Goal: Task Accomplishment & Management: Use online tool/utility

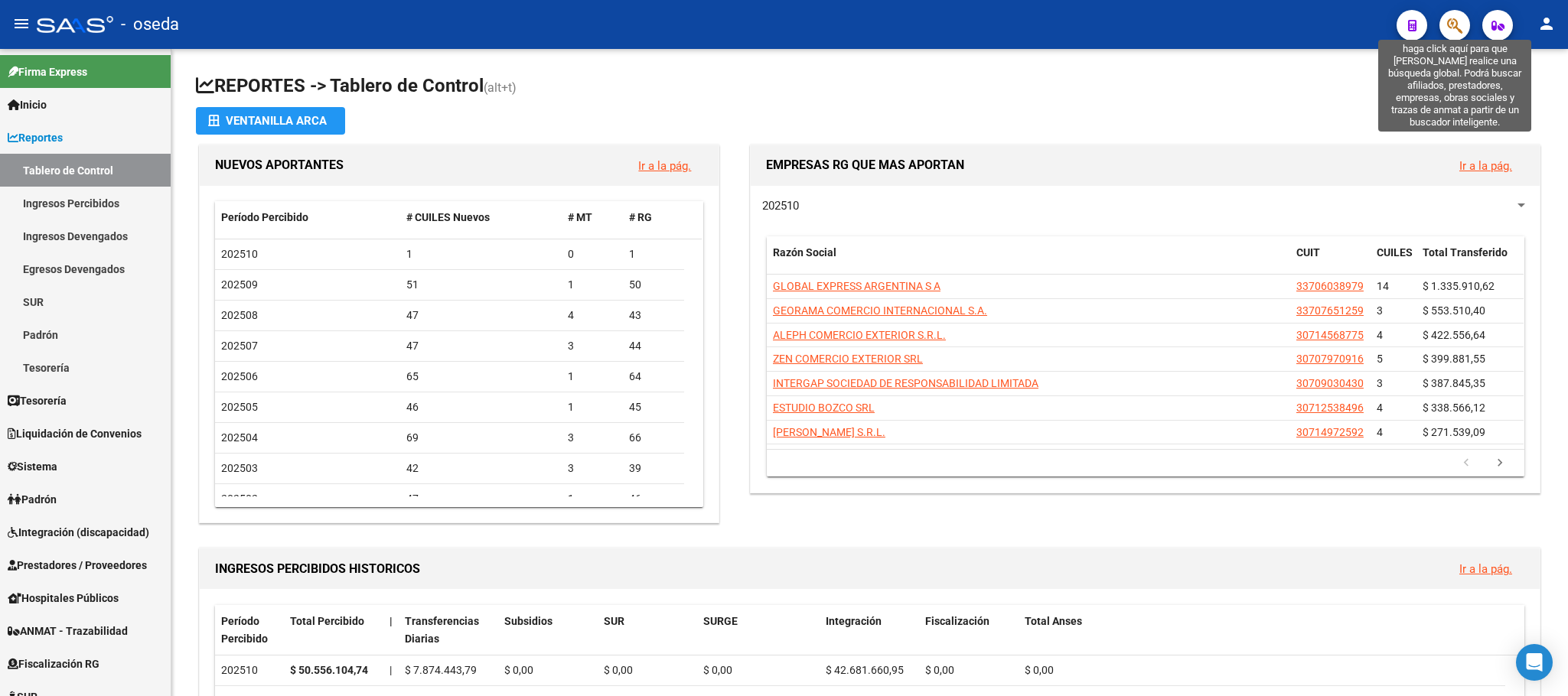
click at [1451, 32] on icon "button" at bounding box center [1454, 25] width 15 height 18
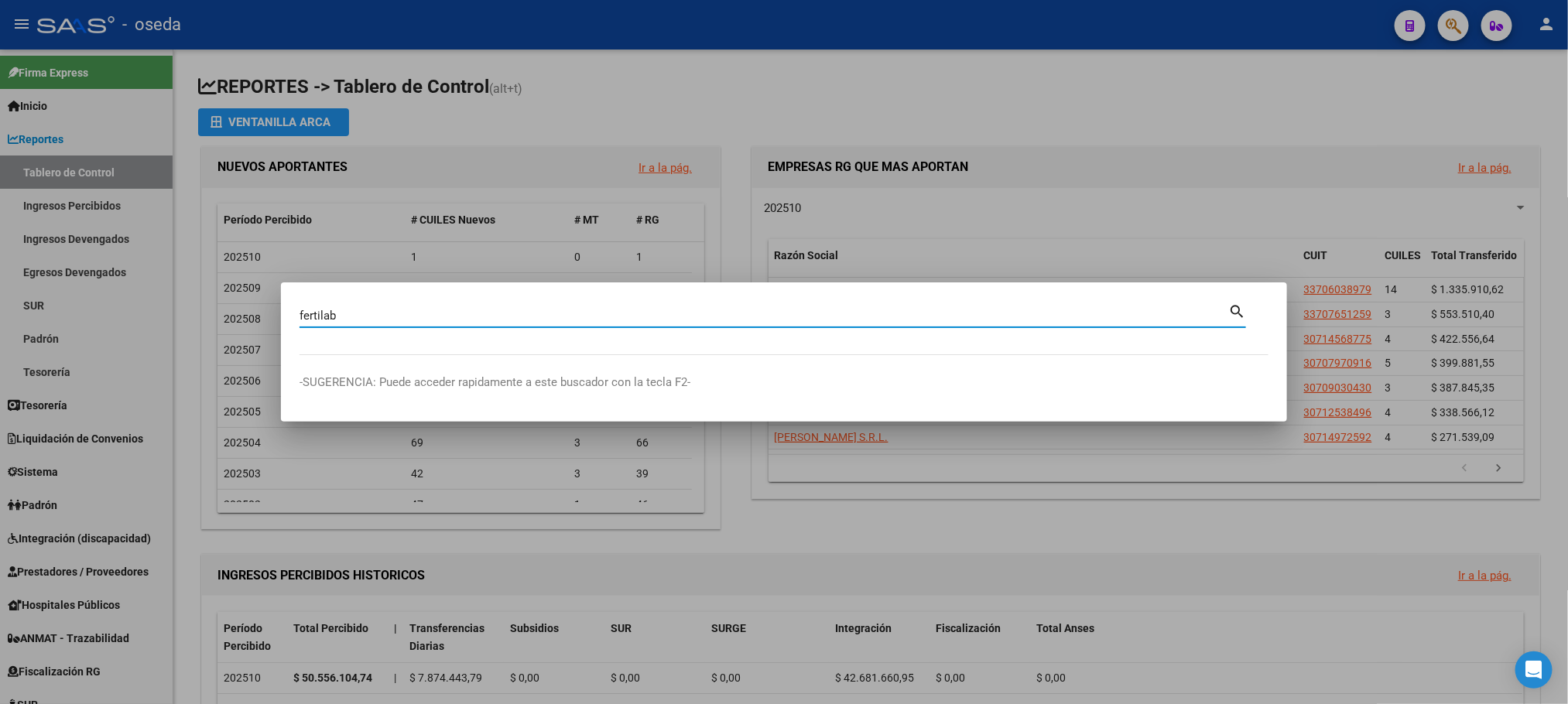
type input "fertilab"
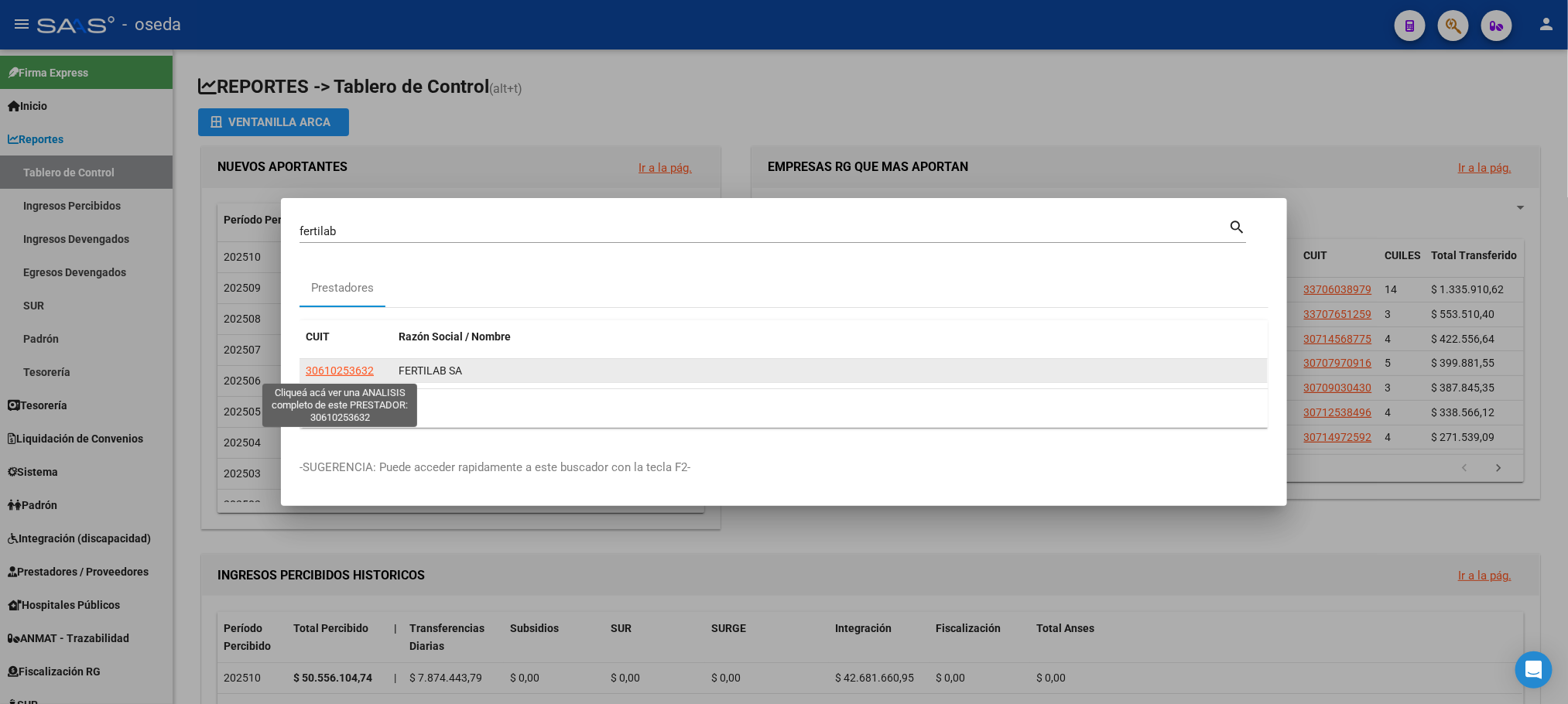
click at [344, 372] on span "30610253632" at bounding box center [340, 370] width 69 height 12
type textarea "30610253632"
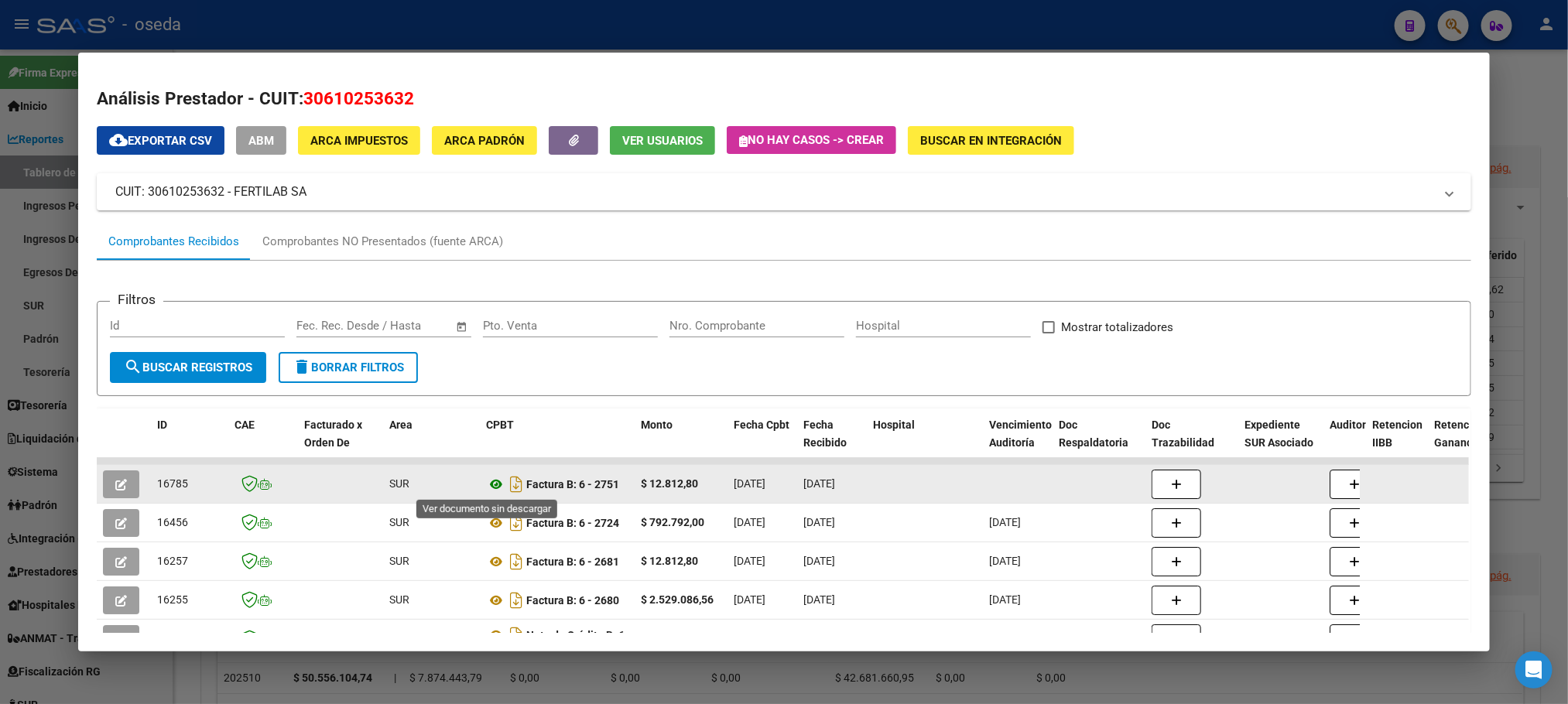
click at [486, 483] on icon at bounding box center [495, 484] width 20 height 19
click at [115, 481] on icon "button" at bounding box center [121, 484] width 11 height 11
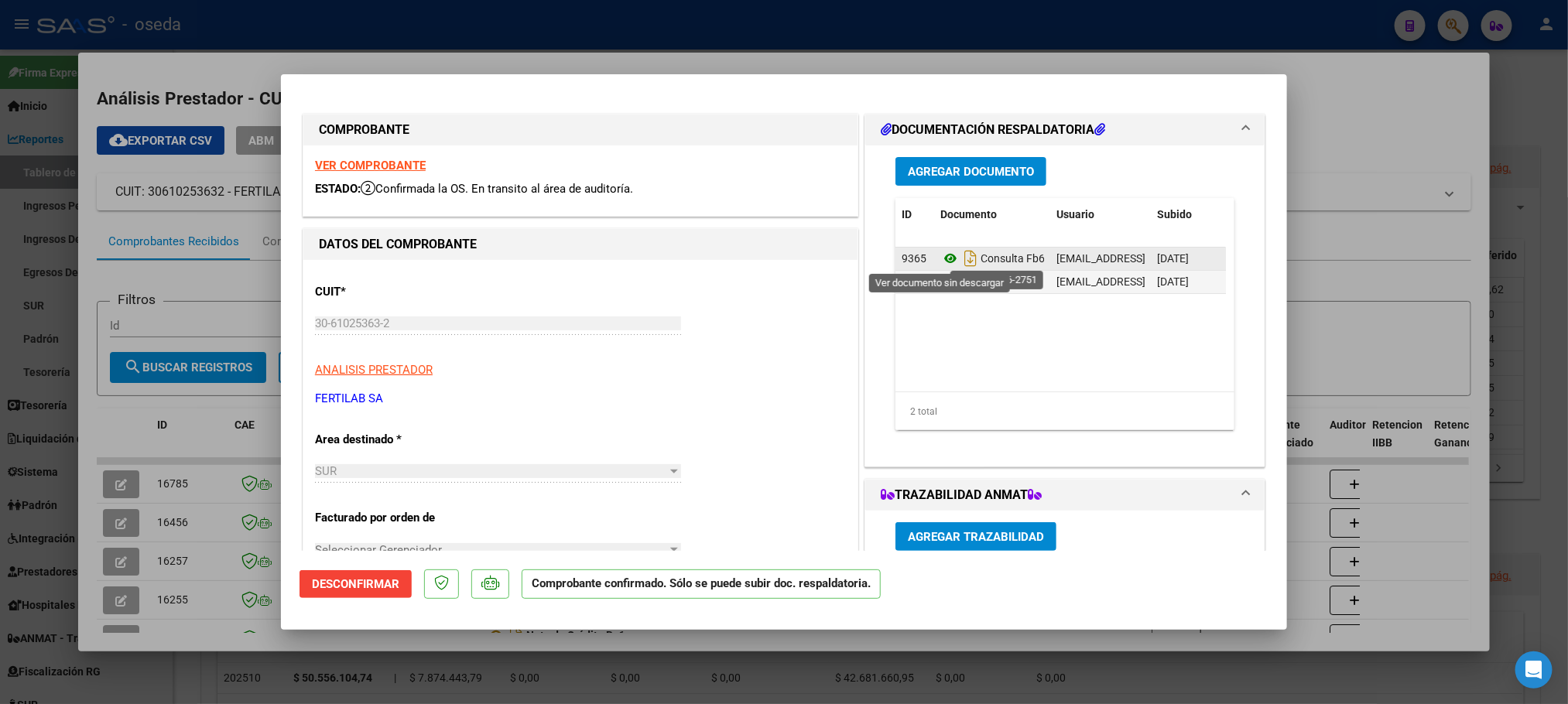
click at [940, 256] on icon at bounding box center [950, 259] width 20 height 19
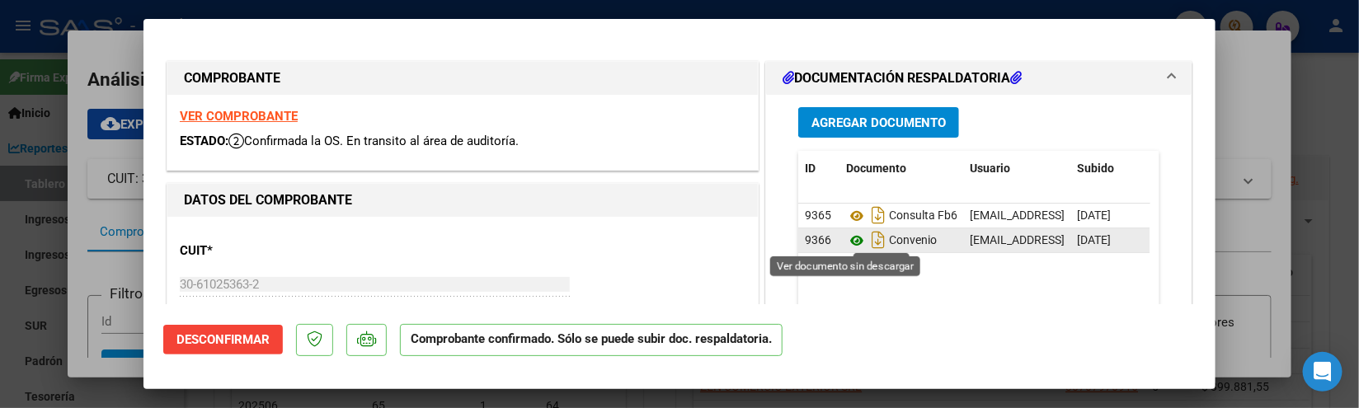
click at [849, 242] on icon at bounding box center [856, 241] width 21 height 20
type input "$ 0,00"
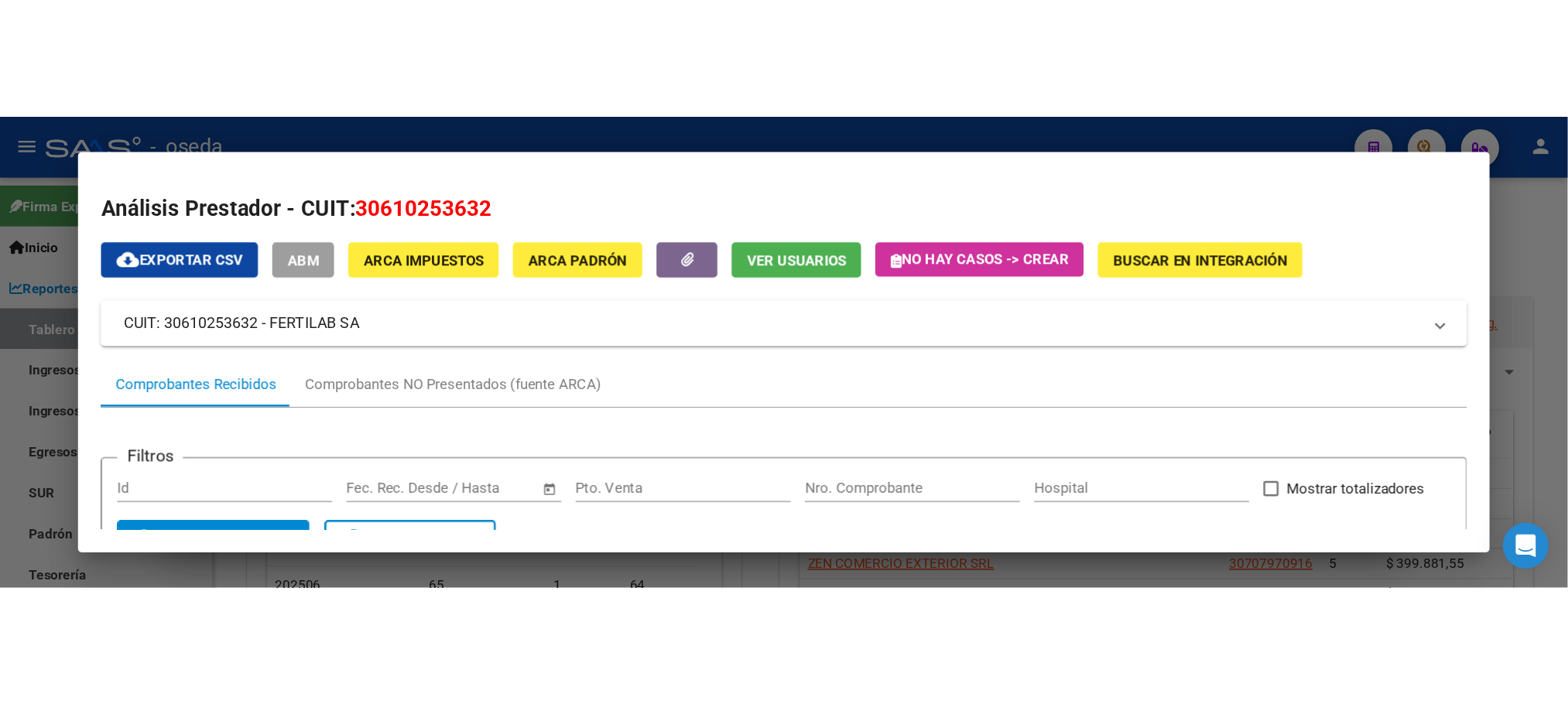
scroll to position [268, 0]
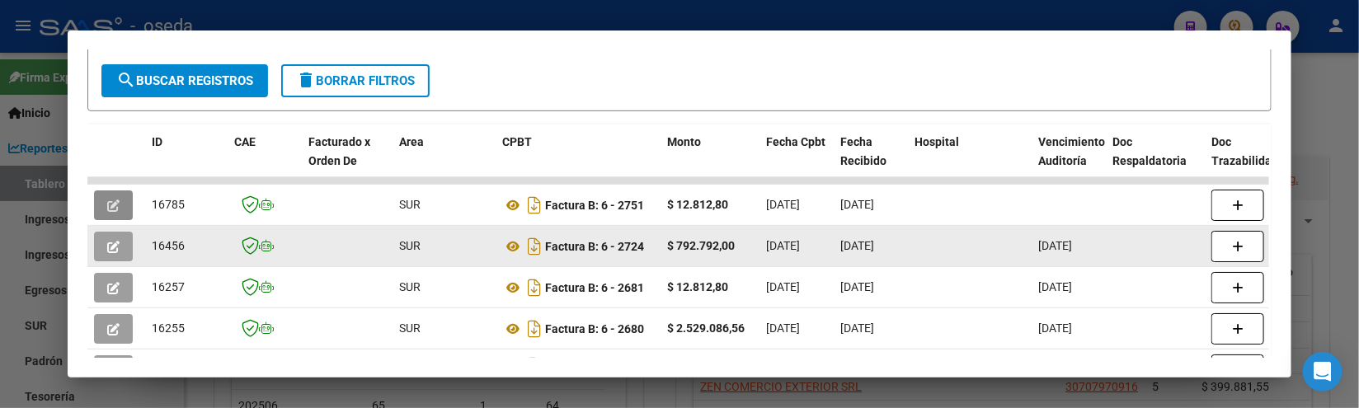
click at [107, 245] on icon "button" at bounding box center [113, 247] width 12 height 12
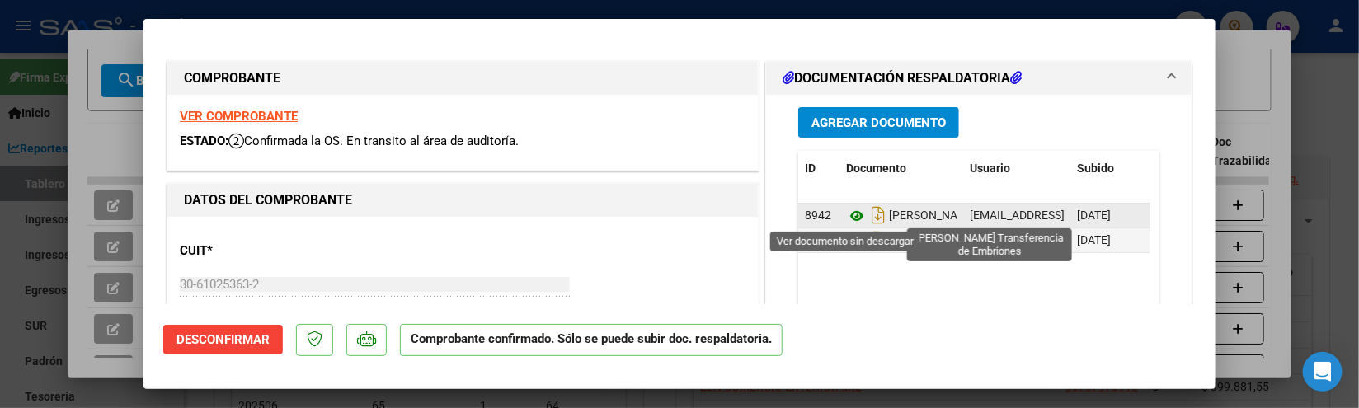
click at [846, 216] on icon at bounding box center [856, 216] width 21 height 20
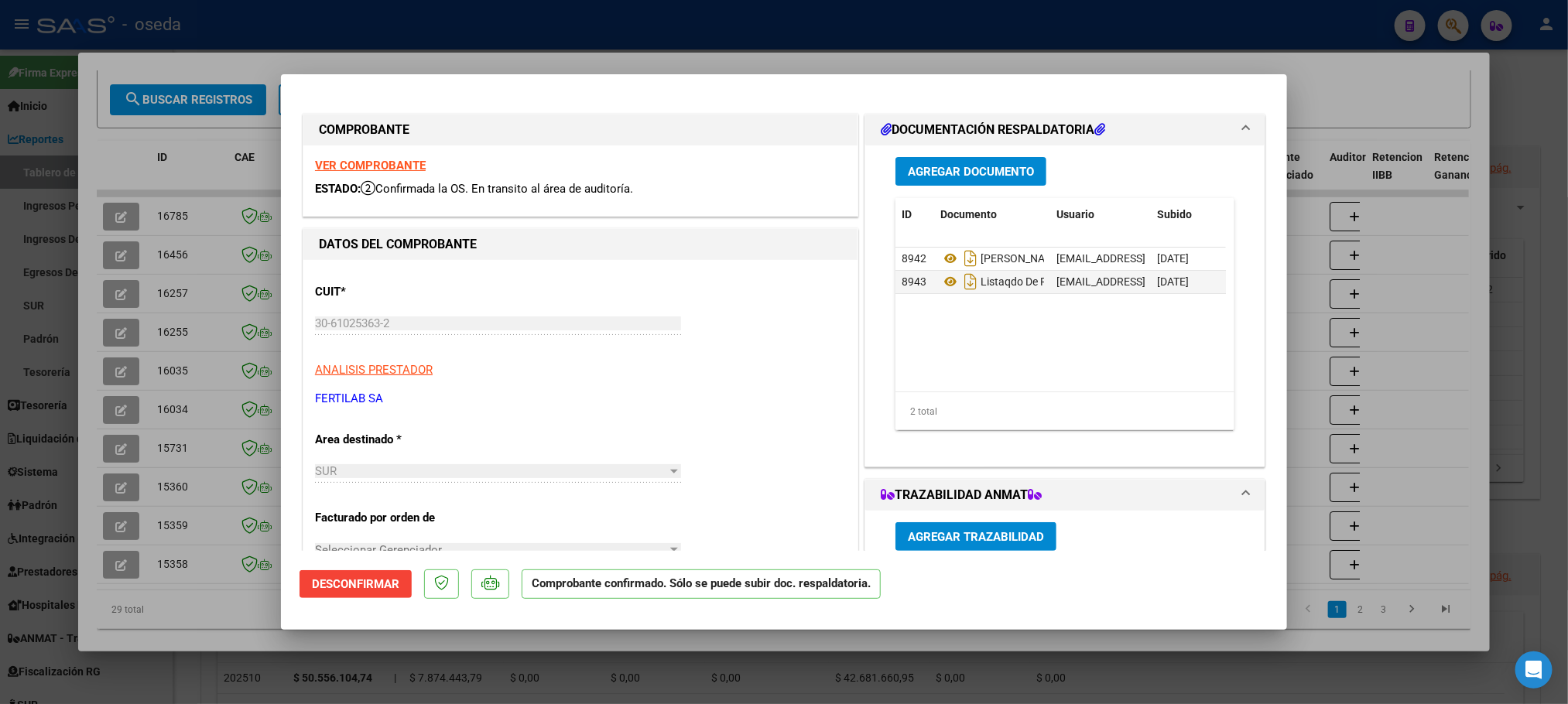
type input "$ 0,00"
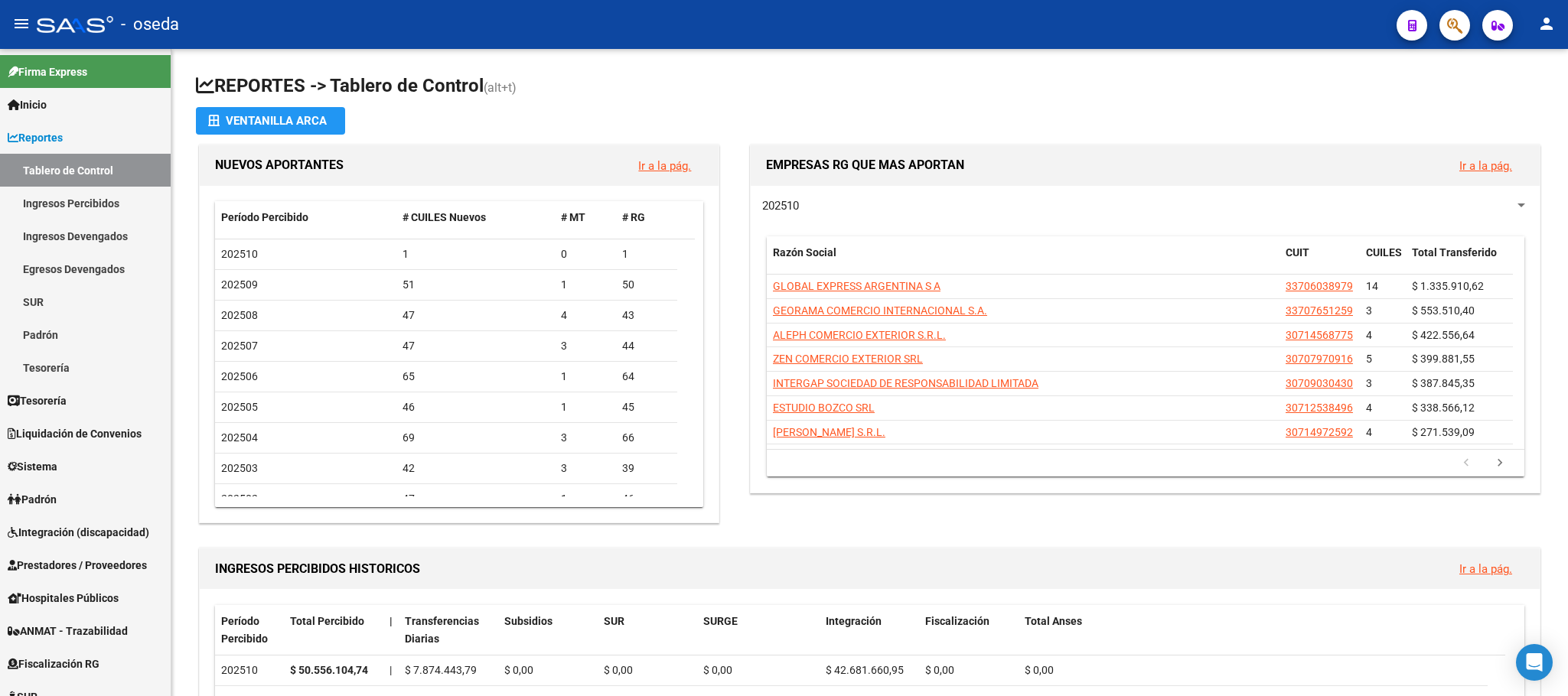
click at [1442, 30] on button "button" at bounding box center [1454, 25] width 31 height 31
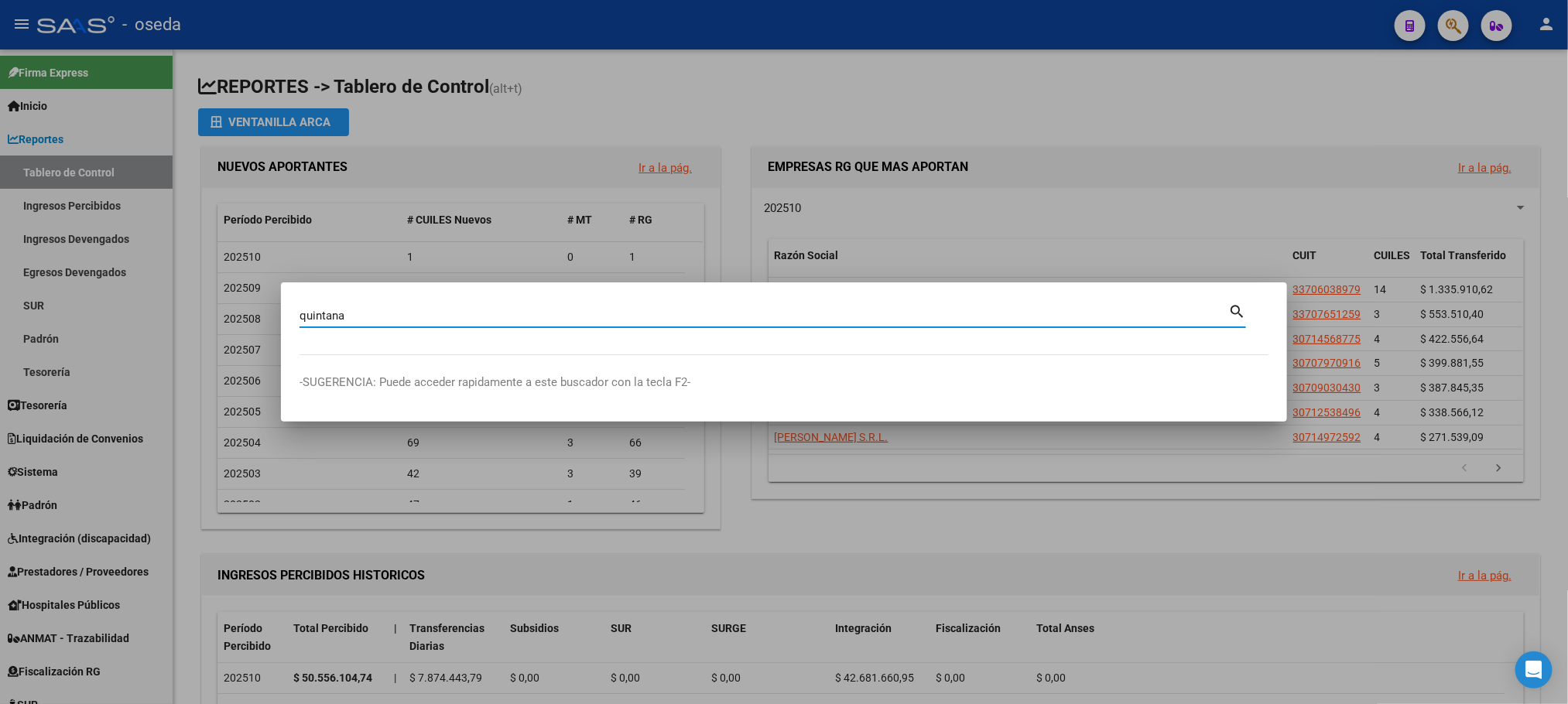
type input "quintana"
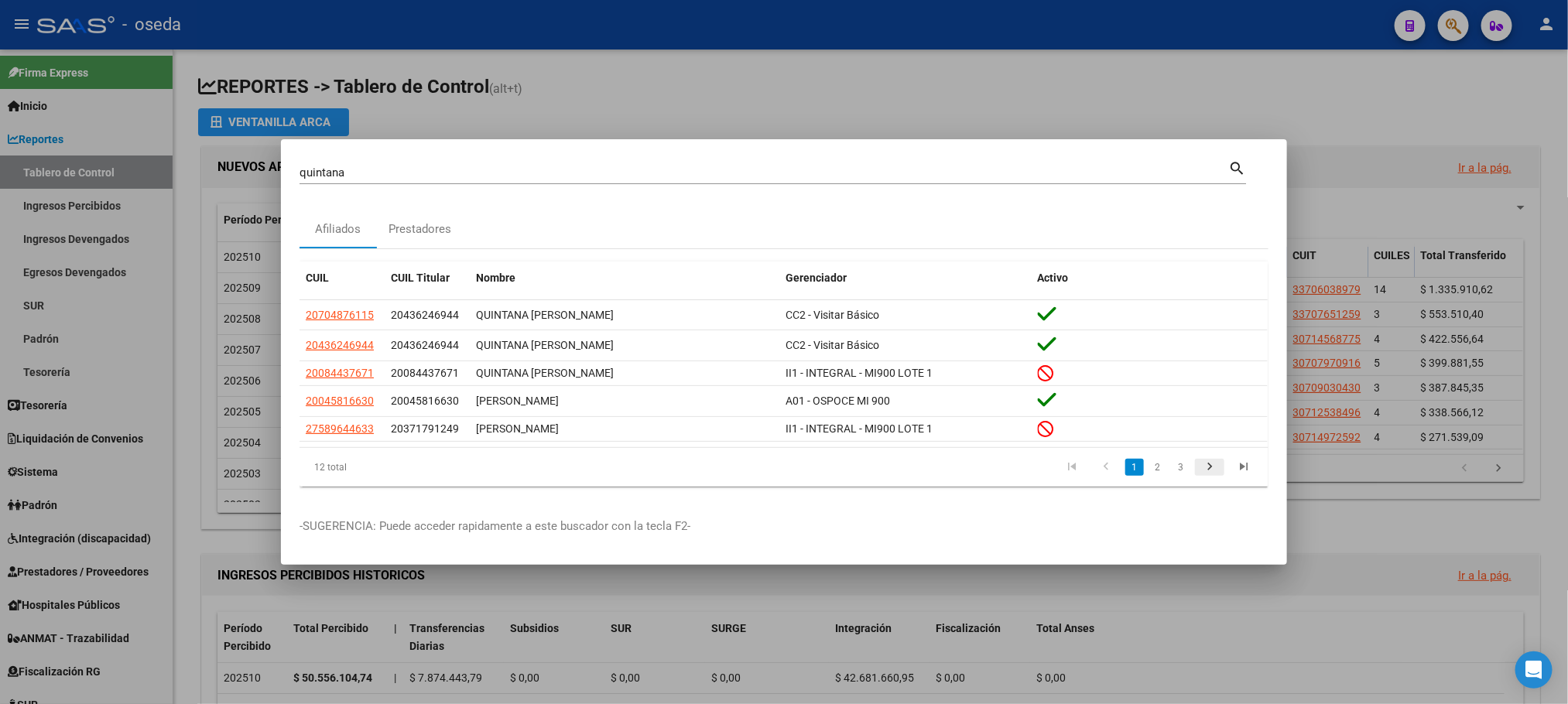
click at [1214, 479] on icon "go to next page" at bounding box center [1209, 469] width 20 height 19
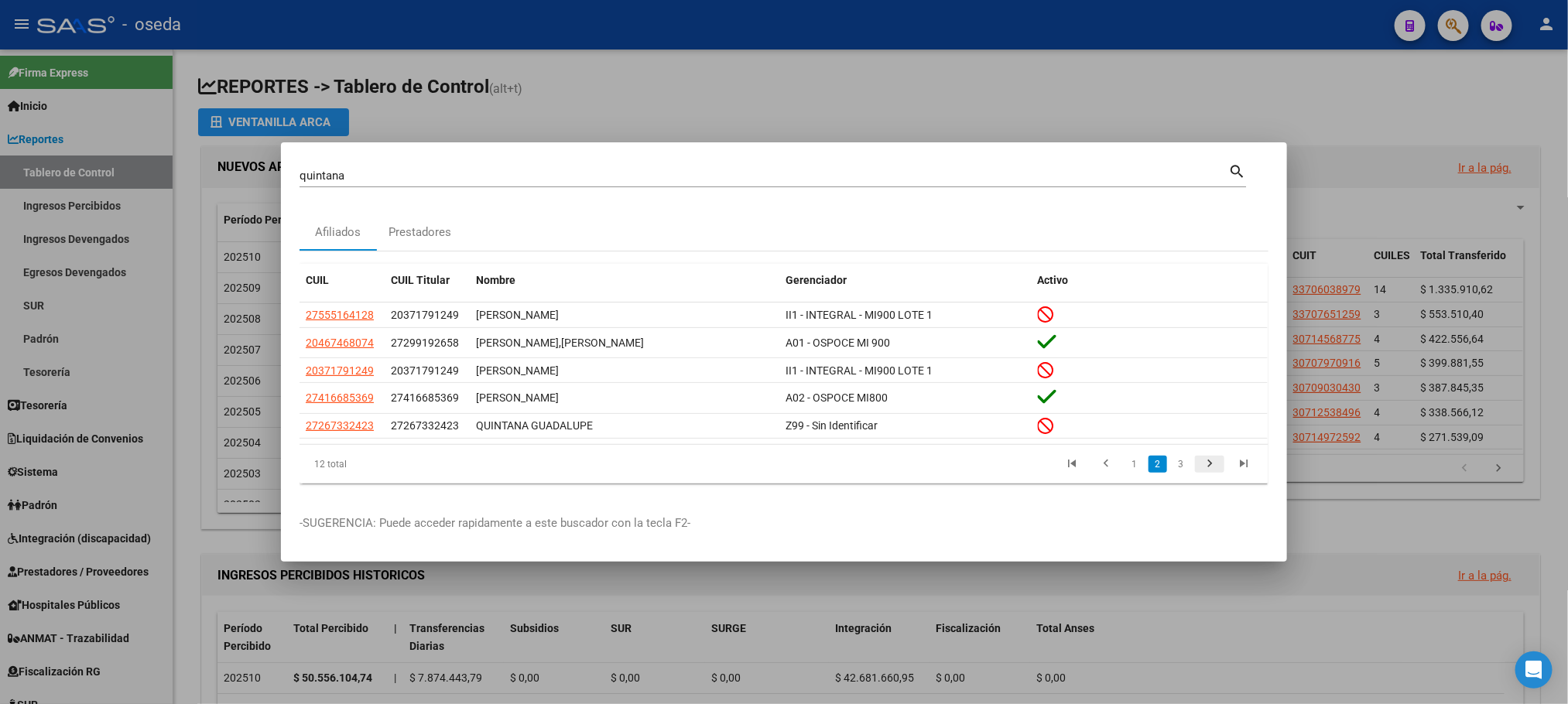
click at [1214, 466] on icon "go to next page" at bounding box center [1209, 467] width 20 height 19
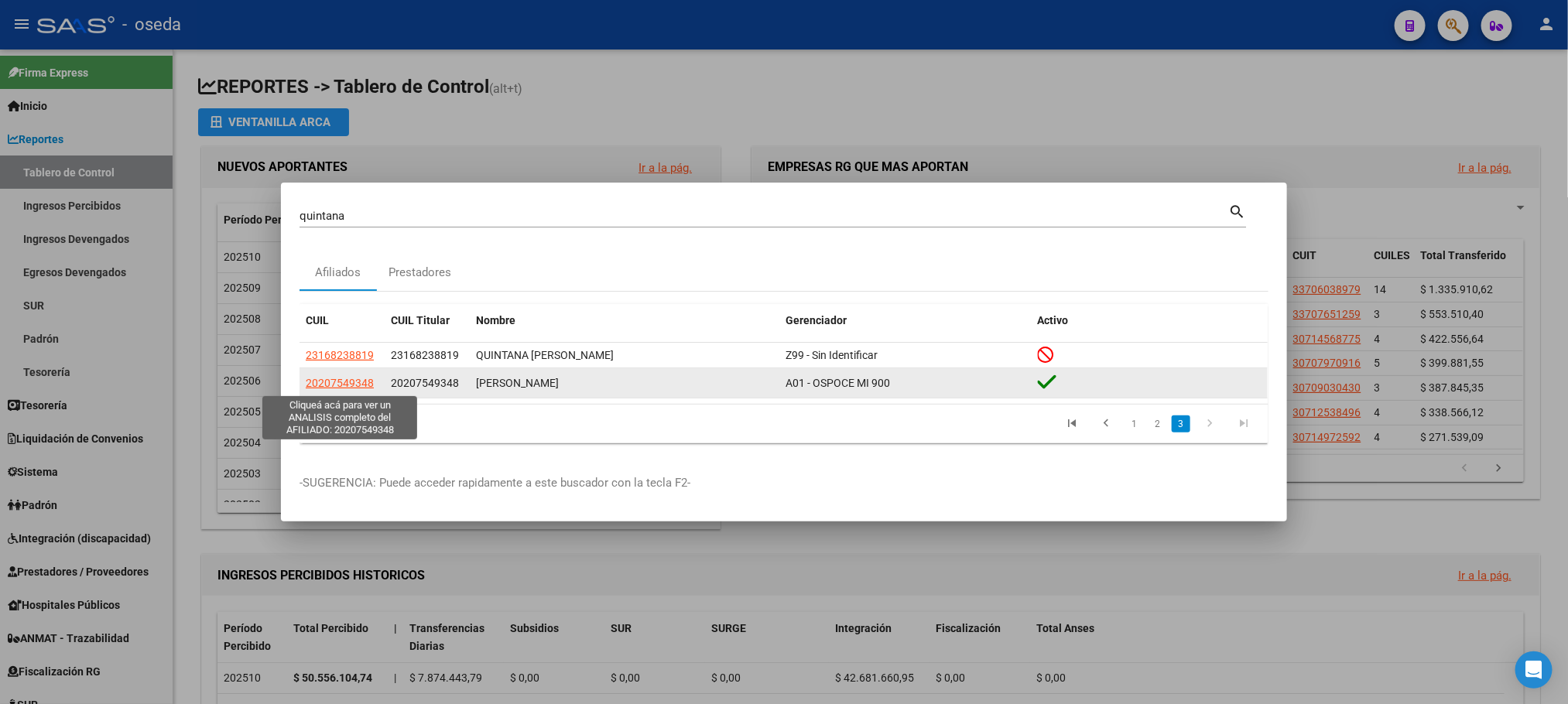
click at [356, 388] on span "20207549348" at bounding box center [340, 383] width 69 height 12
type textarea "20207549348"
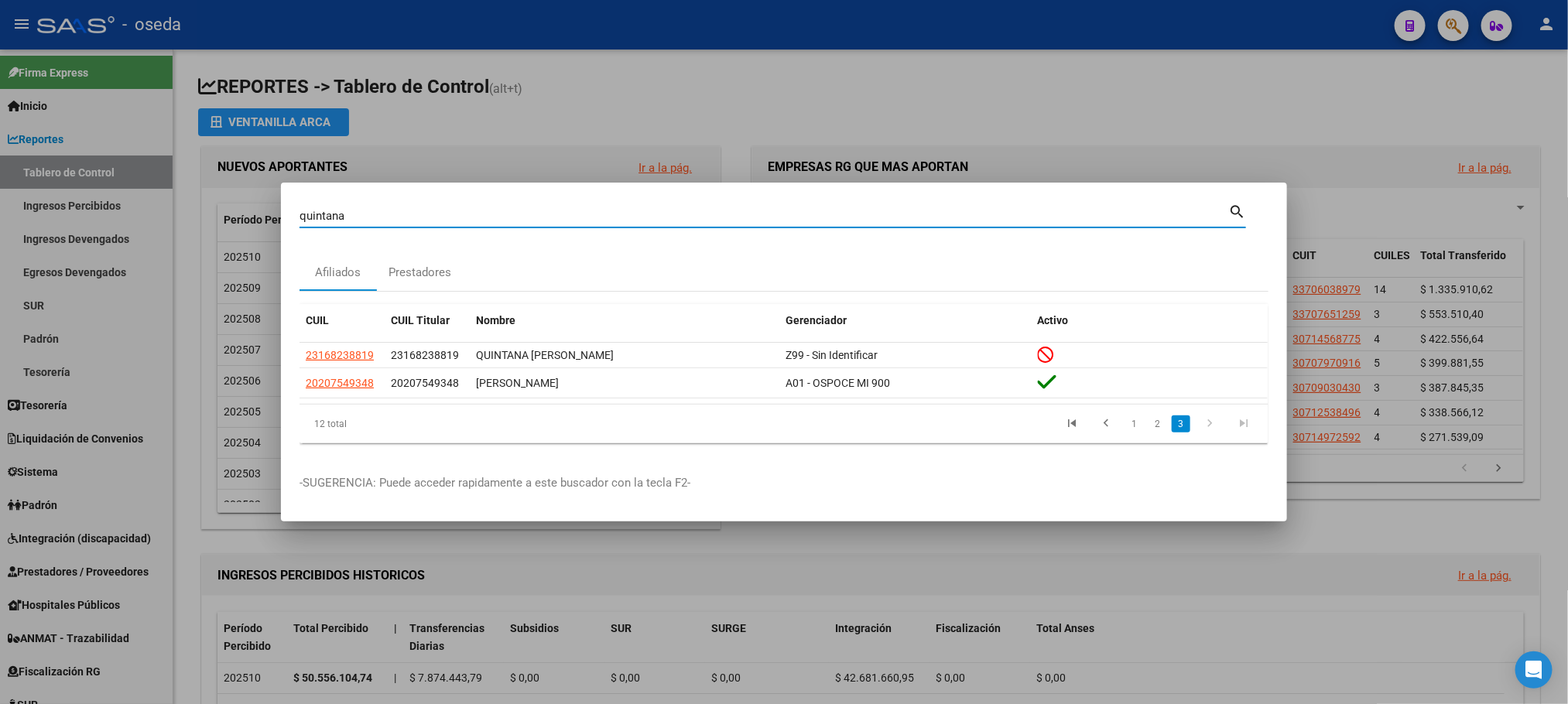
drag, startPoint x: 374, startPoint y: 216, endPoint x: 116, endPoint y: 222, distance: 258.1
click at [116, 222] on div "quintana Buscar (apellido, dni, cuil, nro traspaso, cuit, obra social) search A…" at bounding box center [784, 352] width 1568 height 704
paste input "24856832"
type input "24856832"
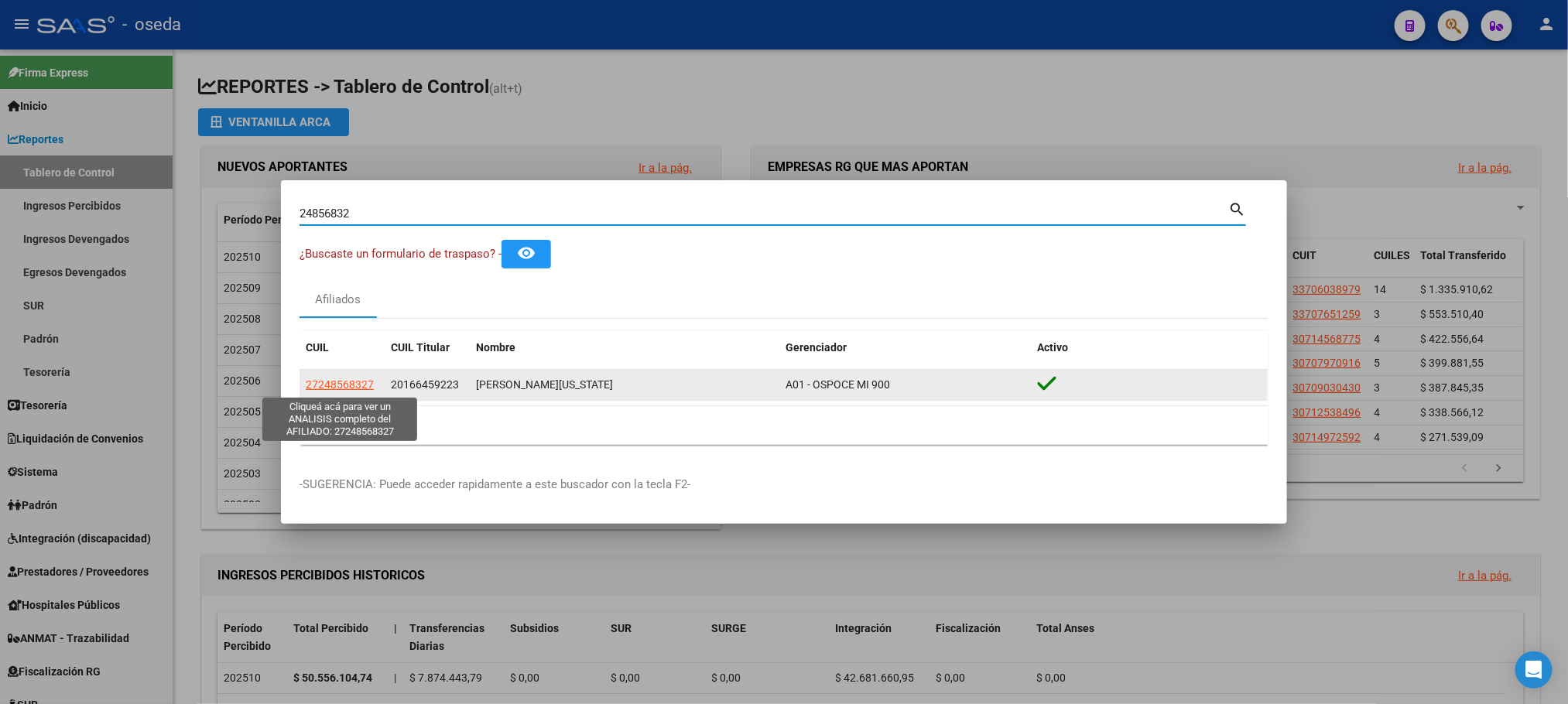
click at [327, 388] on span "27248568327" at bounding box center [340, 384] width 69 height 12
type textarea "27248568327"
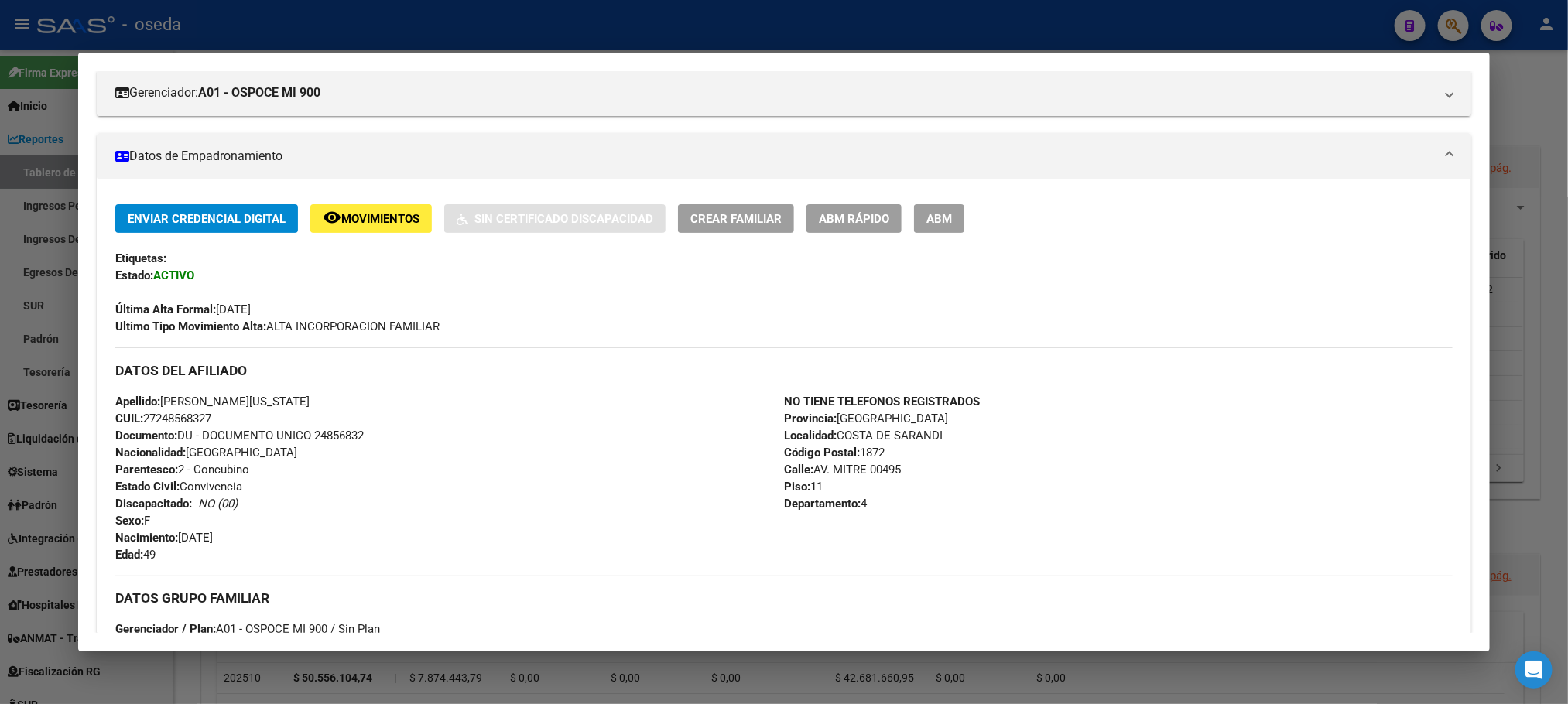
scroll to position [232, 0]
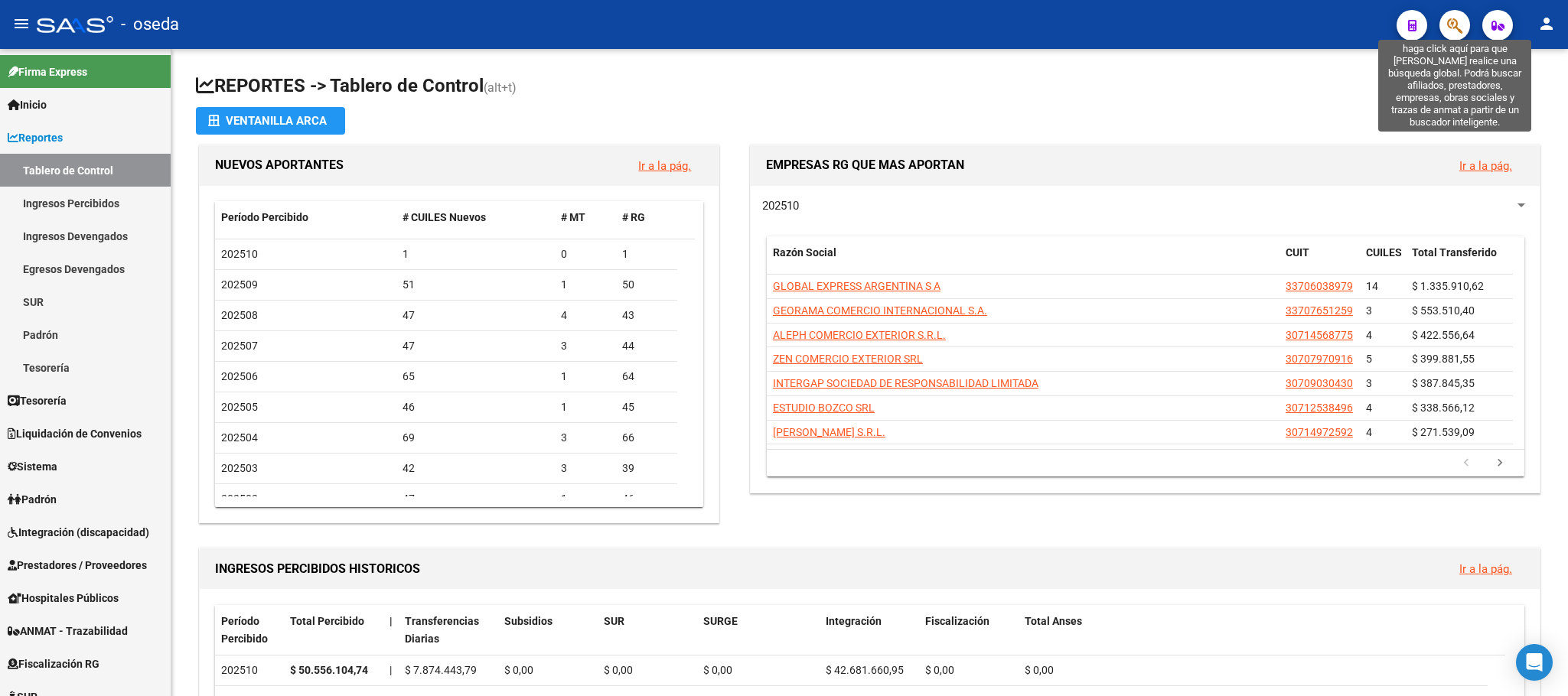
click at [1446, 19] on icon "button" at bounding box center [1454, 25] width 15 height 18
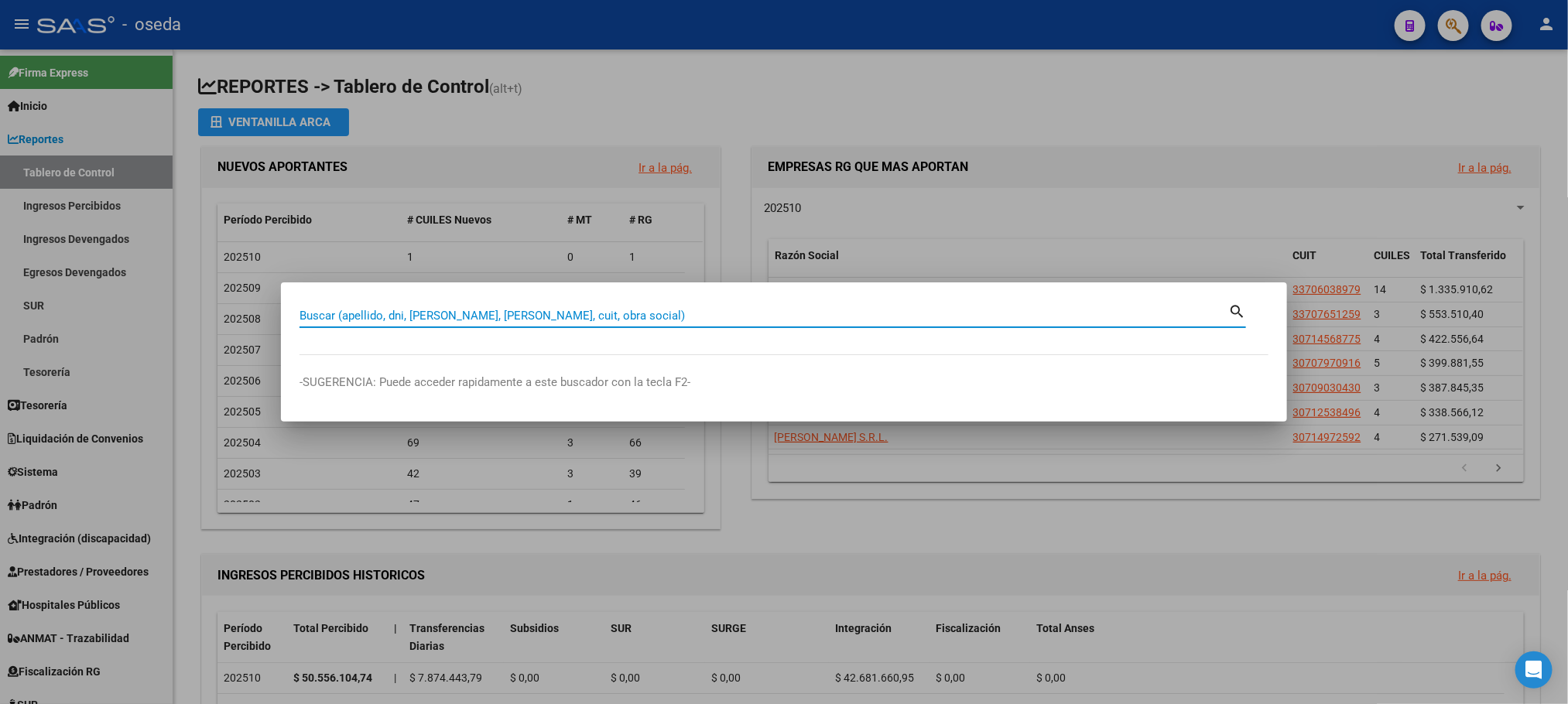
paste input "33 192 218"
type input "33192218"
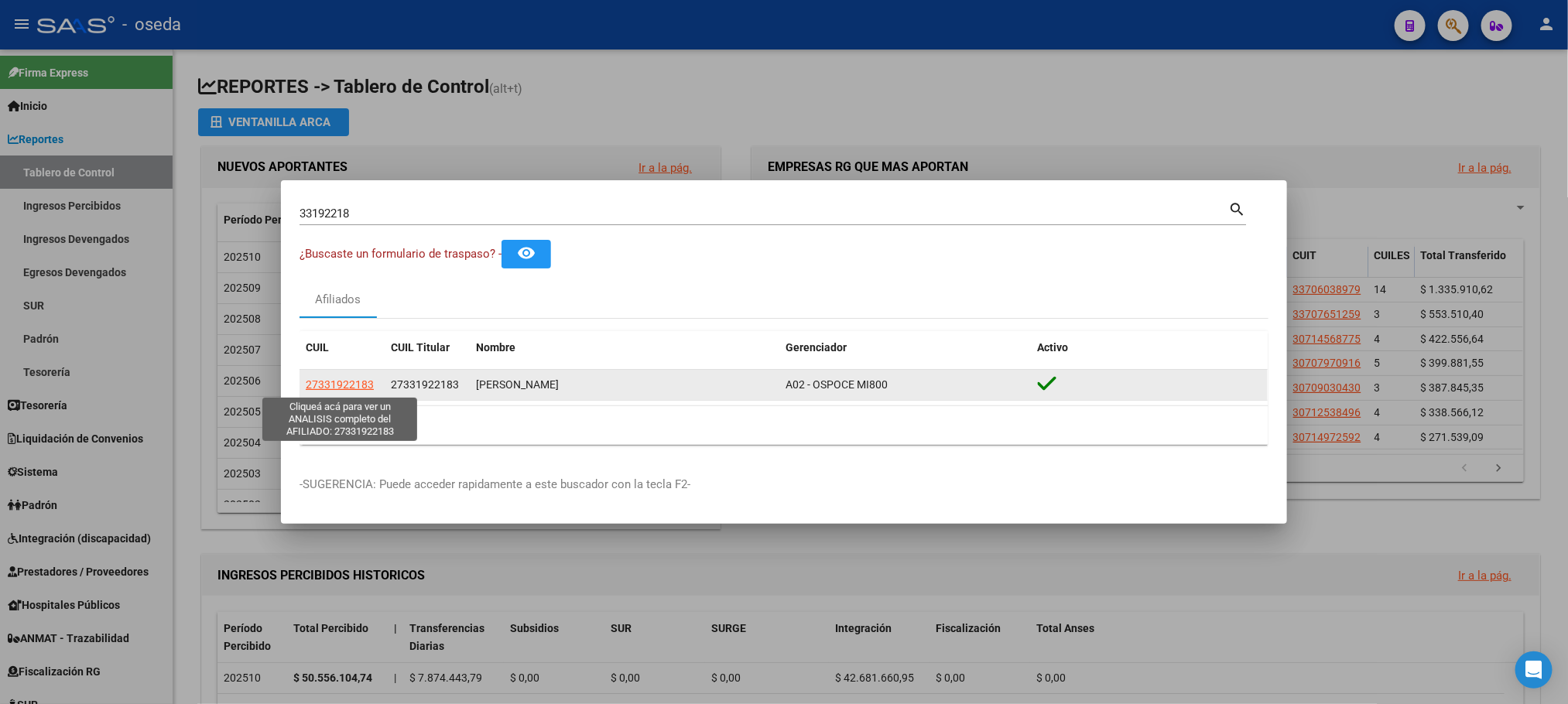
click at [335, 383] on span "27331922183" at bounding box center [340, 384] width 69 height 12
type textarea "27331922183"
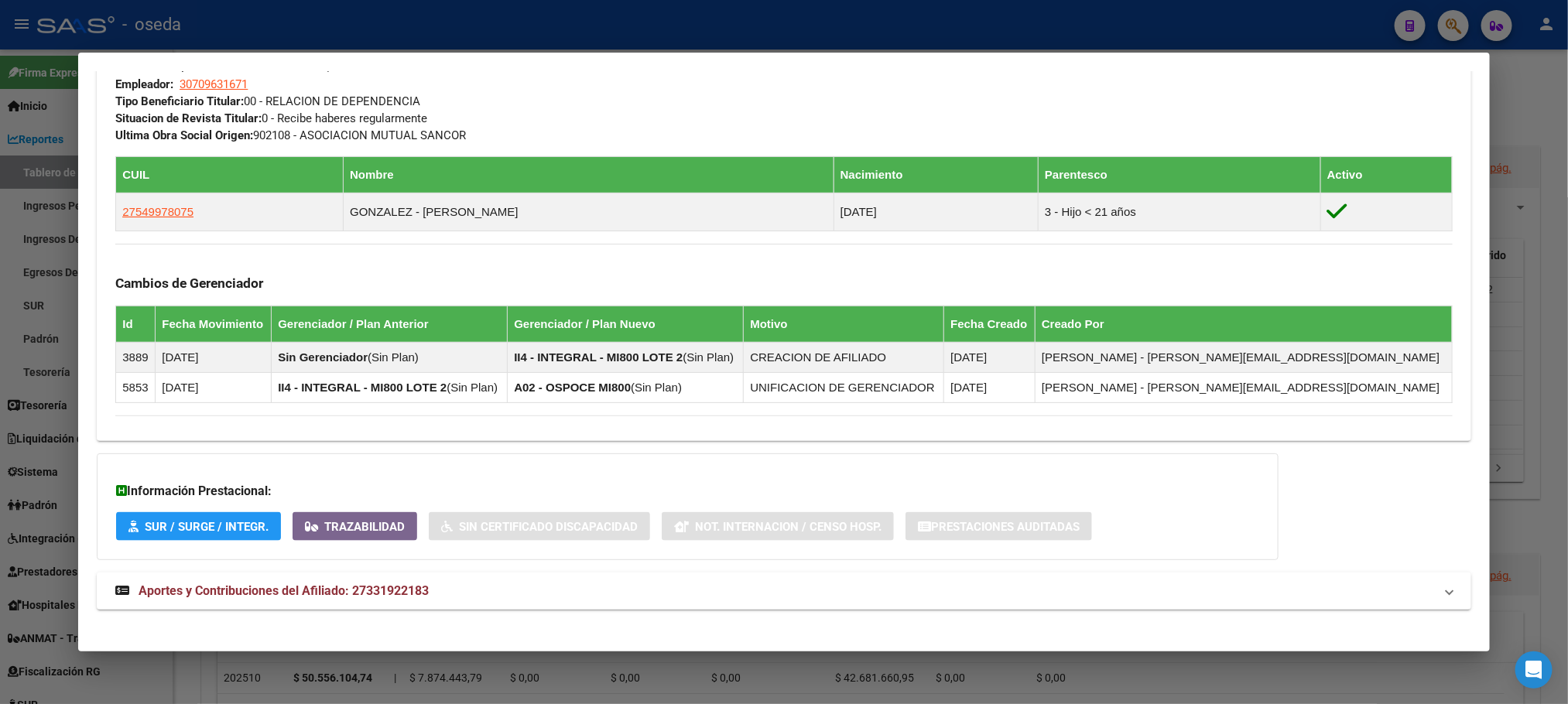
scroll to position [815, 0]
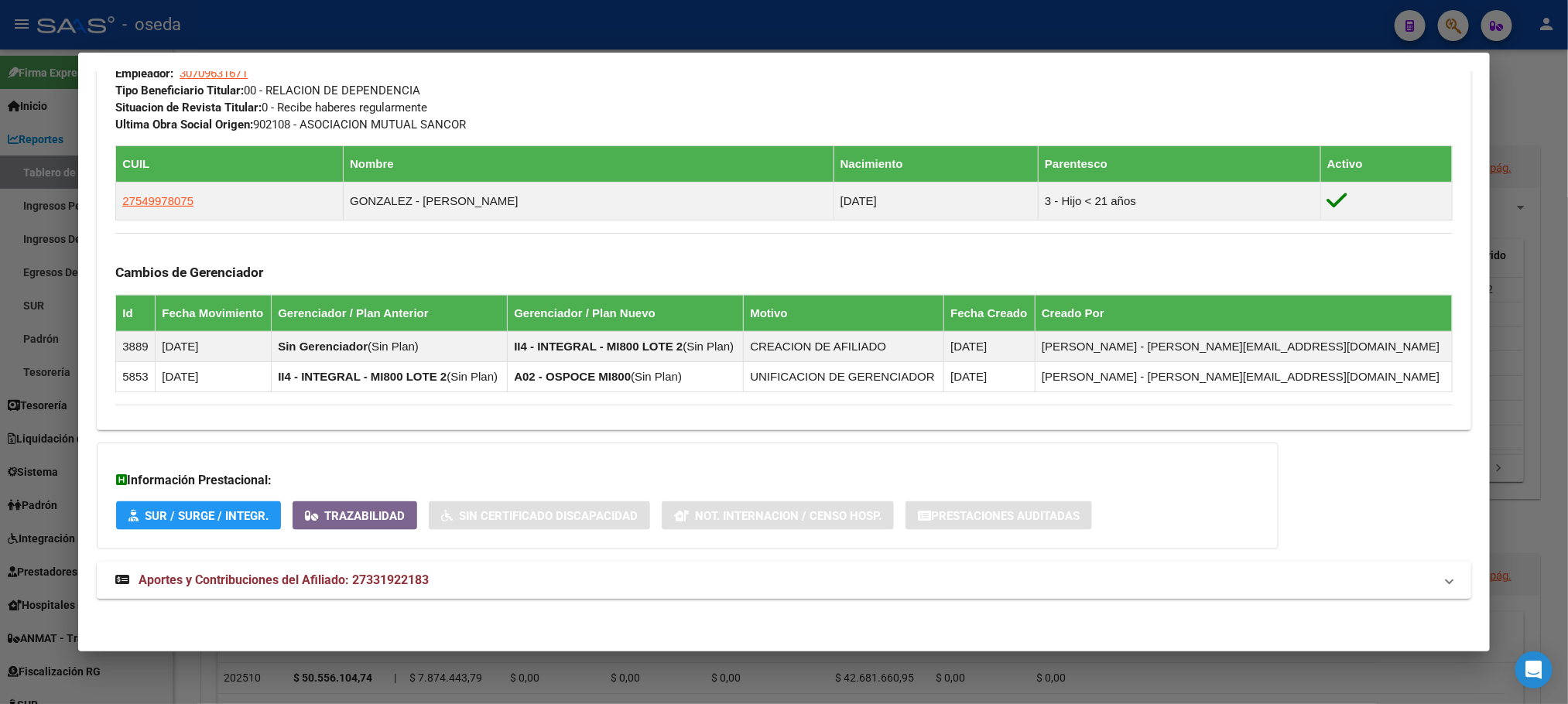
click at [343, 580] on span "Aportes y Contribuciones del Afiliado: 27331922183" at bounding box center [283, 580] width 290 height 15
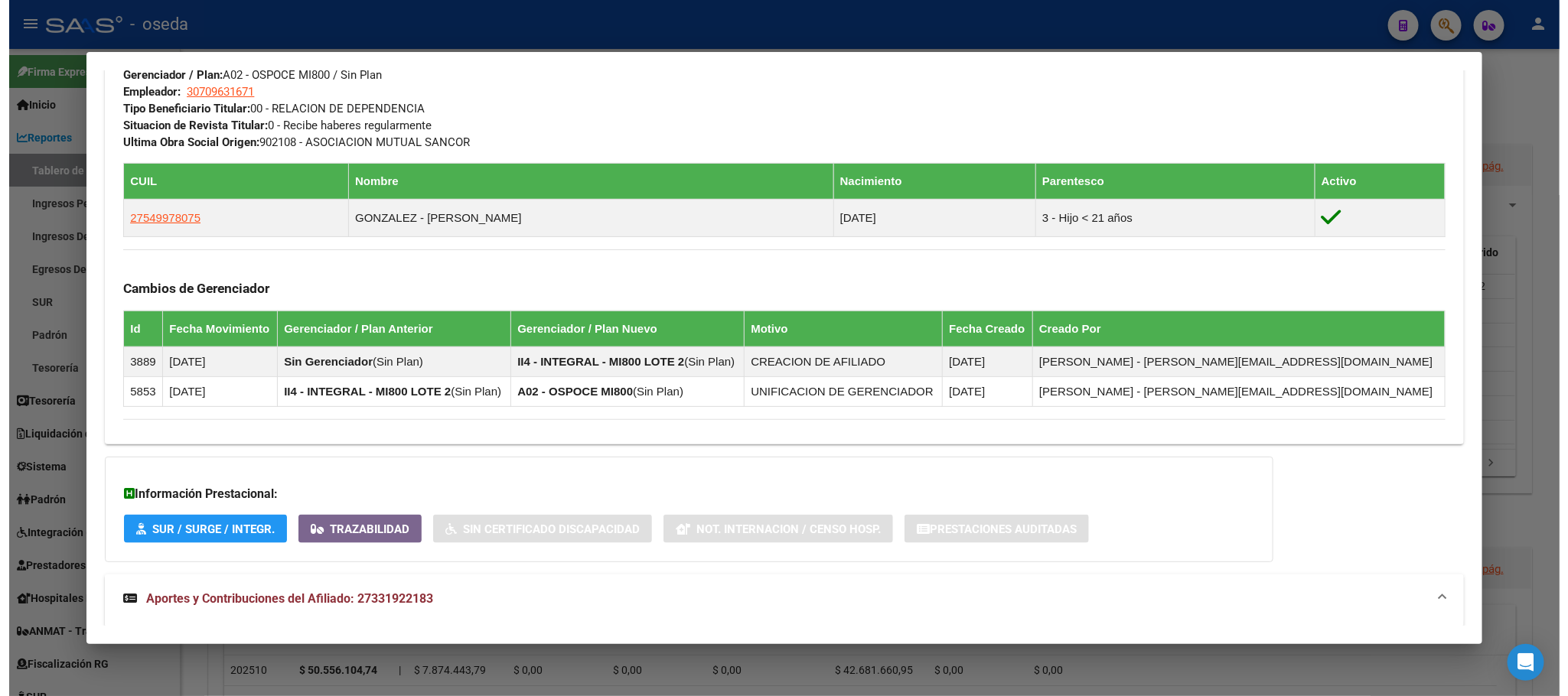
scroll to position [666, 0]
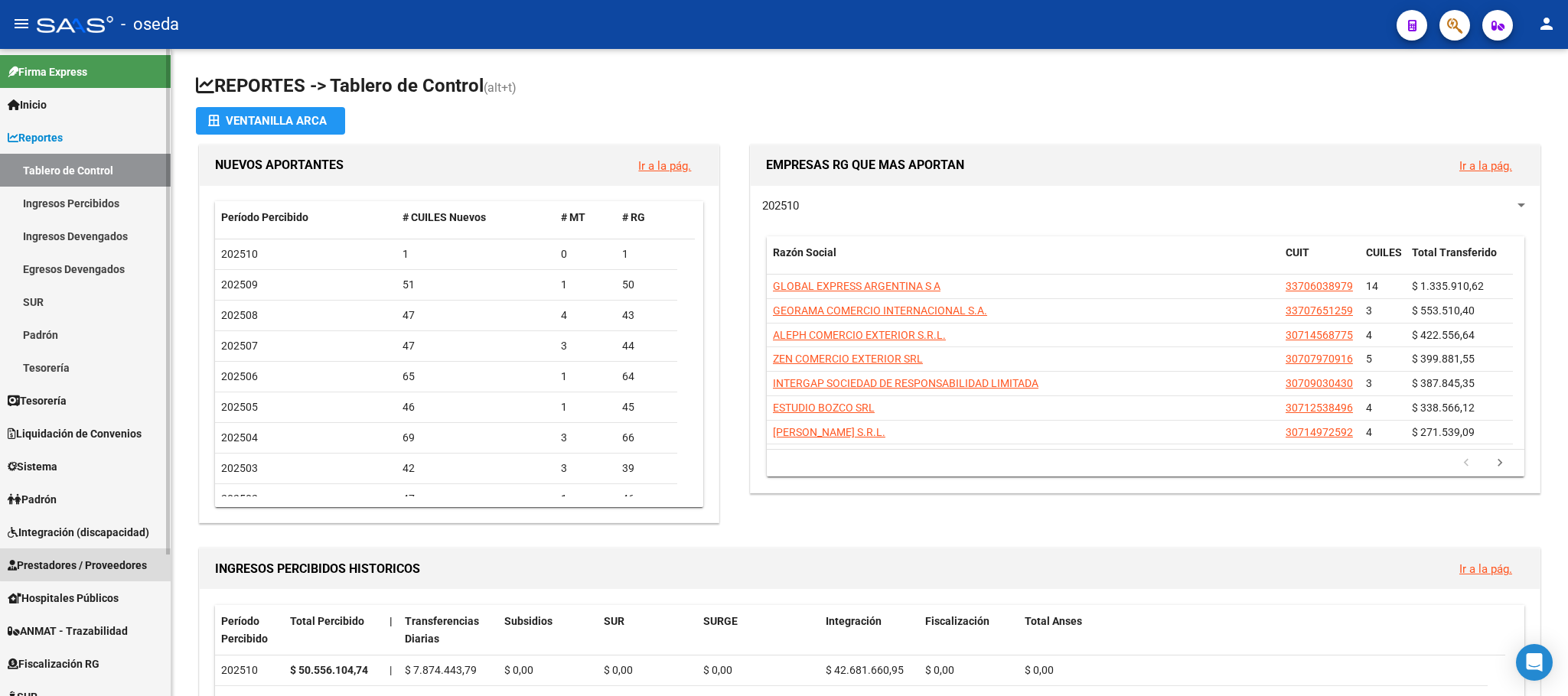
click at [85, 565] on span "Prestadores / Proveedores" at bounding box center [77, 565] width 139 height 17
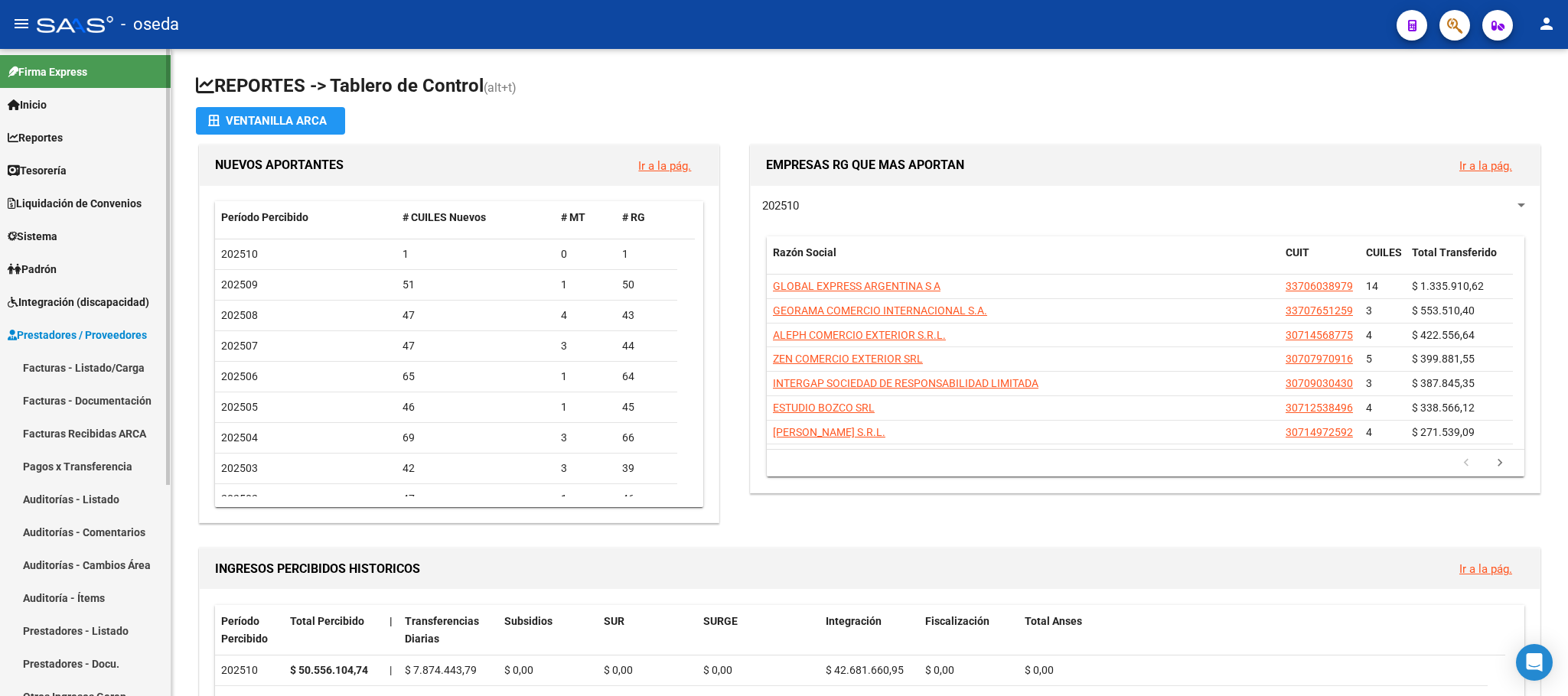
click at [46, 261] on span "Padrón" at bounding box center [32, 269] width 49 height 17
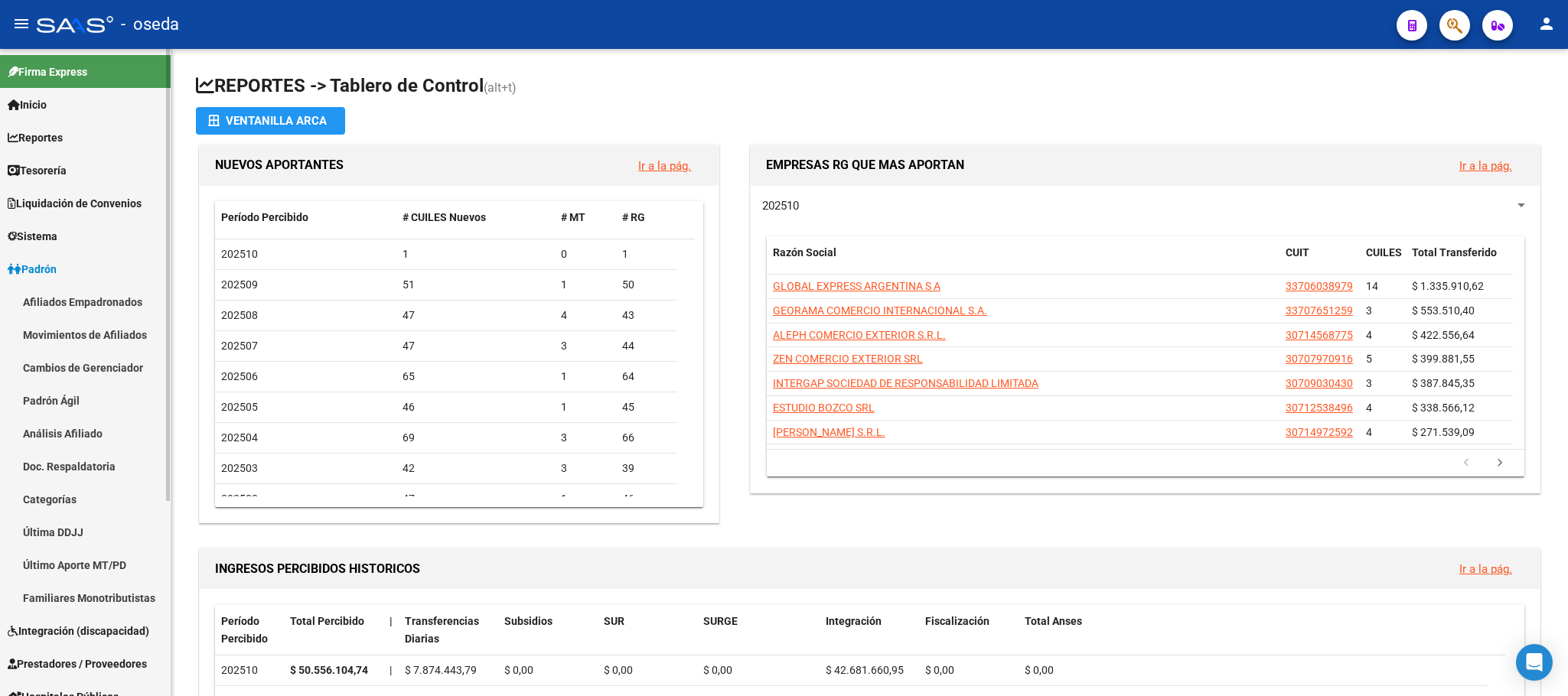
click at [45, 260] on link "Padrón" at bounding box center [85, 268] width 171 height 32
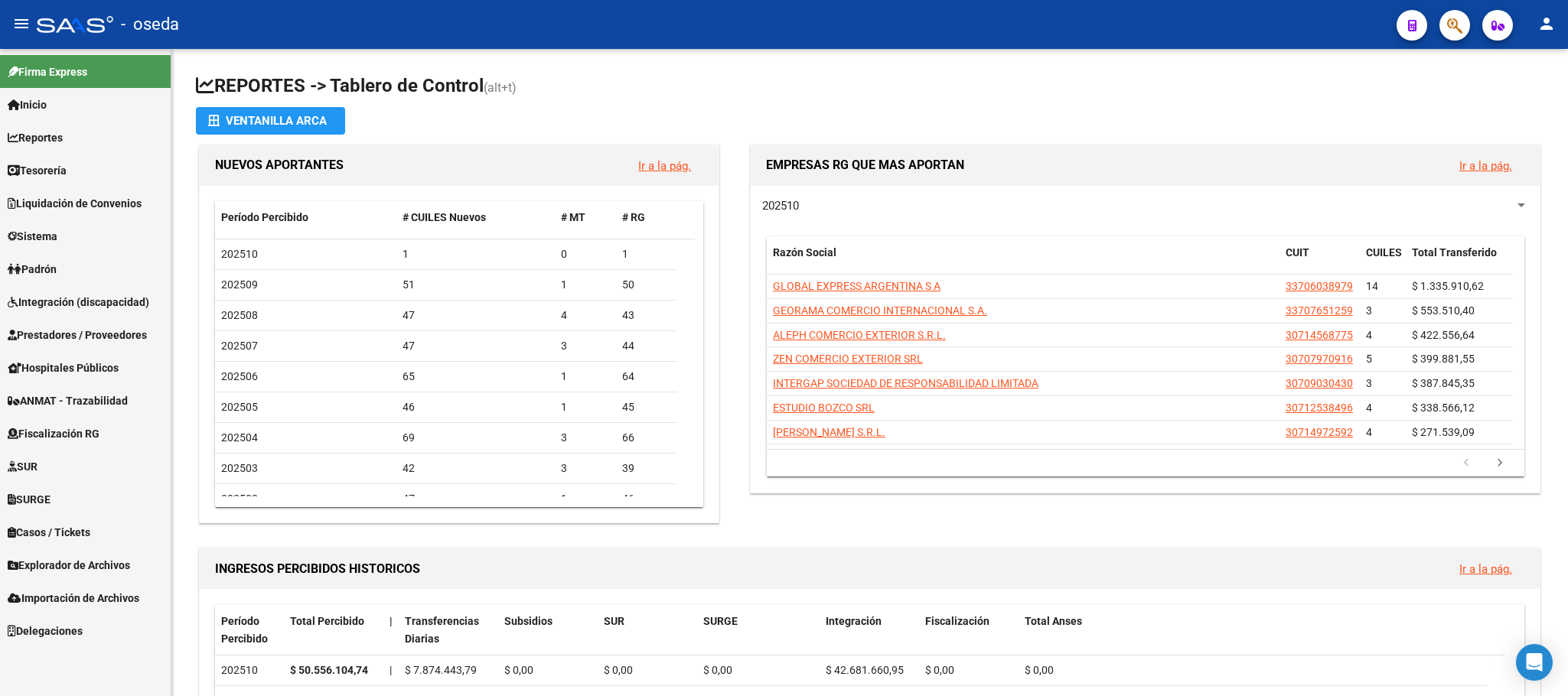
click at [53, 299] on span "Integración (discapacidad)" at bounding box center [78, 303] width 142 height 17
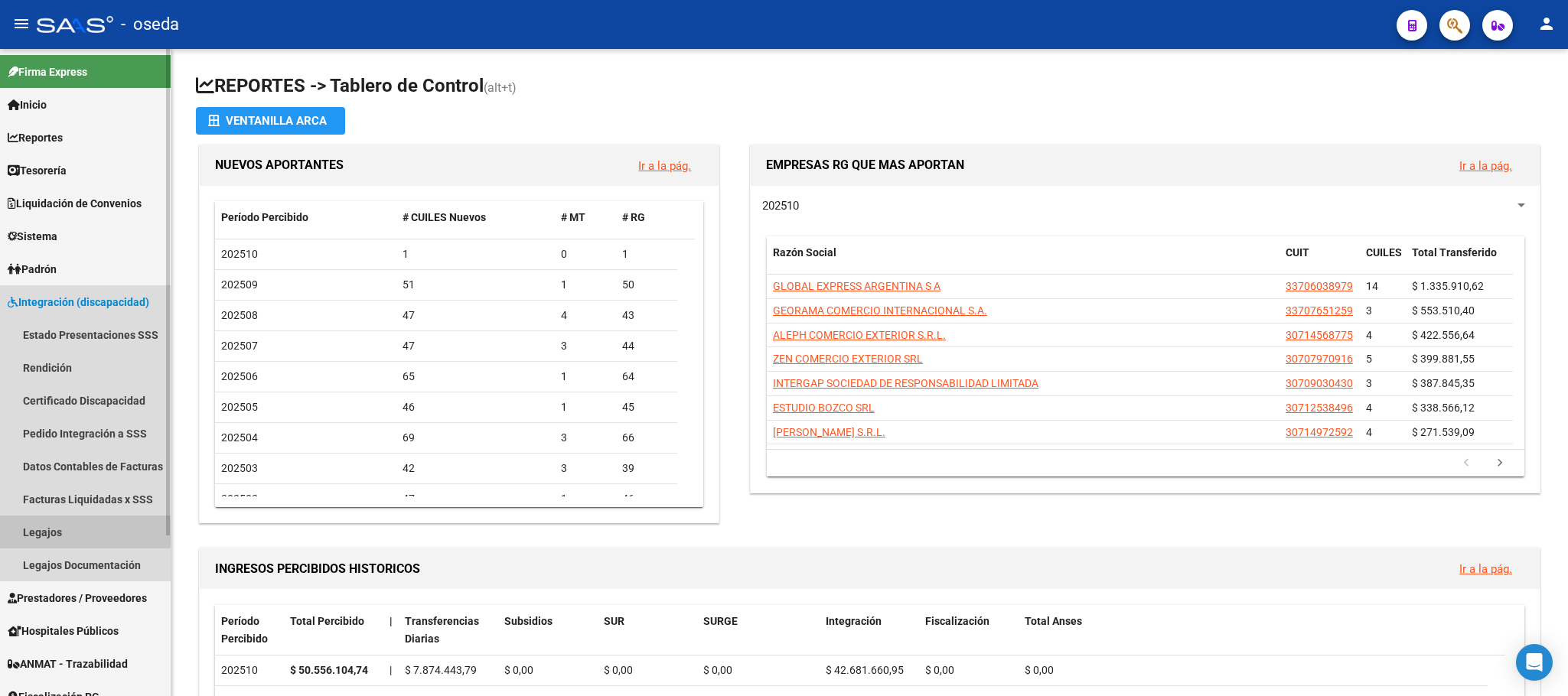
click at [44, 534] on link "Legajos" at bounding box center [85, 532] width 171 height 32
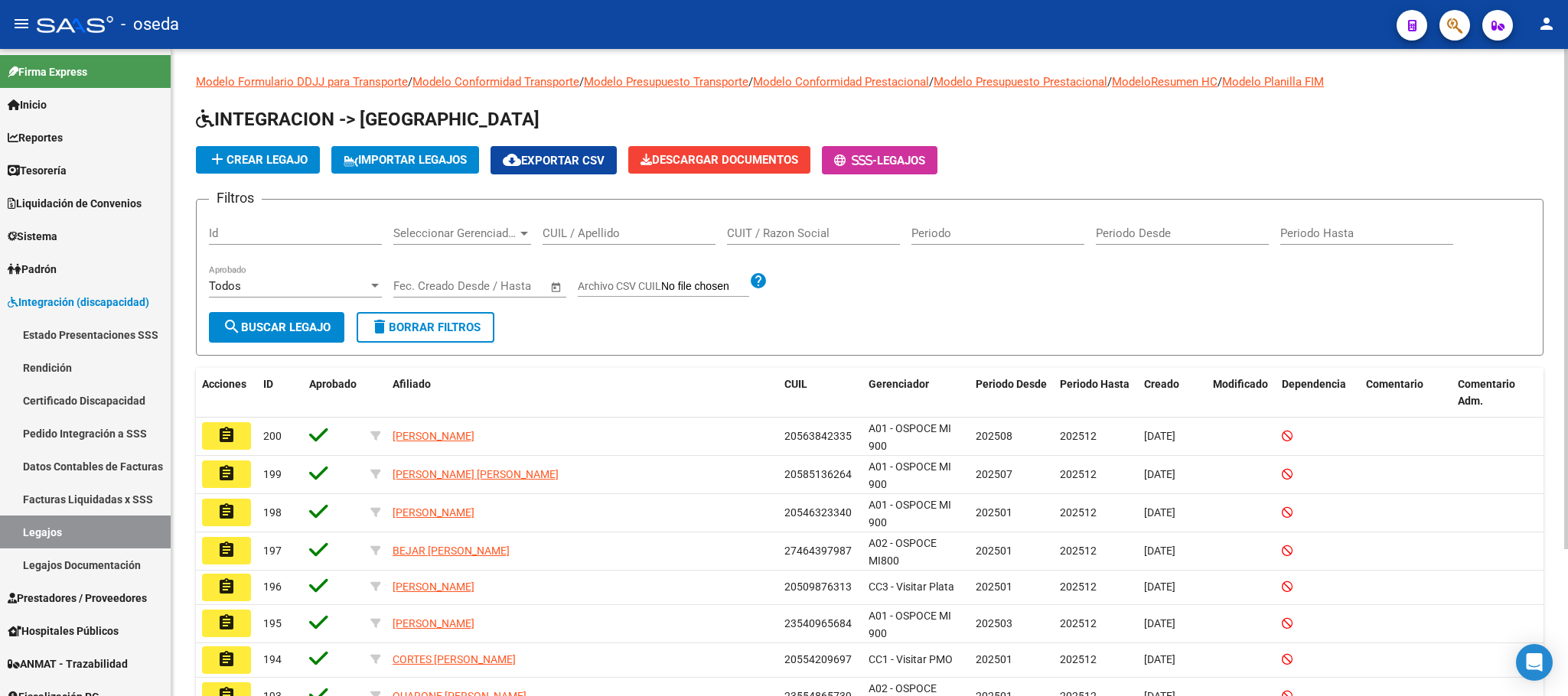
click at [772, 234] on input "CUIT / Razon Social" at bounding box center [813, 233] width 173 height 14
click at [601, 247] on div "CUIL / Apellido" at bounding box center [629, 235] width 173 height 47
click at [591, 223] on div "CUIL / Apellido" at bounding box center [629, 227] width 173 height 32
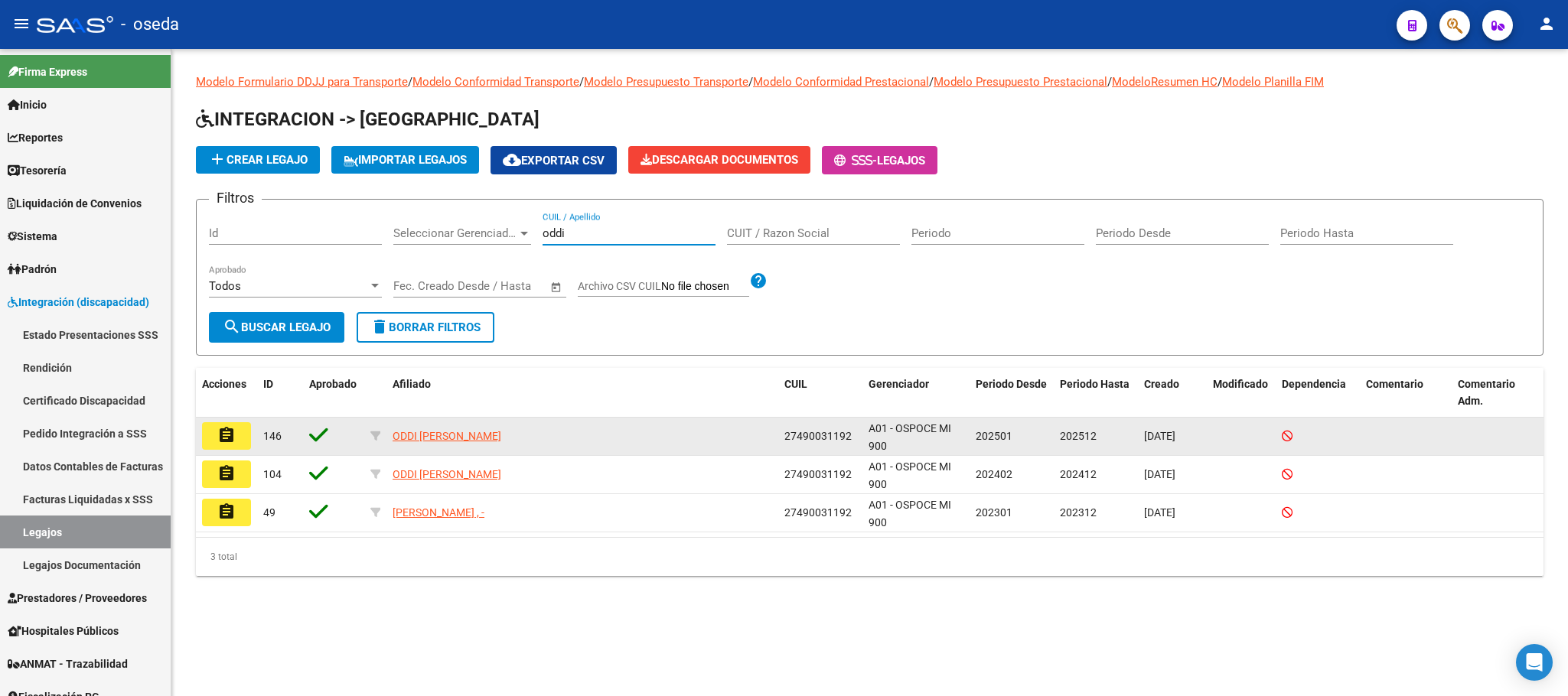
type input "oddi"
click at [212, 430] on button "assignment" at bounding box center [226, 436] width 49 height 28
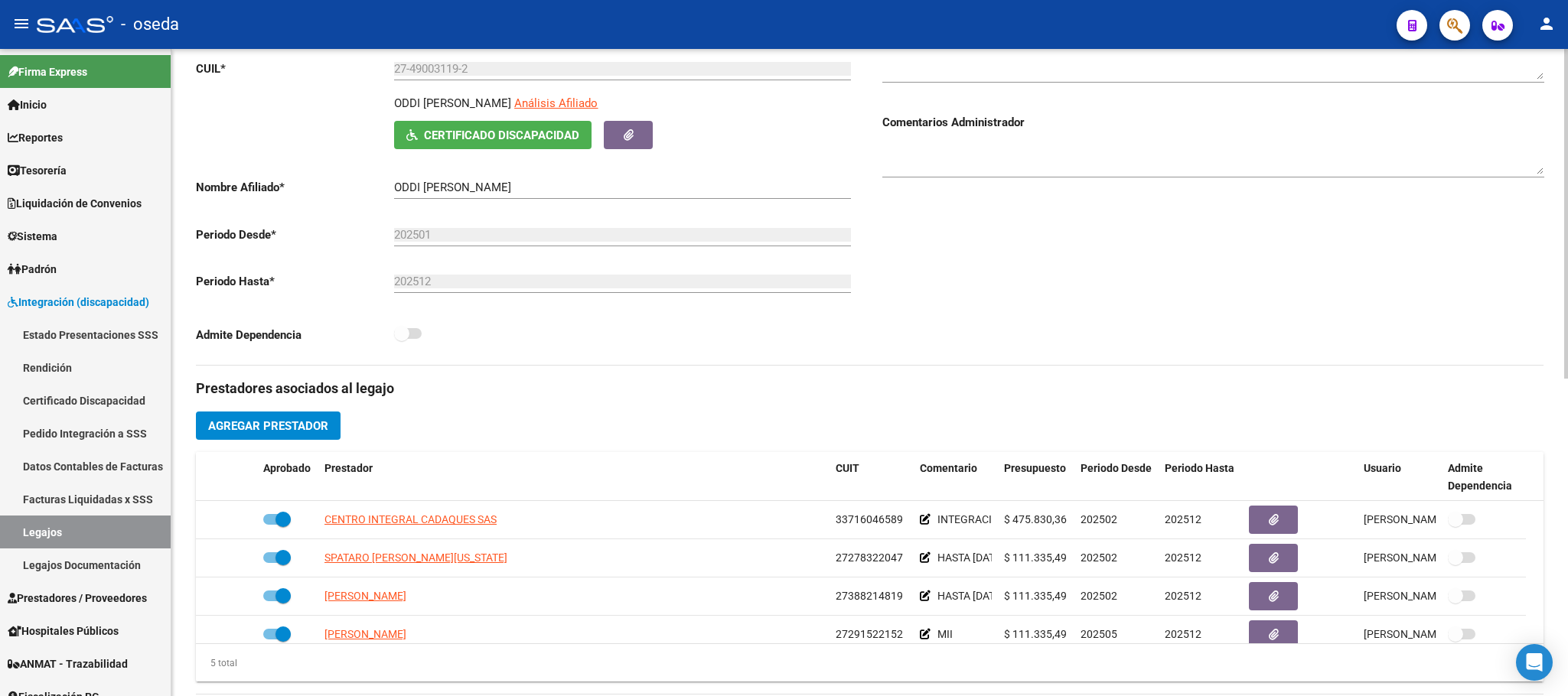
scroll to position [459, 0]
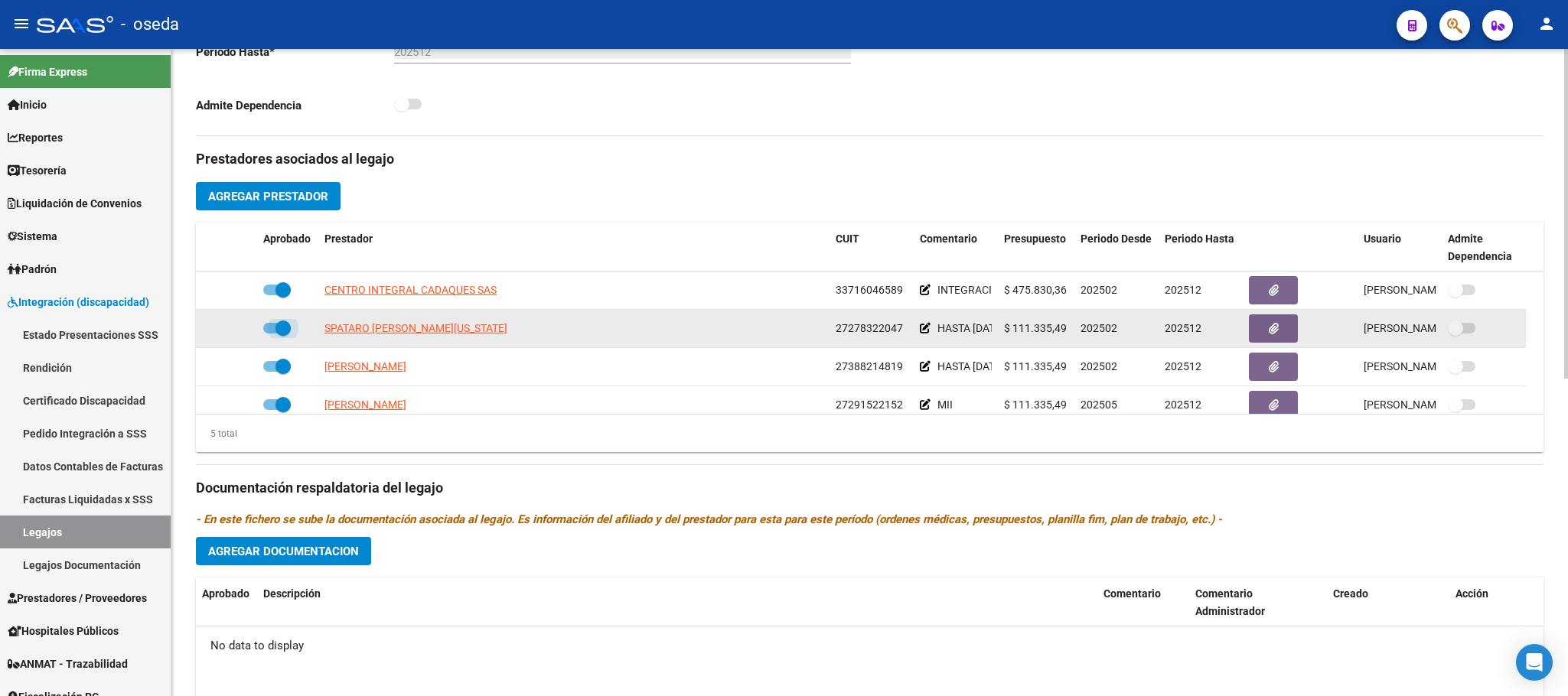
click at [287, 329] on span at bounding box center [283, 329] width 15 height 15
click at [271, 334] on input "checkbox" at bounding box center [270, 334] width 1 height 1
checkbox input "false"
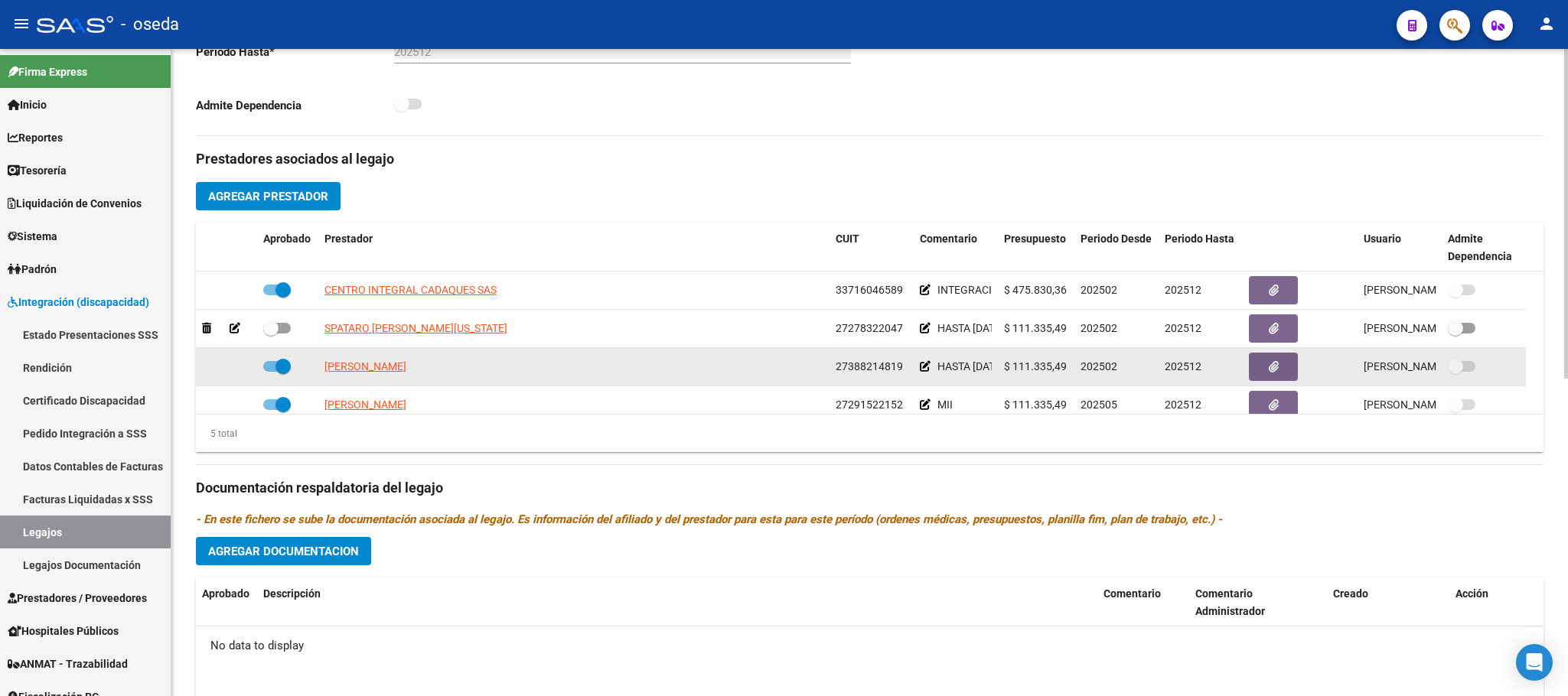
click at [276, 373] on span at bounding box center [283, 367] width 15 height 15
click at [271, 373] on input "checkbox" at bounding box center [270, 372] width 1 height 1
checkbox input "false"
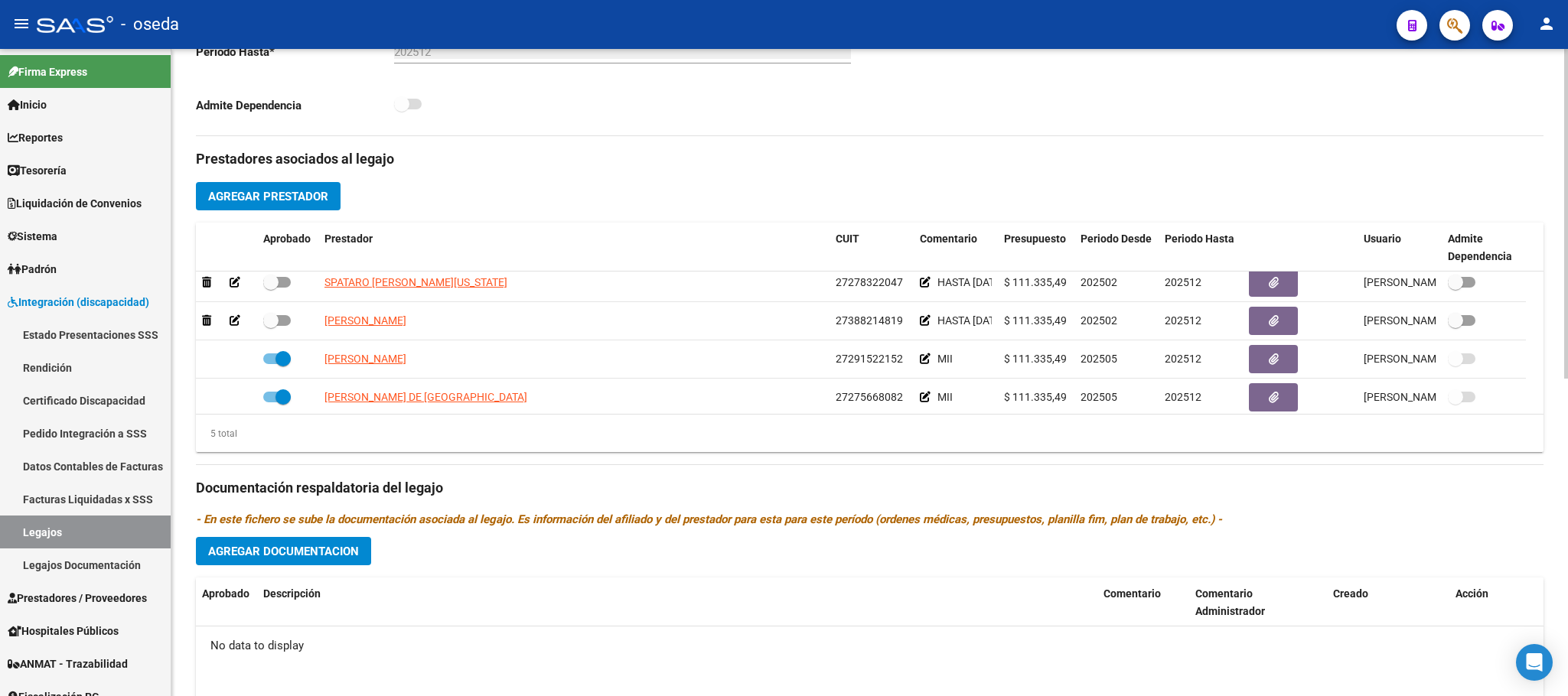
scroll to position [54, 0]
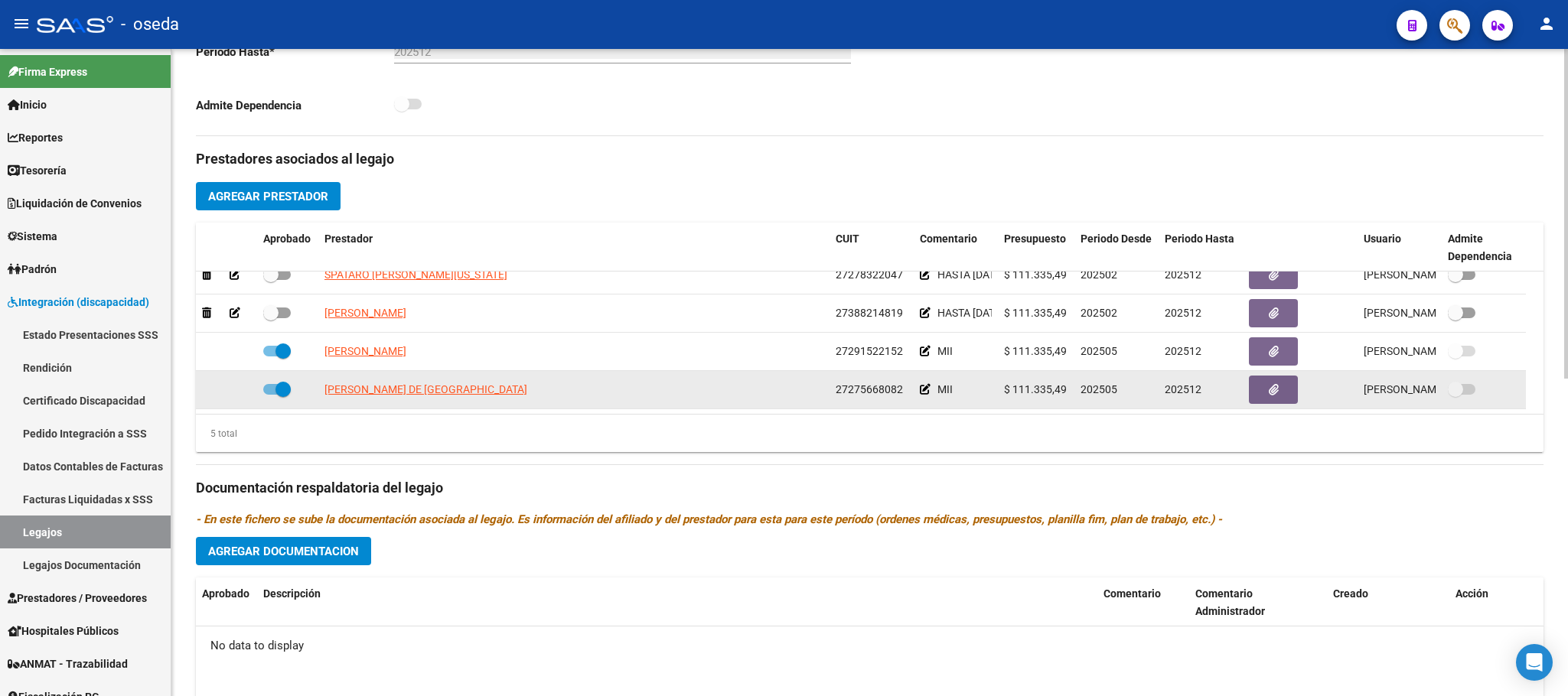
click at [926, 391] on icon at bounding box center [925, 390] width 11 height 11
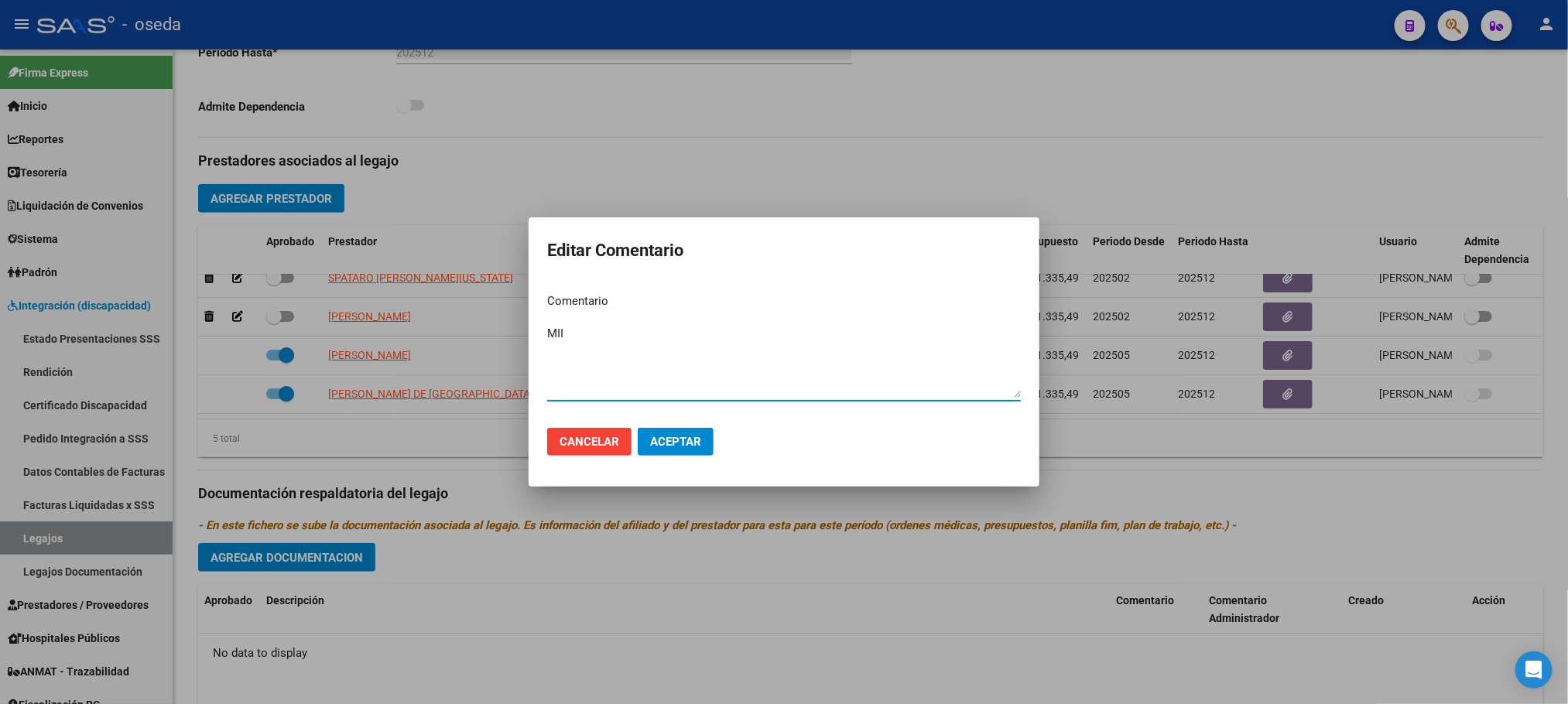
click at [908, 390] on textarea "MII" at bounding box center [784, 361] width 474 height 73
click at [607, 437] on span "Cancelar" at bounding box center [588, 441] width 59 height 14
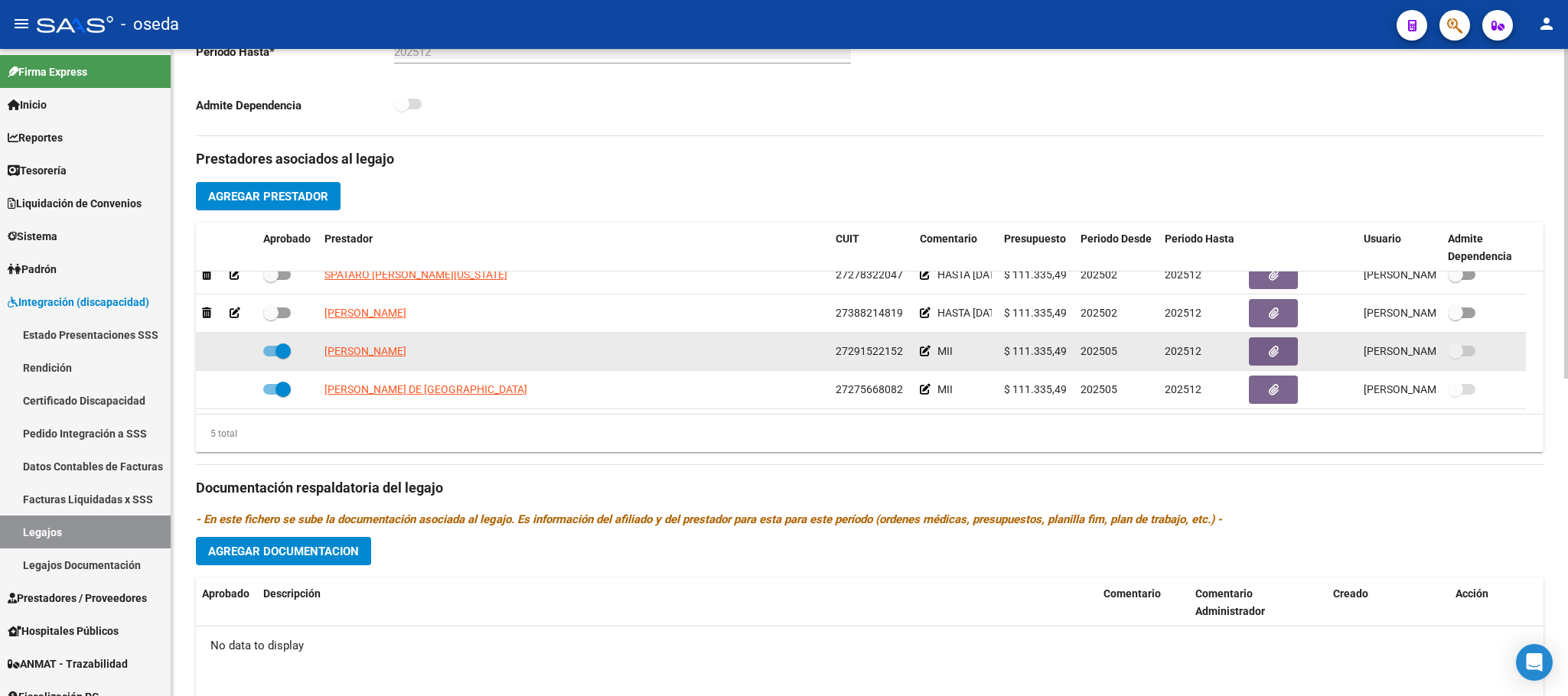
click at [286, 352] on span at bounding box center [283, 351] width 15 height 15
click at [271, 356] on input "checkbox" at bounding box center [270, 356] width 1 height 1
click at [273, 359] on span at bounding box center [271, 351] width 15 height 15
click at [271, 357] on input "checkbox" at bounding box center [270, 356] width 1 height 1
checkbox input "true"
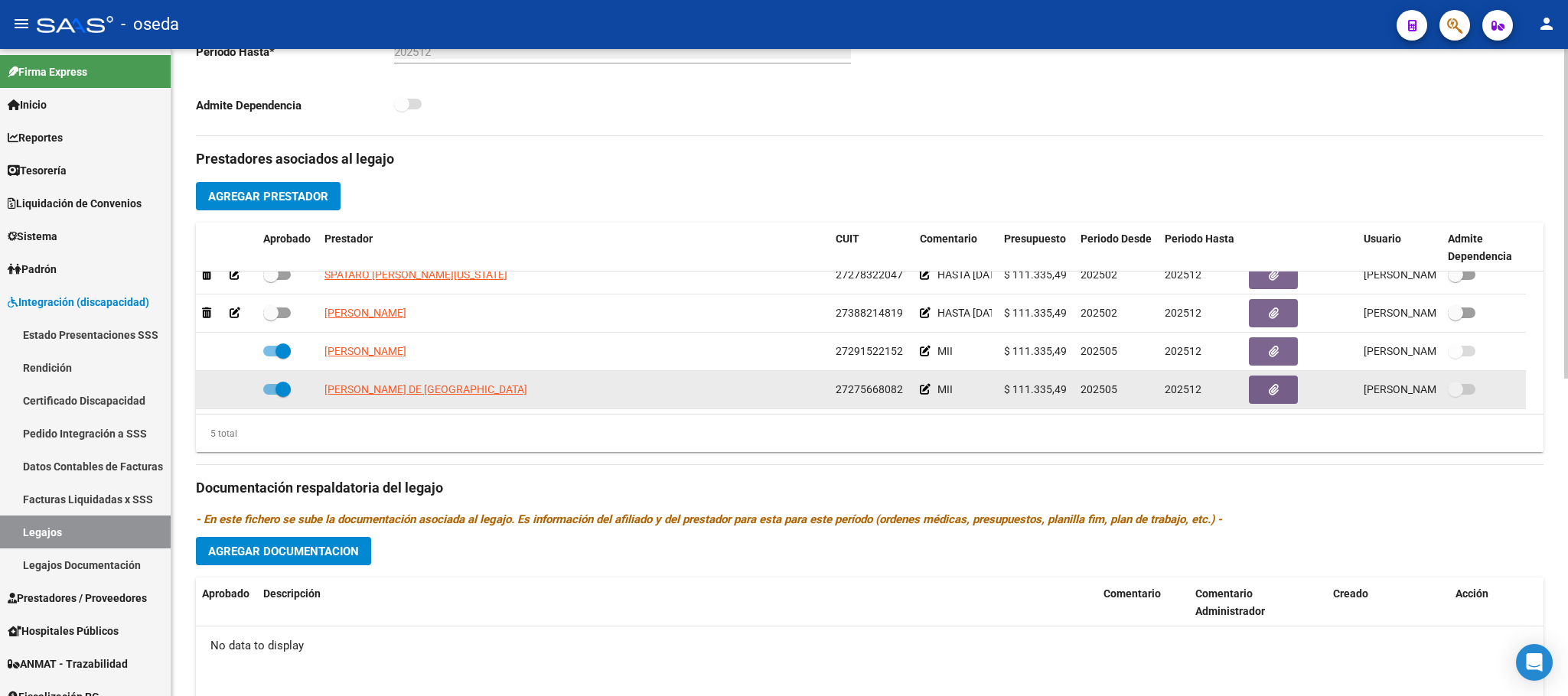
click at [280, 388] on span at bounding box center [283, 389] width 15 height 15
click at [271, 395] on input "checkbox" at bounding box center [270, 395] width 1 height 1
checkbox input "false"
click at [232, 391] on icon at bounding box center [235, 390] width 11 height 11
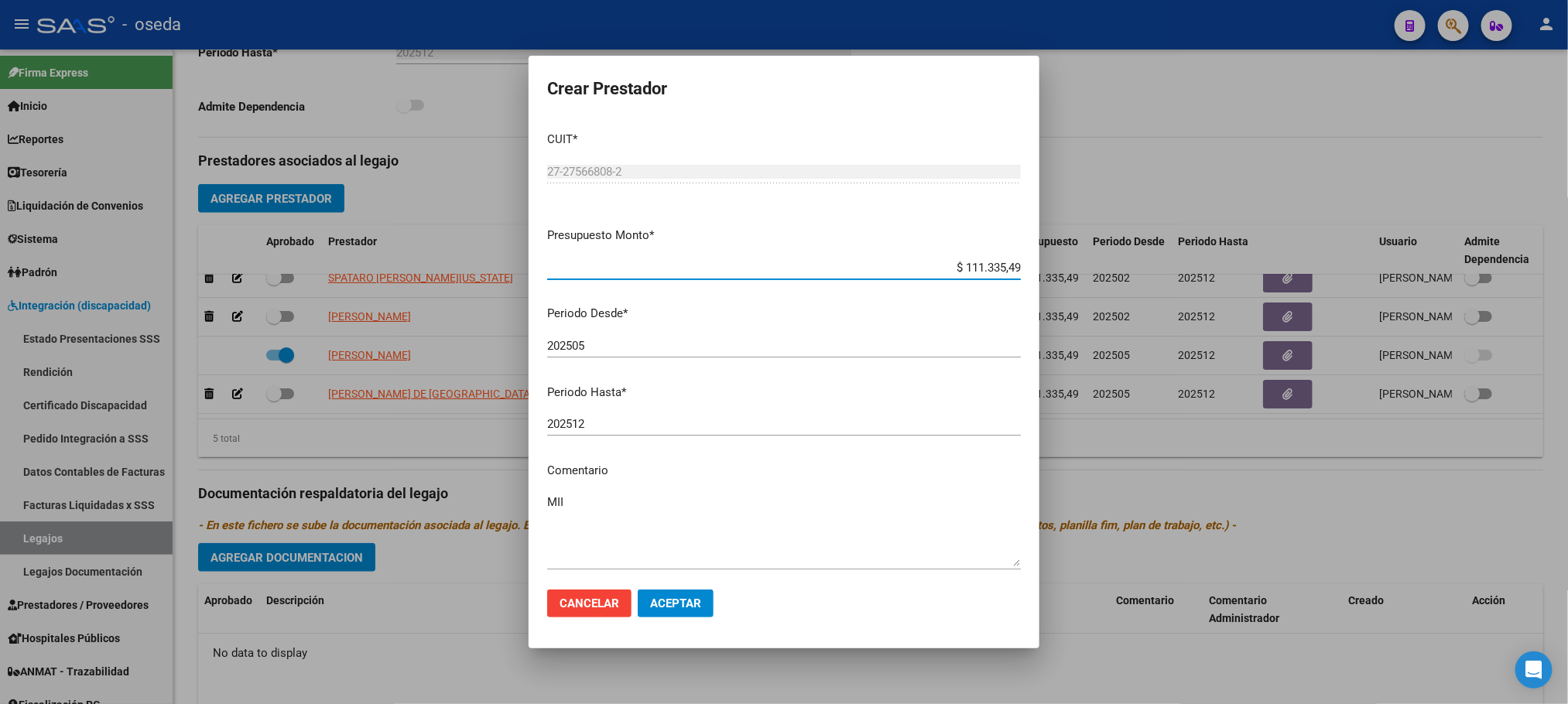
click at [608, 422] on input "202512" at bounding box center [784, 423] width 474 height 14
type input "202508"
click at [687, 598] on span "Aceptar" at bounding box center [676, 604] width 51 height 14
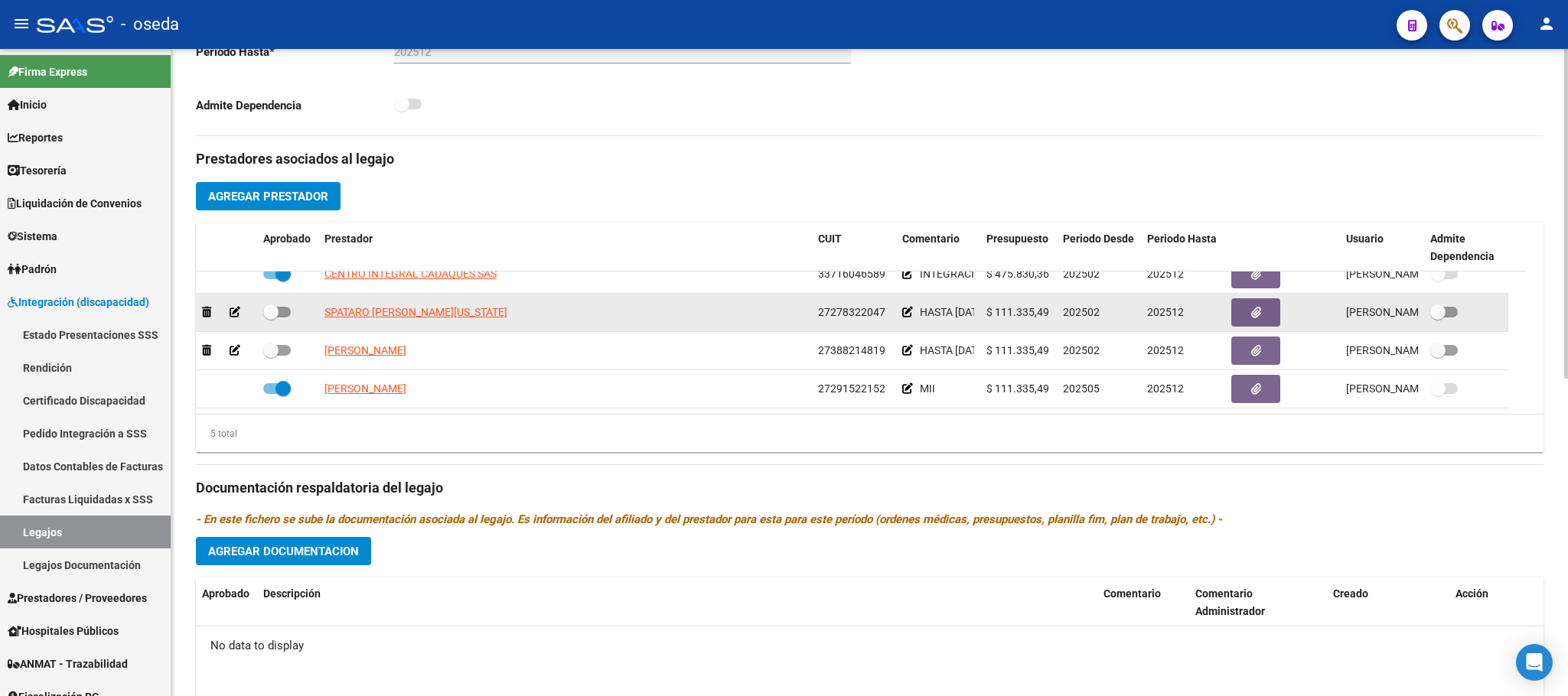
scroll to position [0, 0]
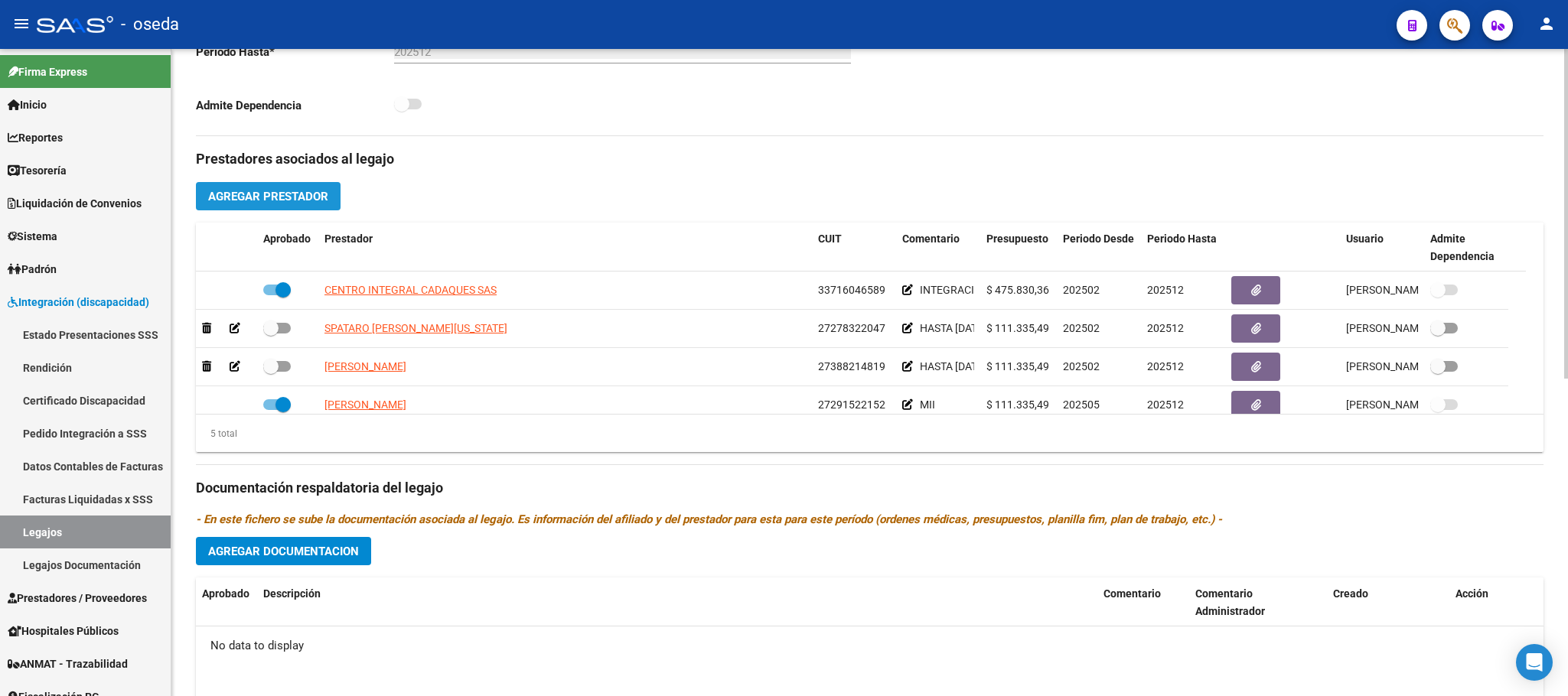
click at [271, 203] on span "Agregar Prestador" at bounding box center [267, 197] width 120 height 14
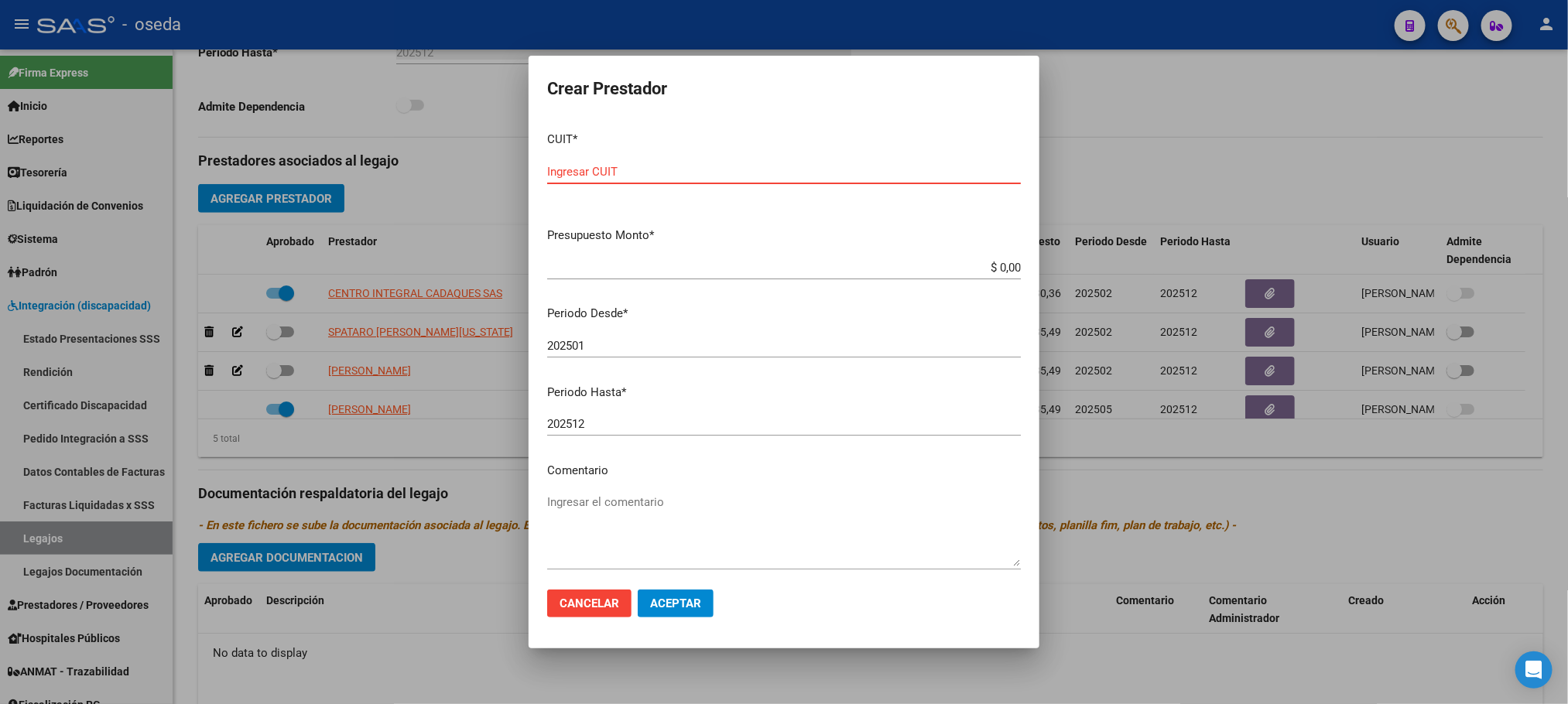
paste input "27-39744824-5"
type input "27-39744824-5"
paste input "$ 111.355,49"
type input "$ 111.355,49"
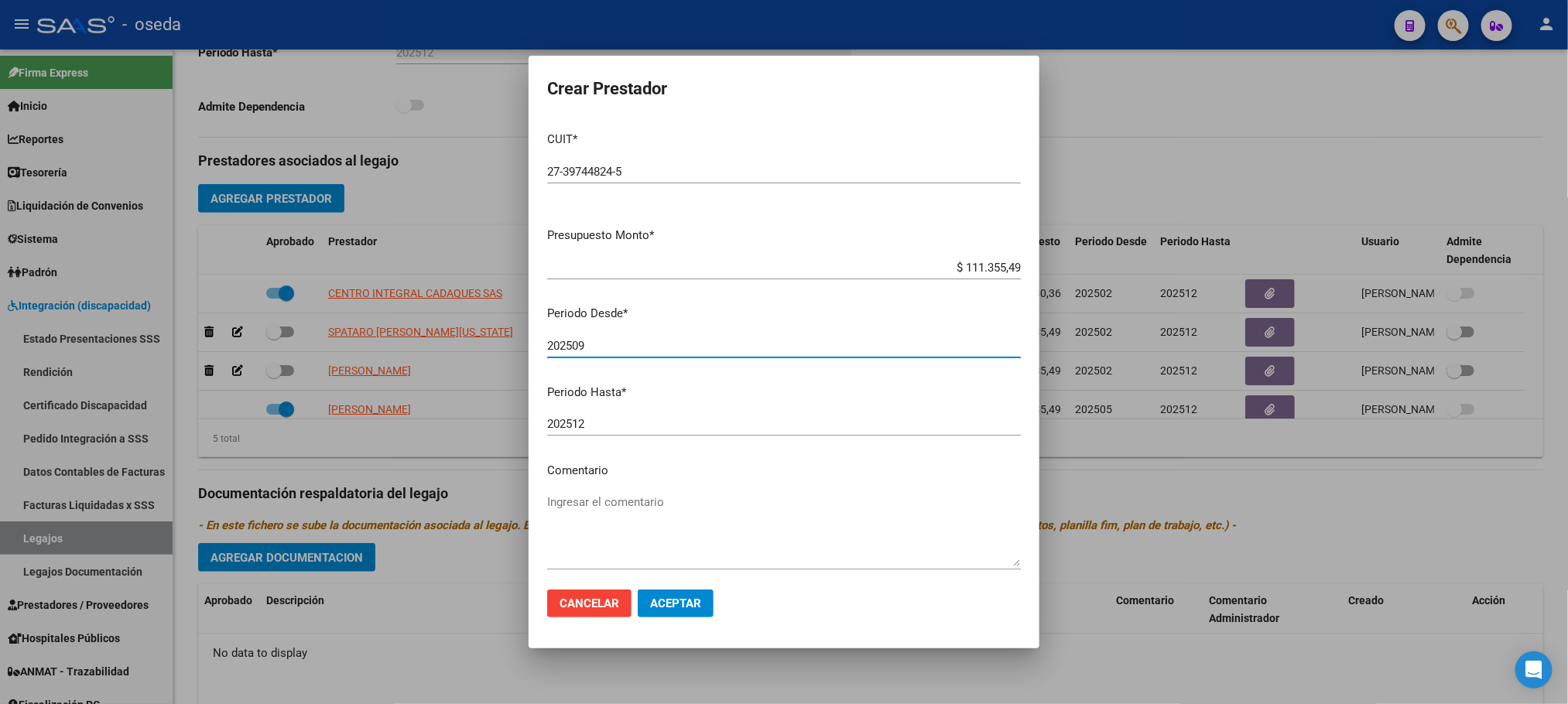
type input "202509"
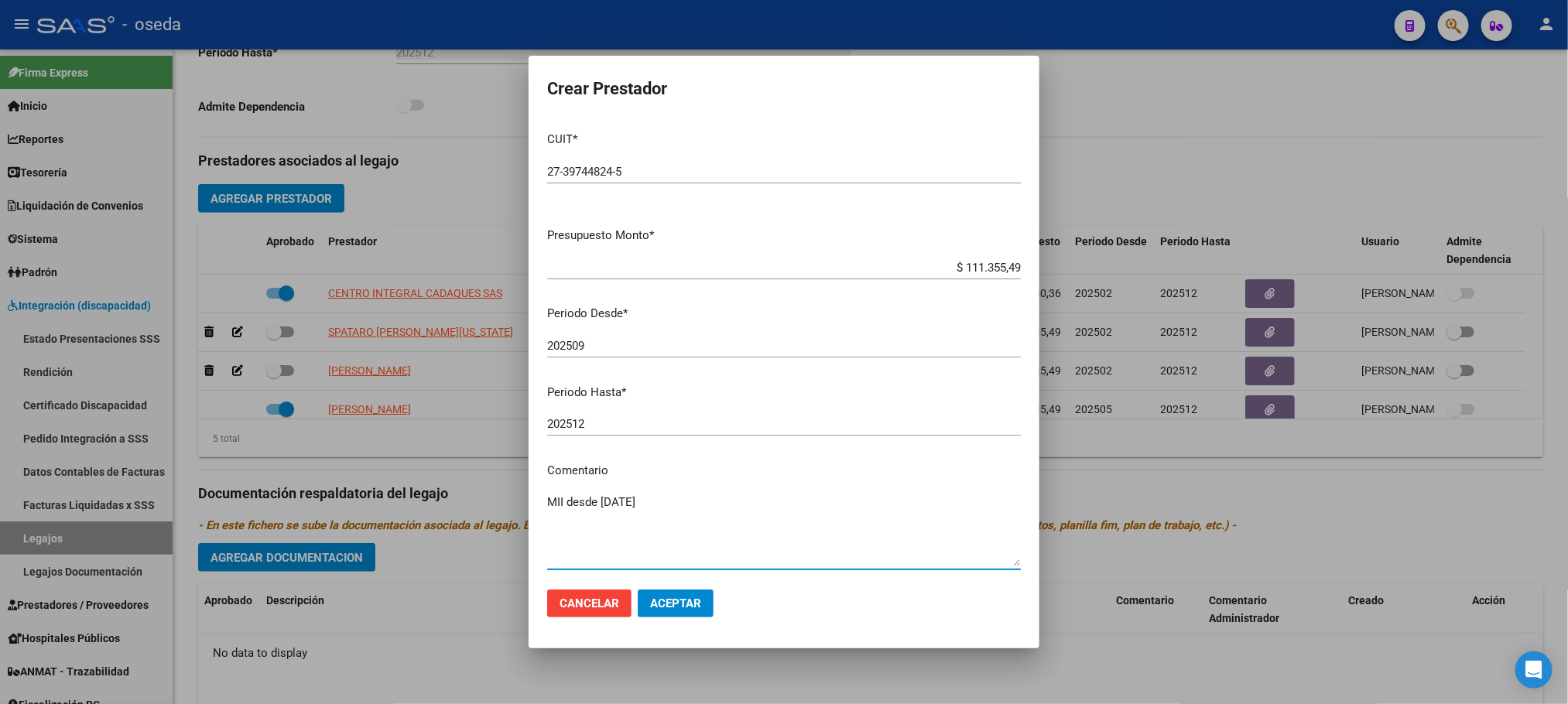
type textarea "MII desde [DATE]"
click at [668, 607] on span "Aceptar" at bounding box center [676, 604] width 51 height 14
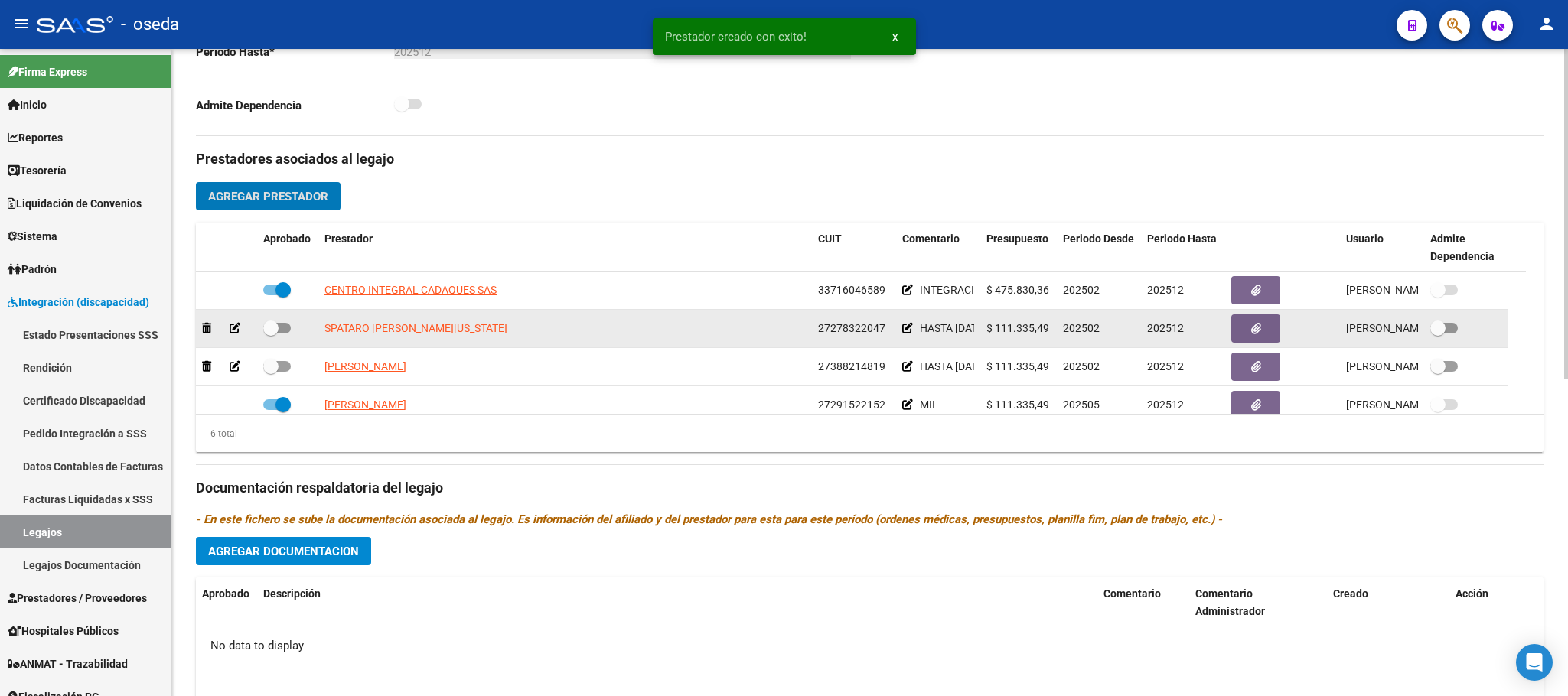
scroll to position [93, 0]
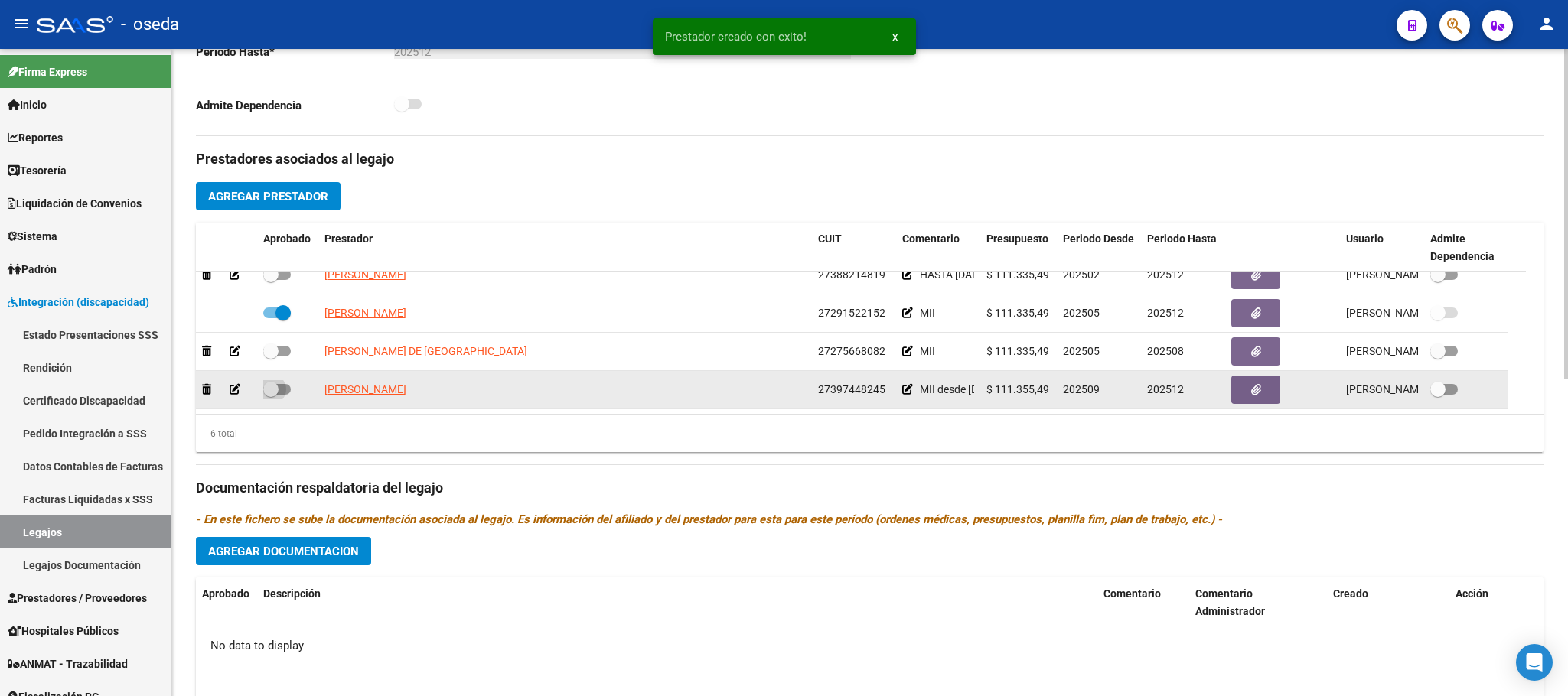
click at [272, 393] on span at bounding box center [271, 389] width 15 height 15
click at [271, 395] on input "checkbox" at bounding box center [270, 395] width 1 height 1
checkbox input "true"
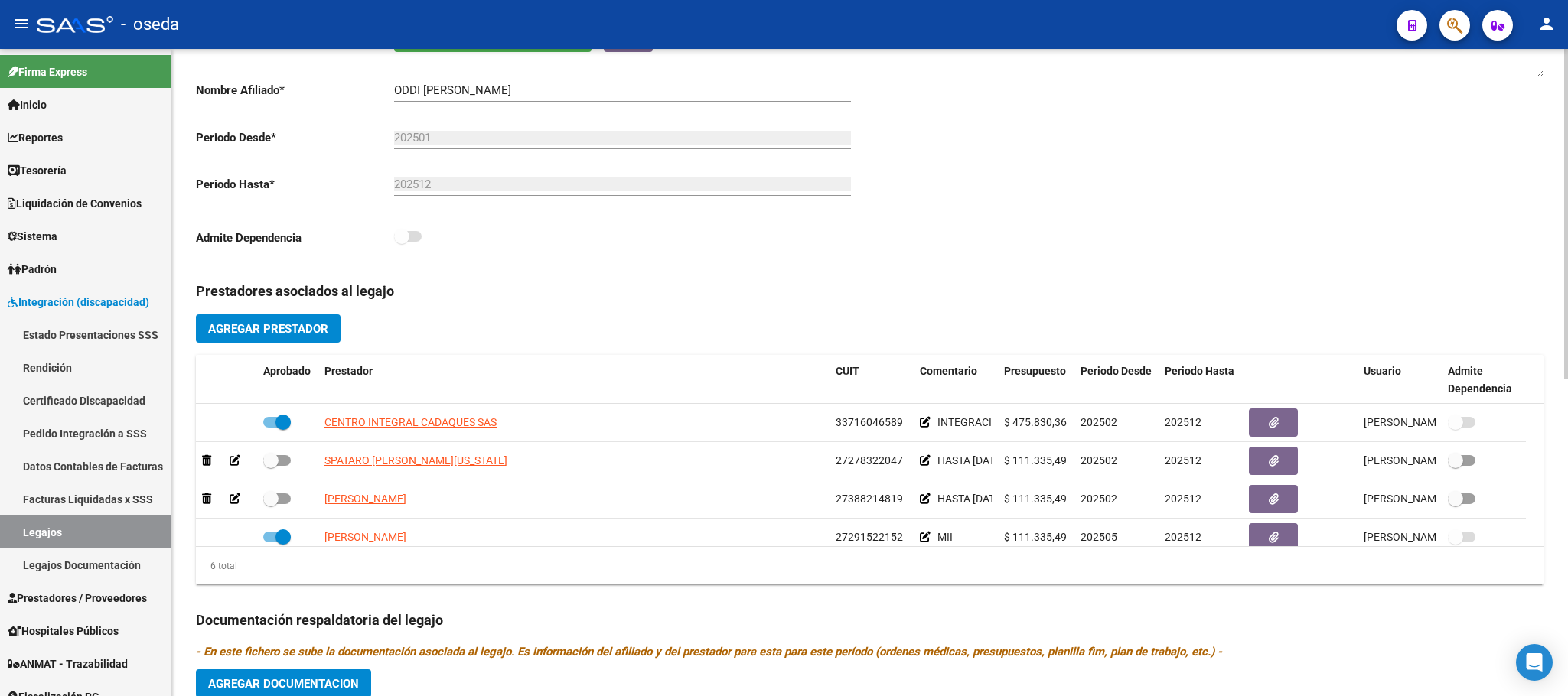
scroll to position [0, 0]
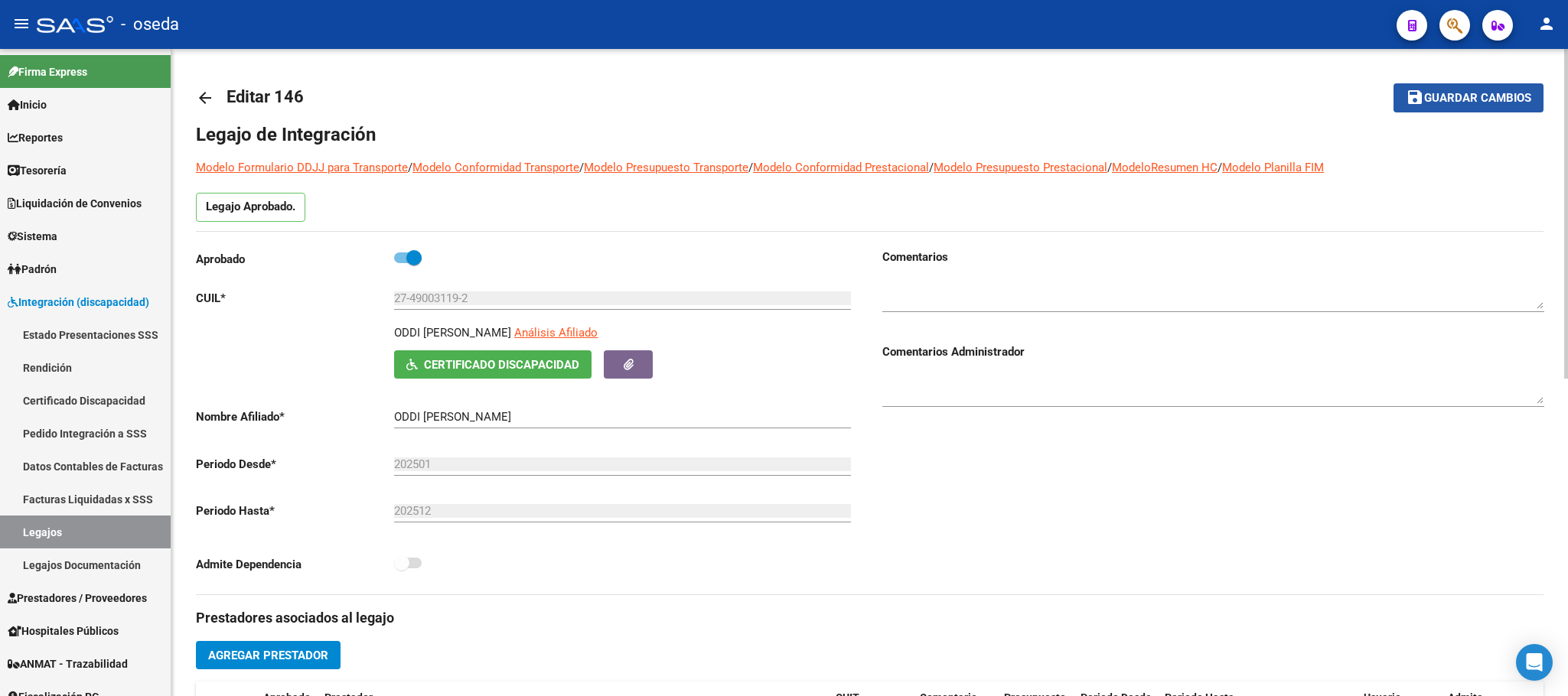
click at [1497, 97] on span "Guardar cambios" at bounding box center [1477, 98] width 107 height 14
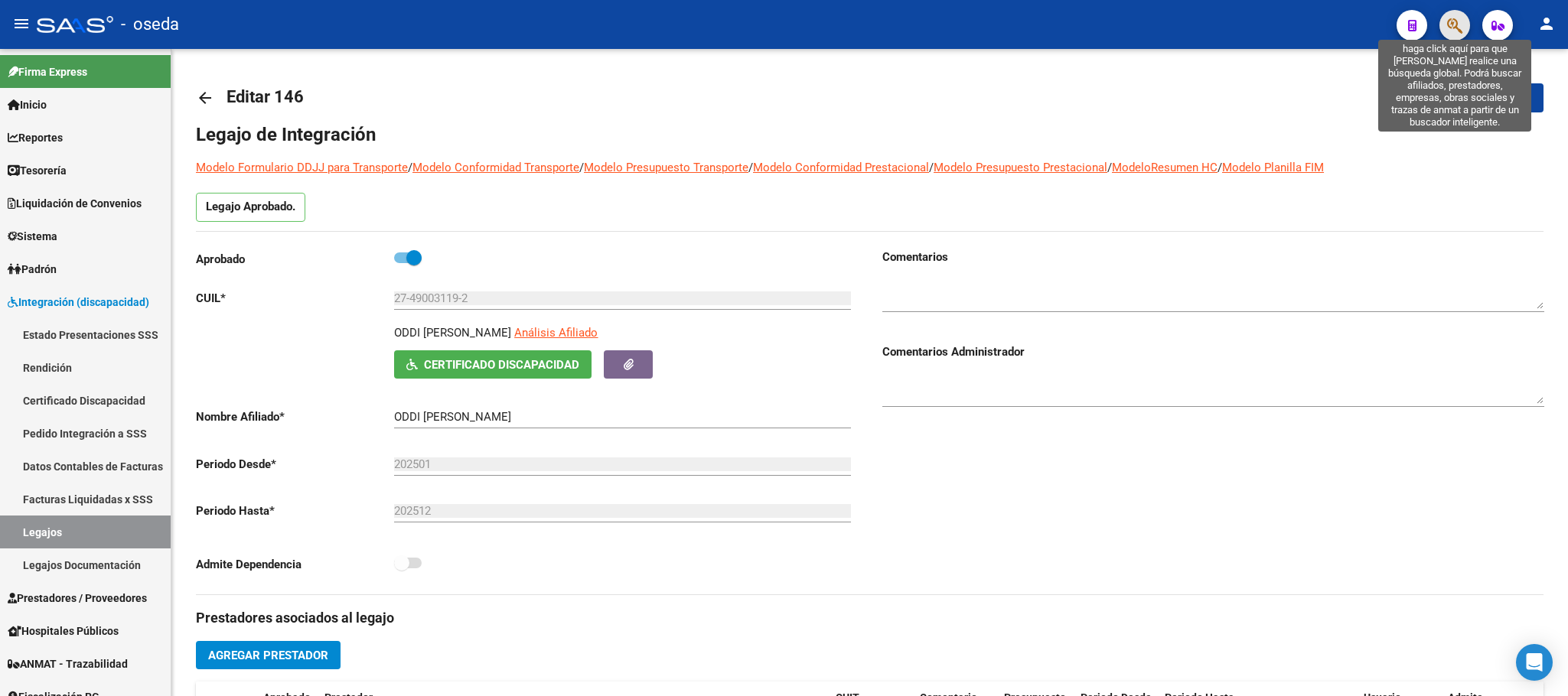
click at [1454, 23] on icon "button" at bounding box center [1454, 25] width 15 height 18
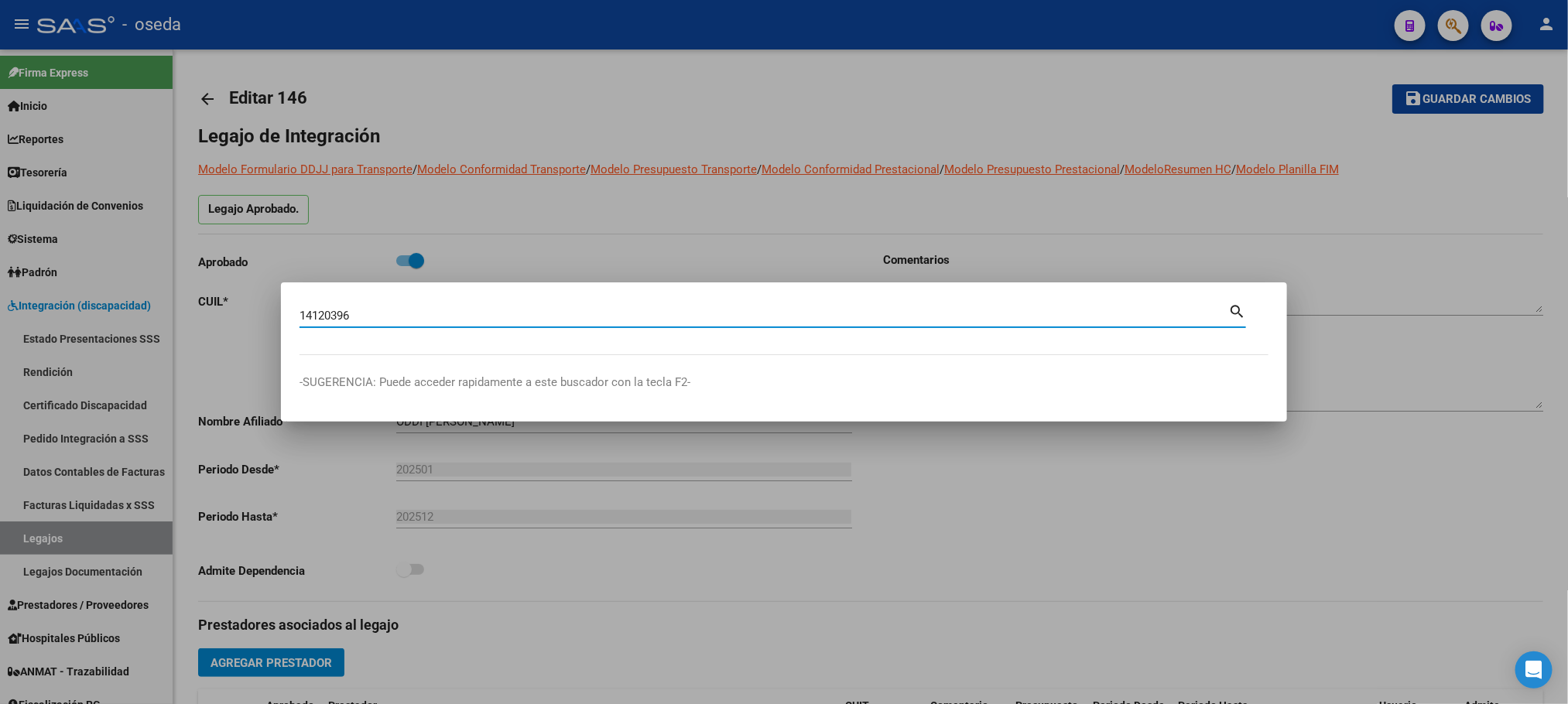
type input "14120396"
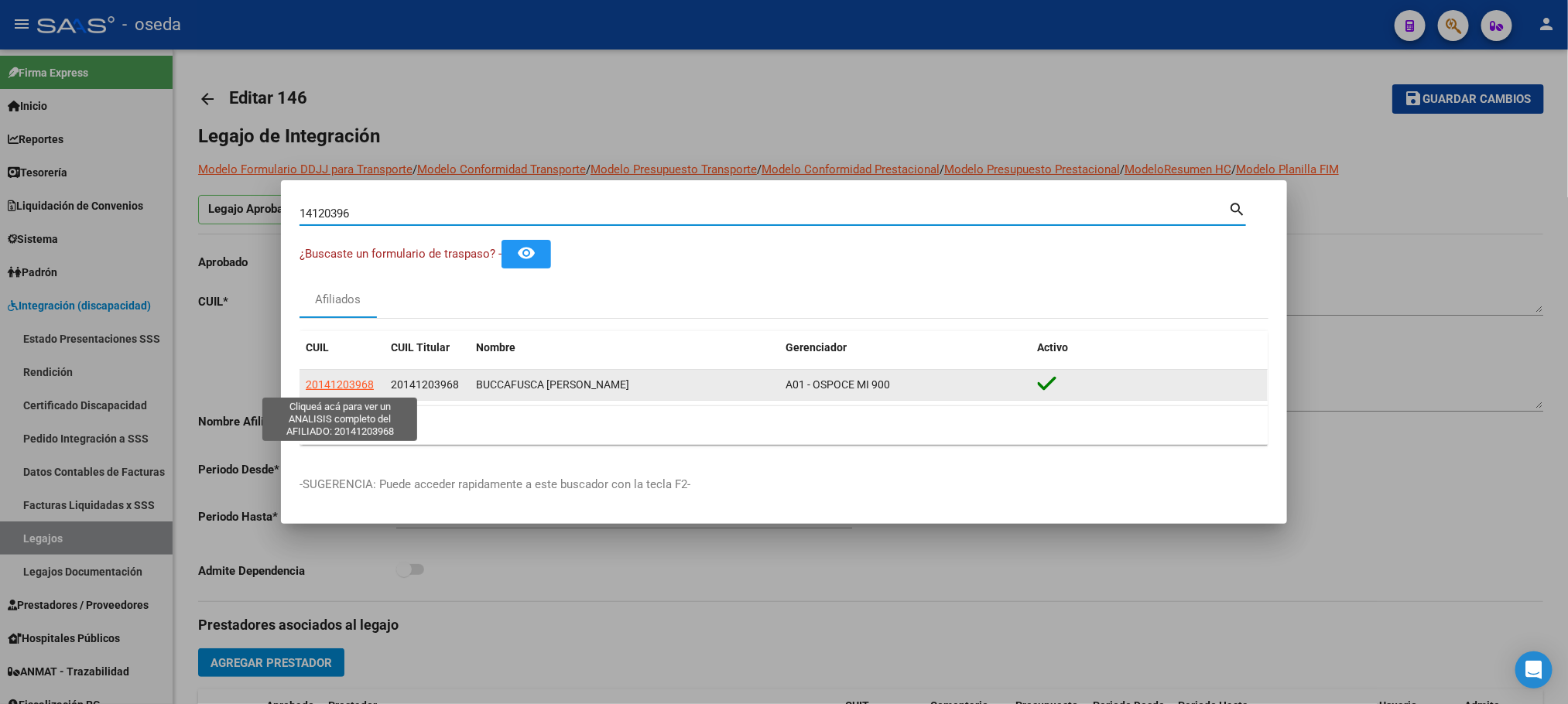
click at [340, 379] on span "20141203968" at bounding box center [340, 384] width 69 height 12
type textarea "20141203968"
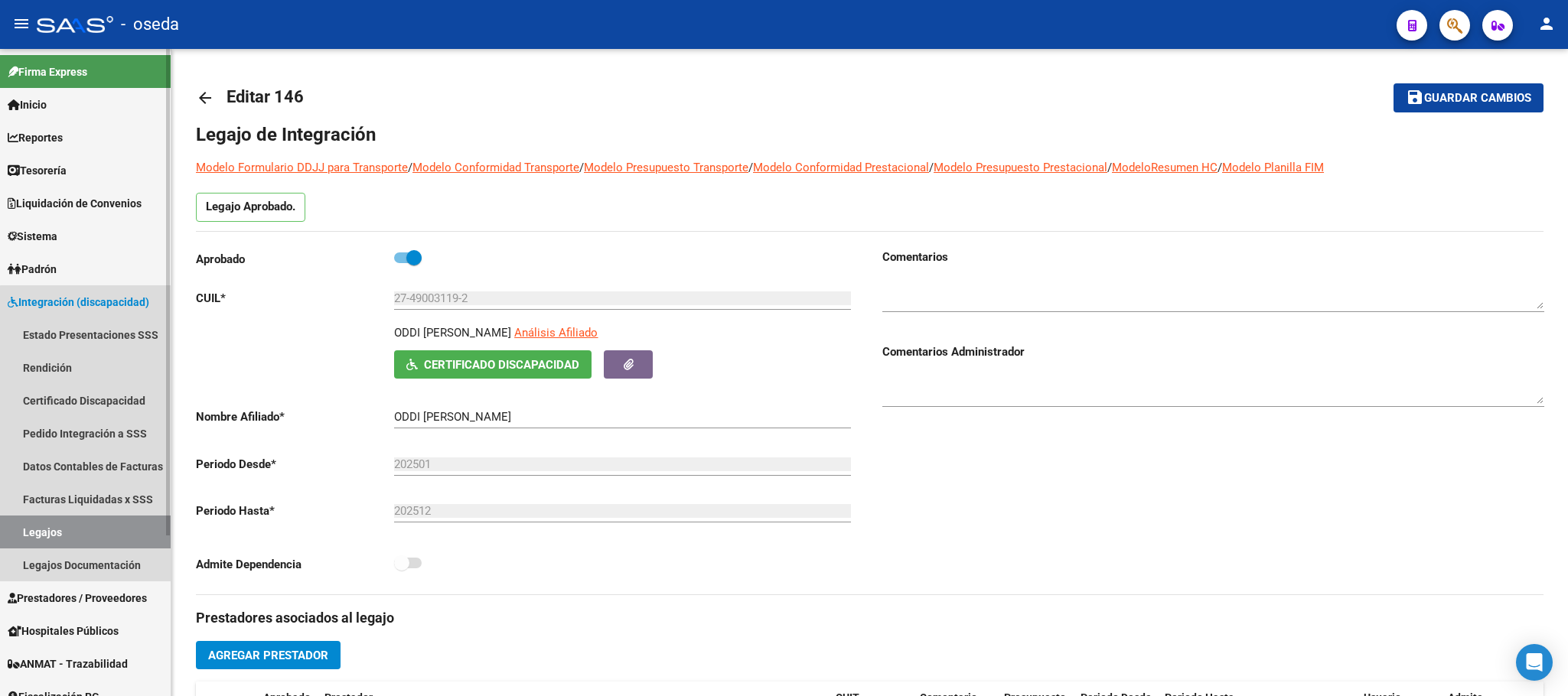
click at [104, 517] on link "Legajos" at bounding box center [85, 532] width 171 height 32
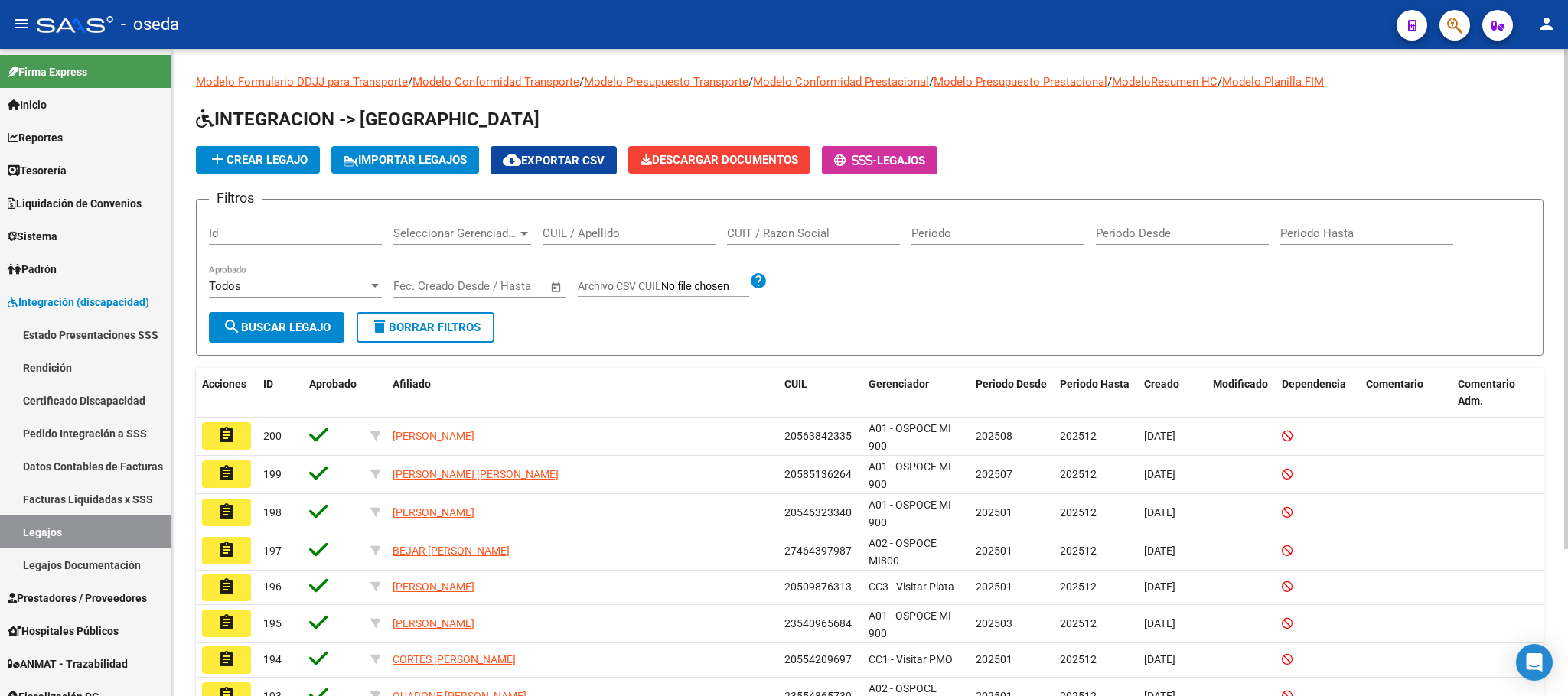
click at [572, 237] on input "CUIL / Apellido" at bounding box center [629, 233] width 173 height 14
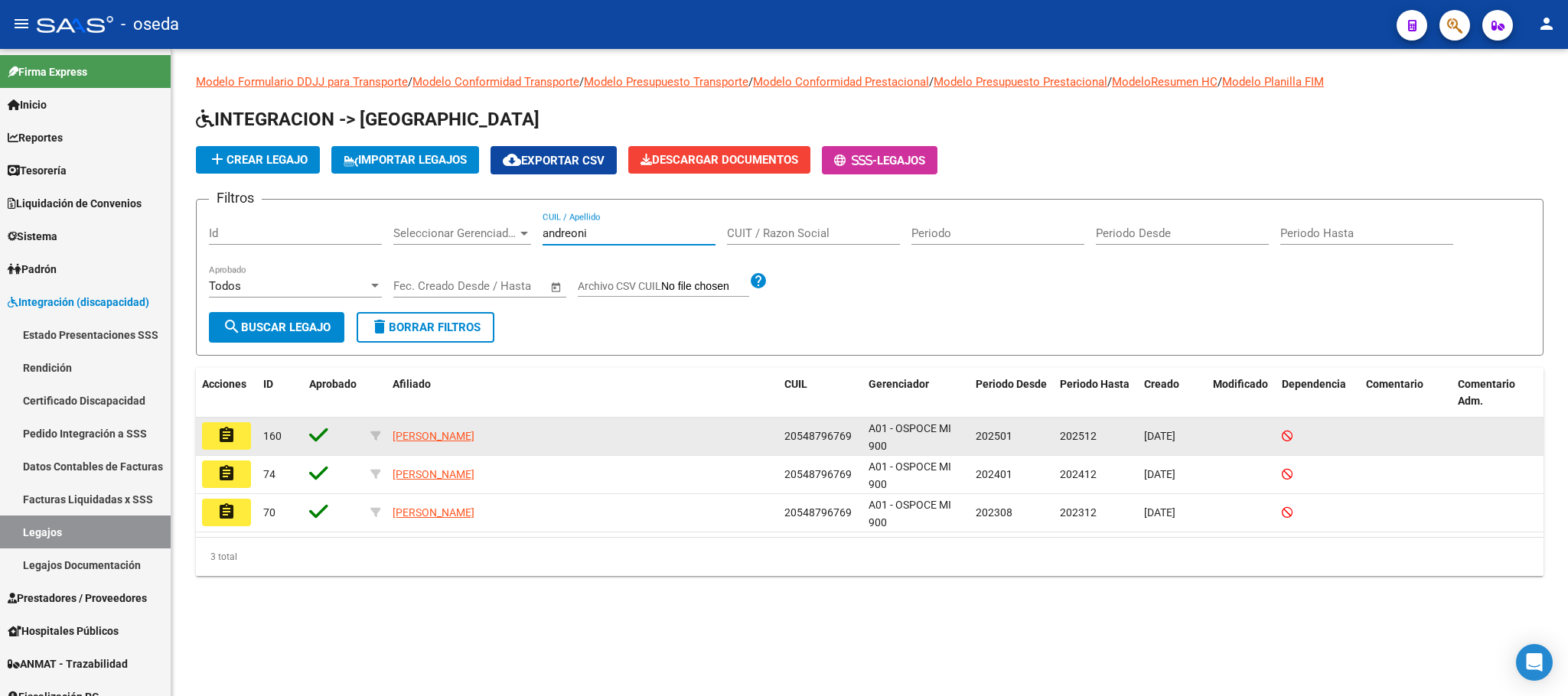
type input "andreoni"
click at [234, 437] on mat-icon "assignment" at bounding box center [226, 435] width 19 height 19
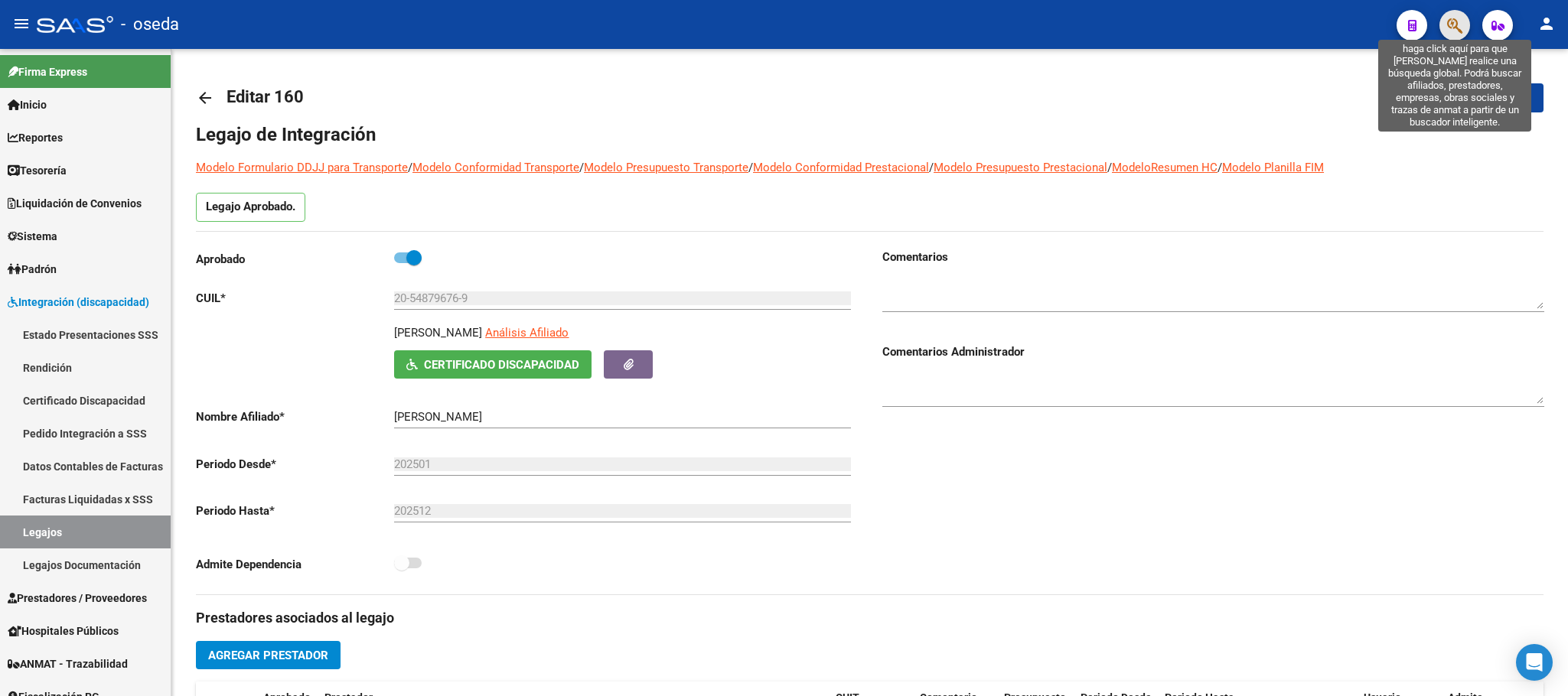
click at [1459, 20] on icon "button" at bounding box center [1454, 25] width 15 height 18
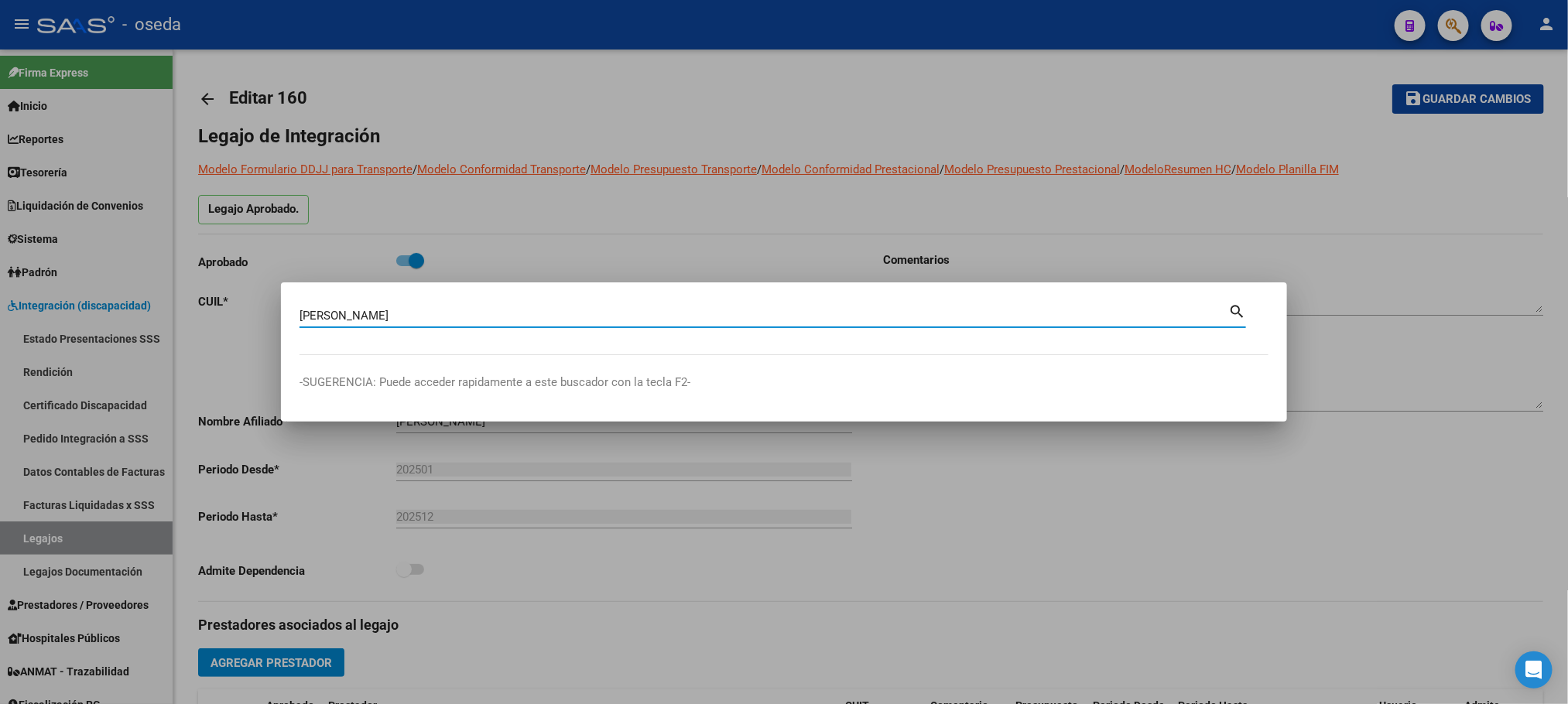
type input "[PERSON_NAME]"
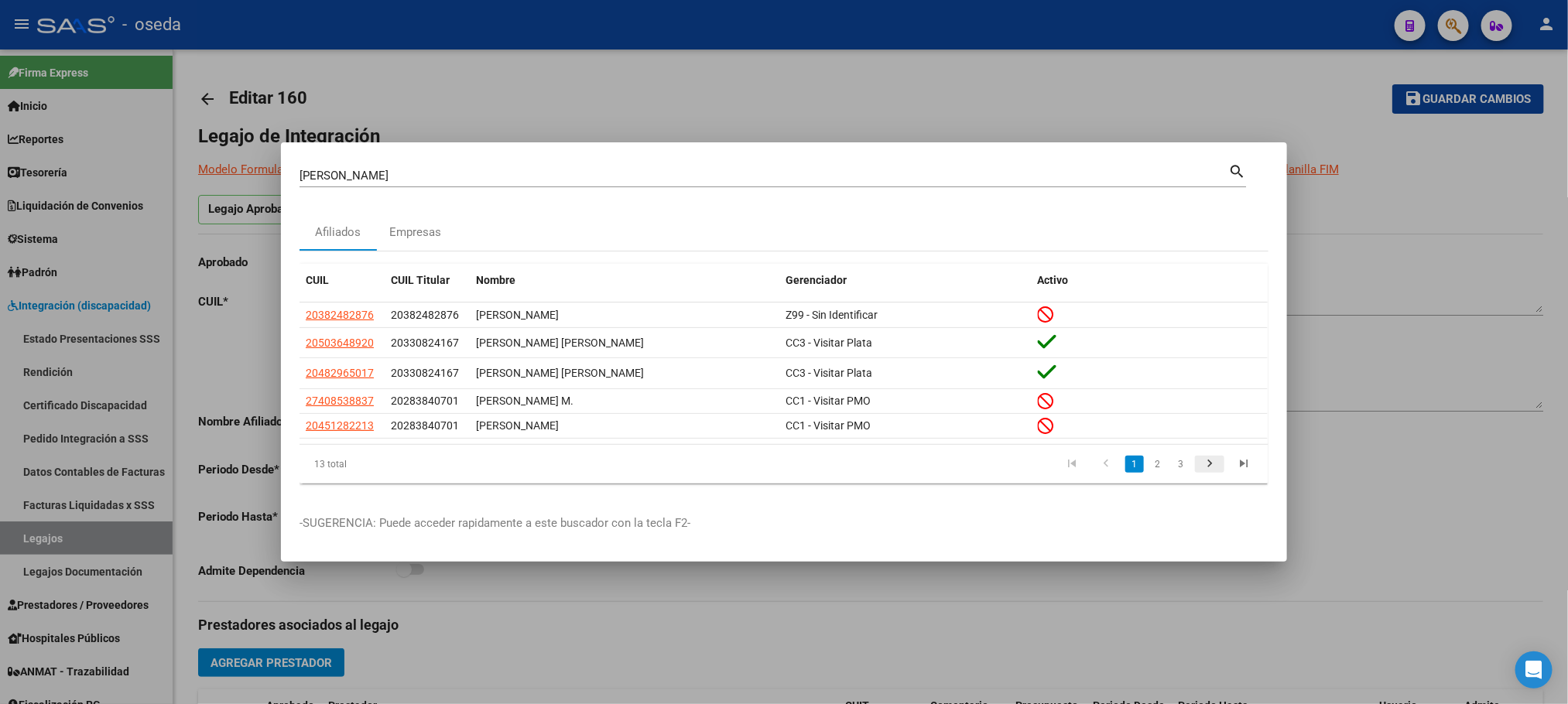
click at [1215, 461] on icon "go to next page" at bounding box center [1209, 467] width 20 height 19
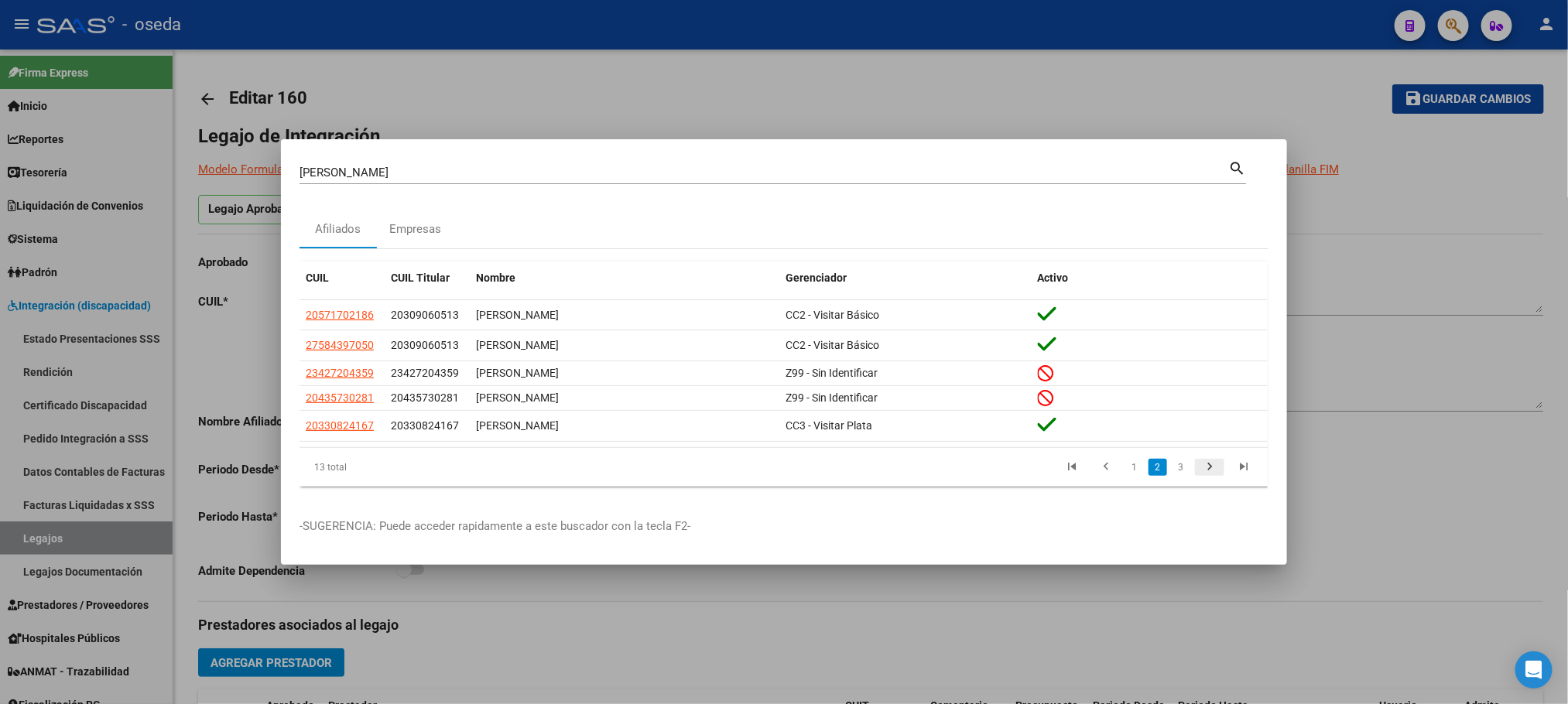
click at [1215, 461] on icon "go to next page" at bounding box center [1209, 469] width 20 height 19
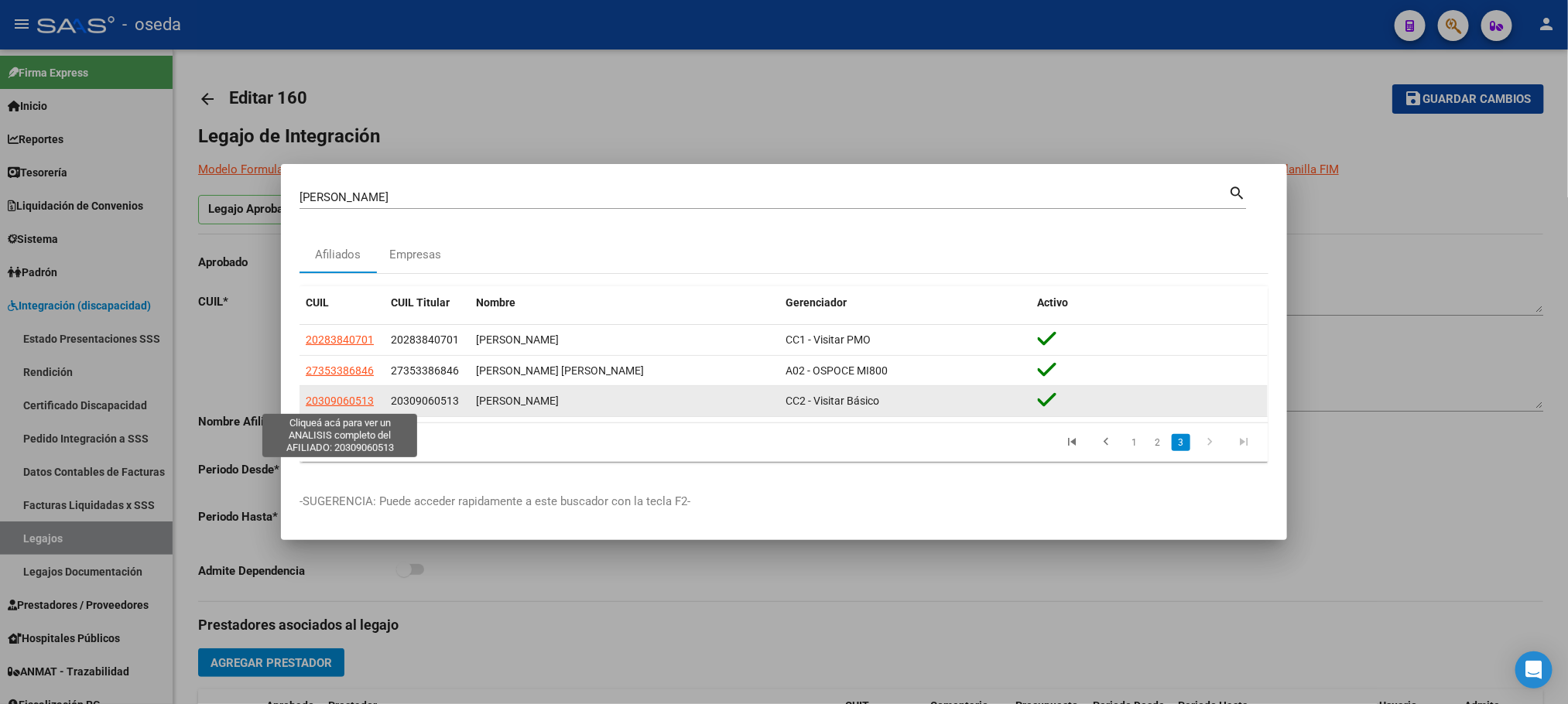
click at [358, 403] on span "20309060513" at bounding box center [340, 401] width 69 height 12
type textarea "20309060513"
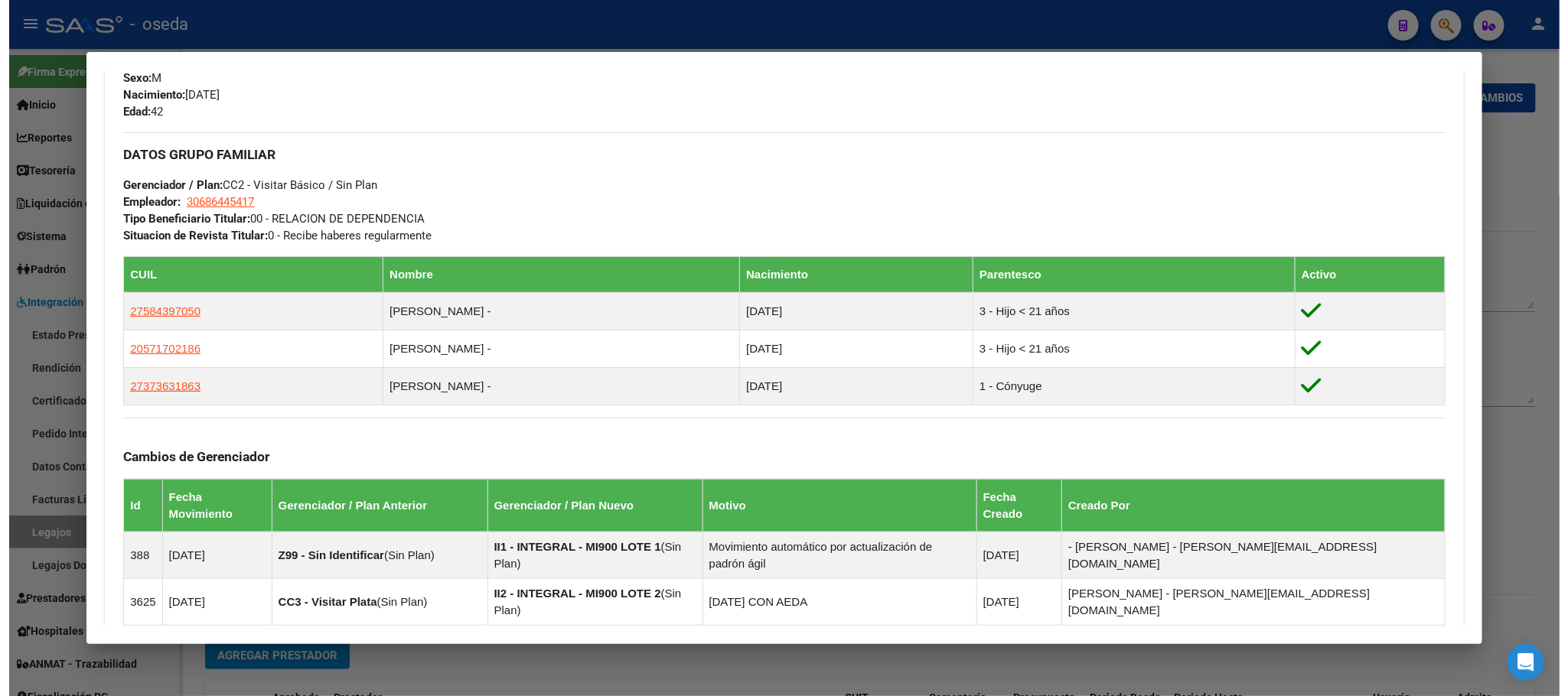
scroll to position [689, 0]
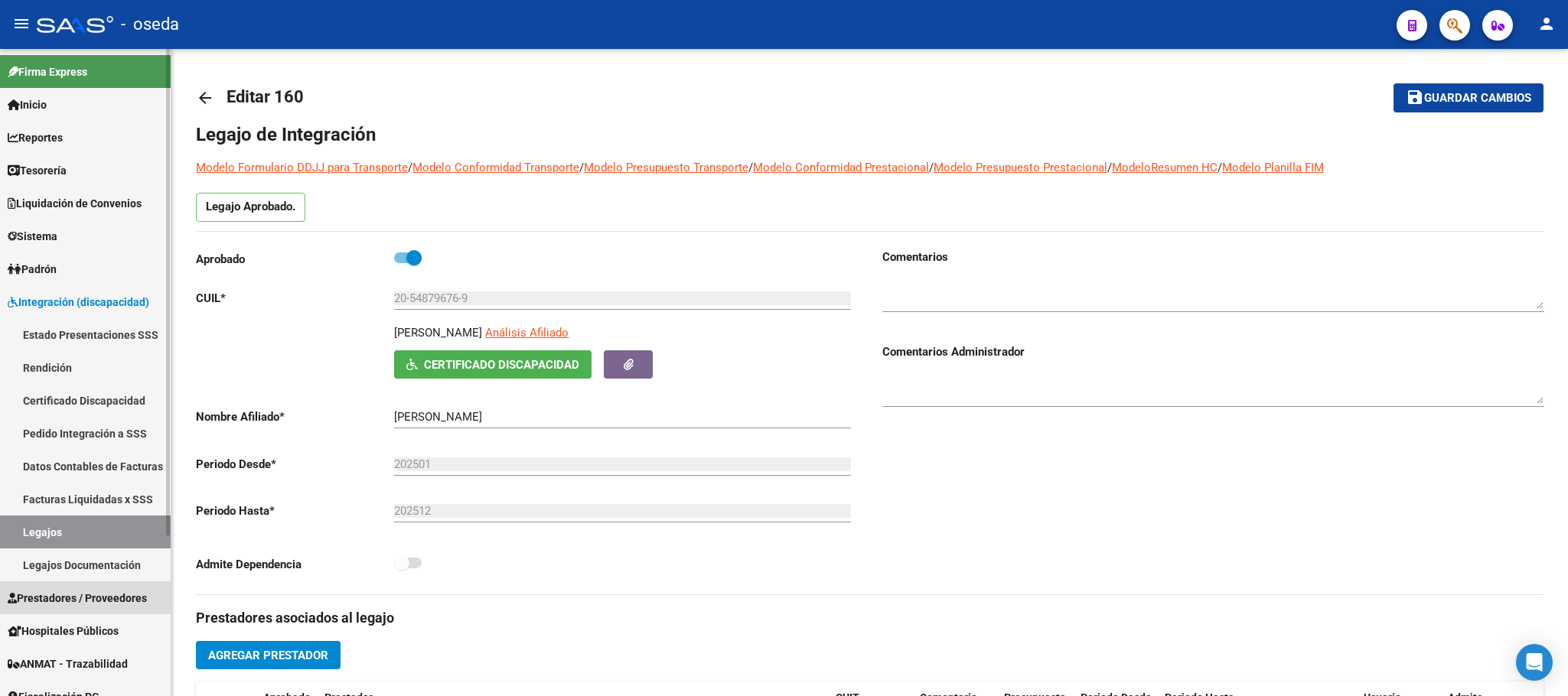
click at [124, 599] on span "Prestadores / Proveedores" at bounding box center [77, 599] width 139 height 17
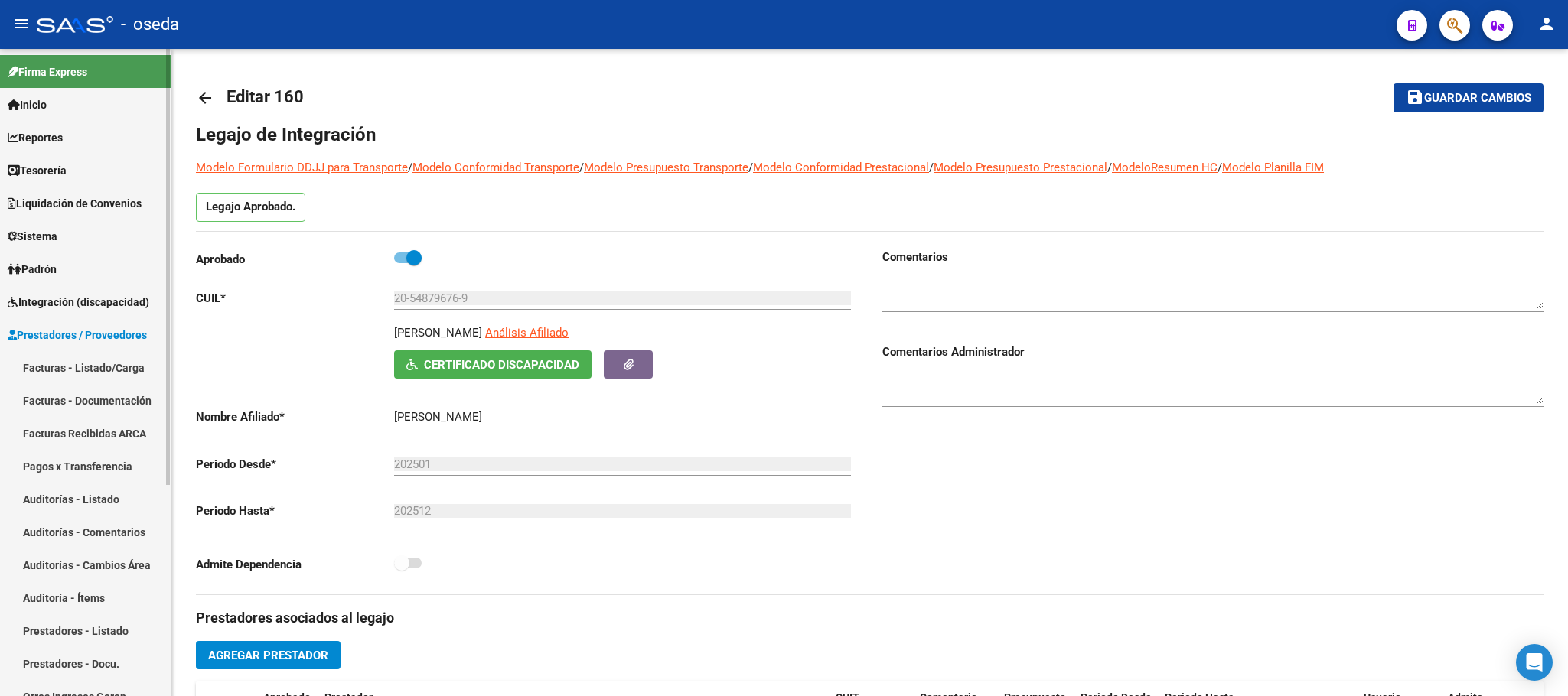
click at [102, 370] on link "Facturas - Listado/Carga" at bounding box center [85, 367] width 171 height 32
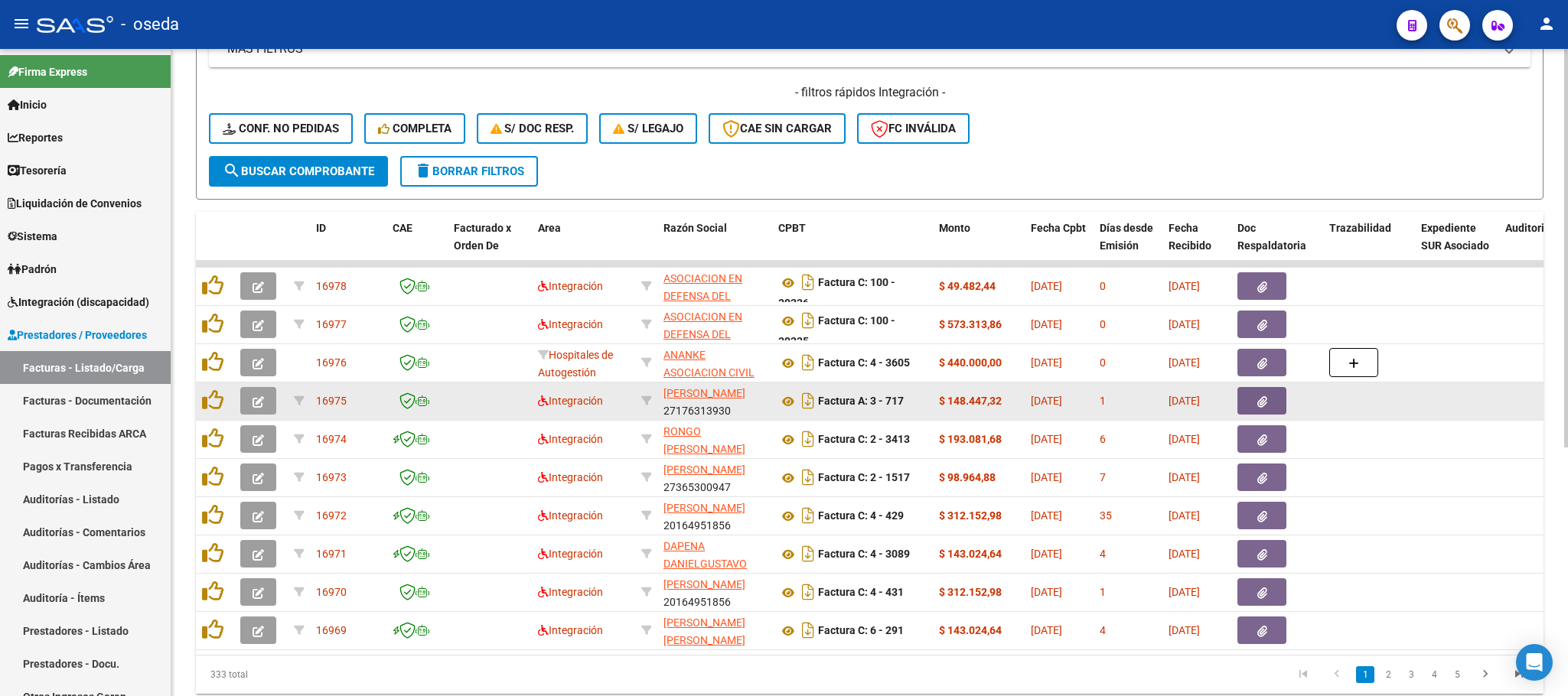
scroll to position [344, 0]
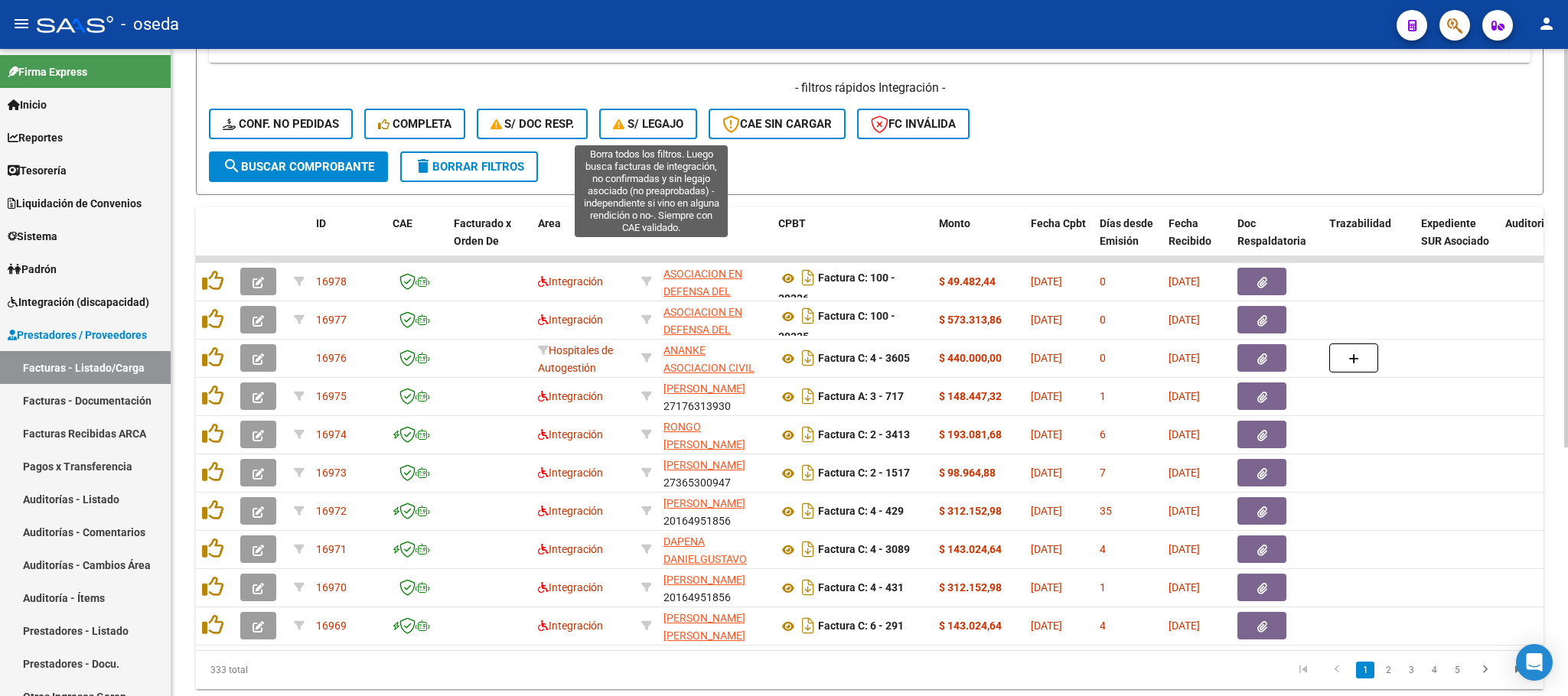
click at [673, 132] on button "S/ legajo" at bounding box center [649, 123] width 98 height 31
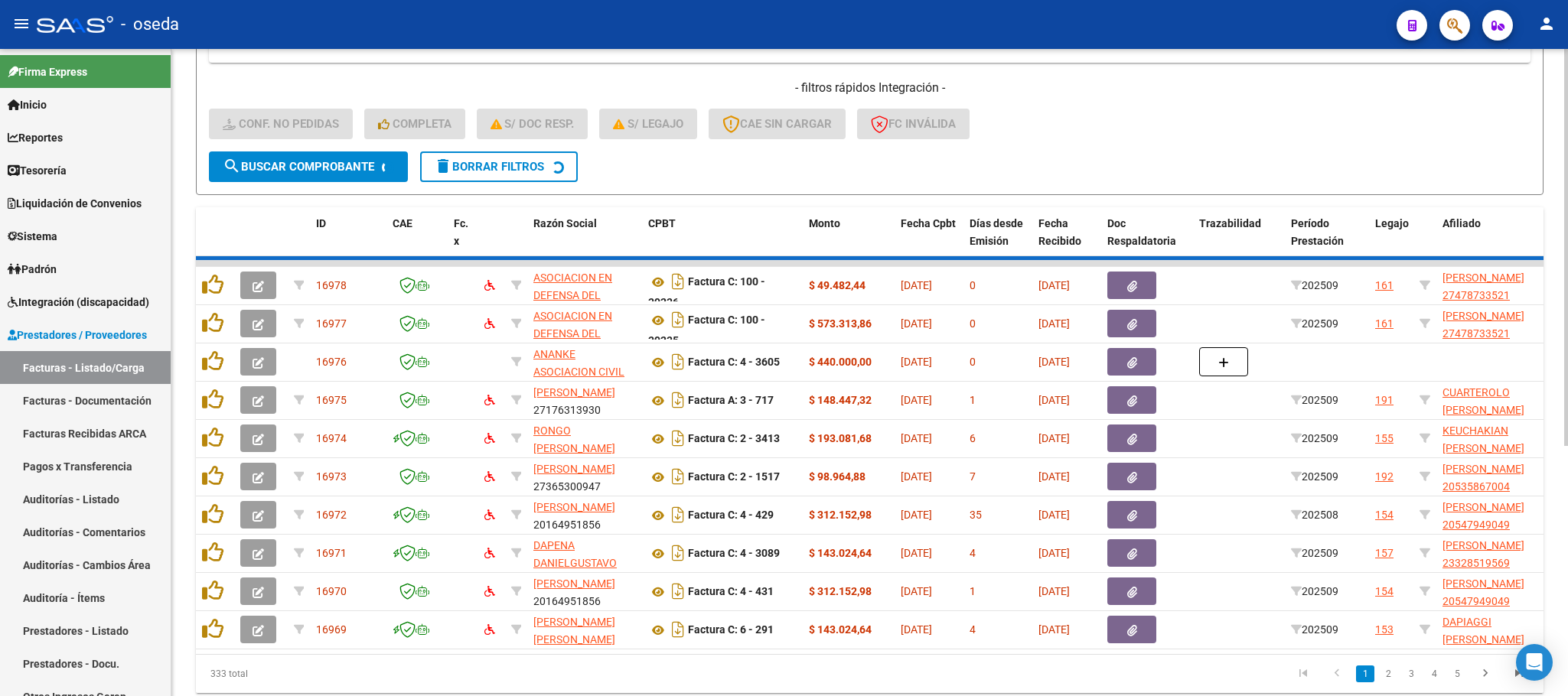
scroll to position [30, 0]
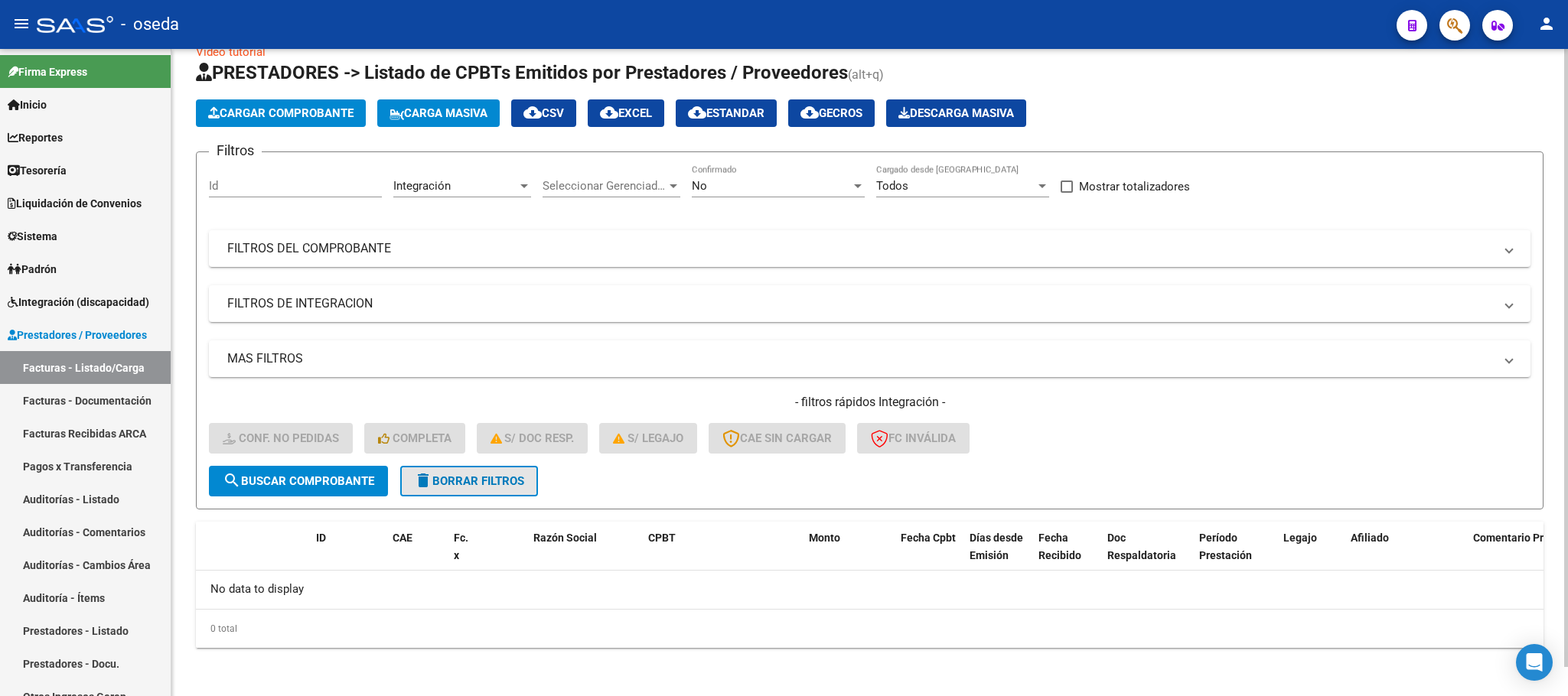
click at [521, 485] on span "delete Borrar Filtros" at bounding box center [469, 481] width 110 height 14
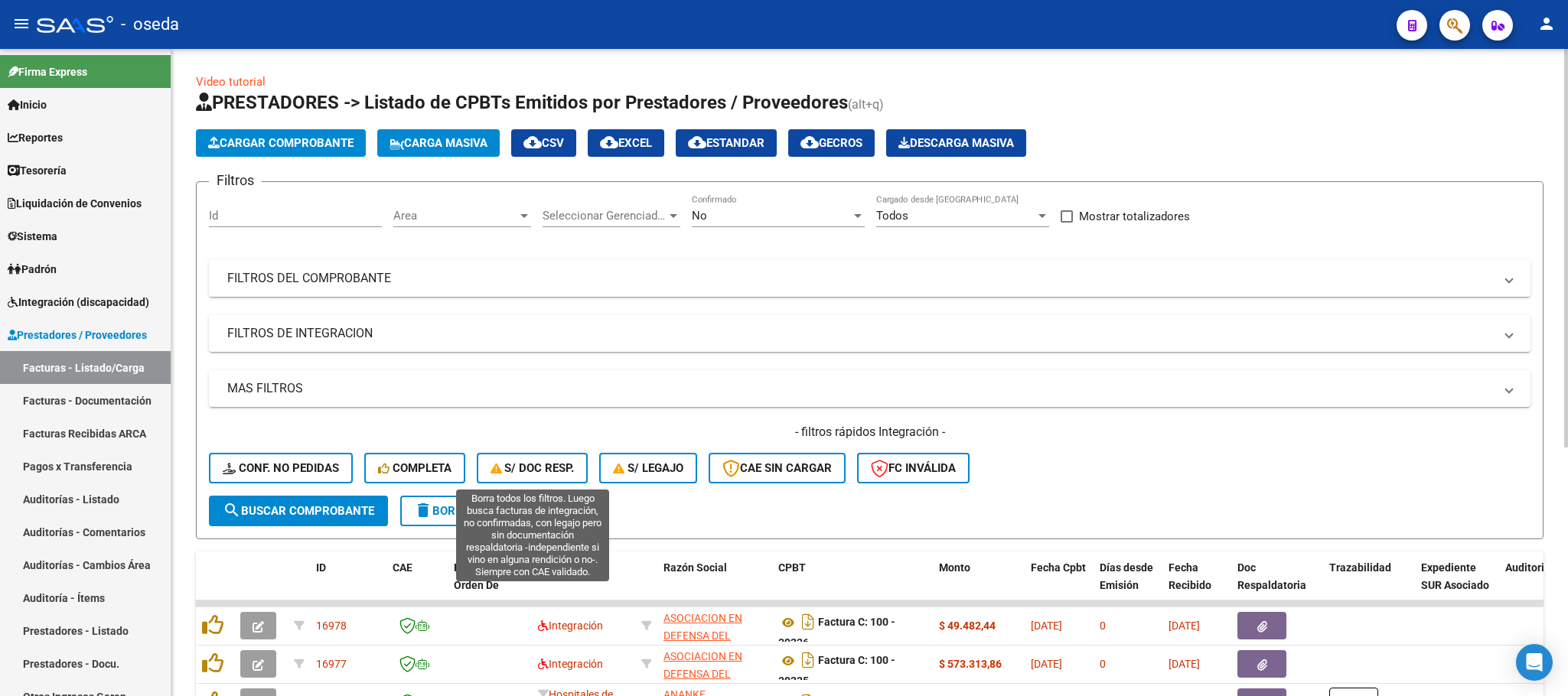
click at [521, 467] on span "S/ Doc Resp." at bounding box center [533, 468] width 84 height 14
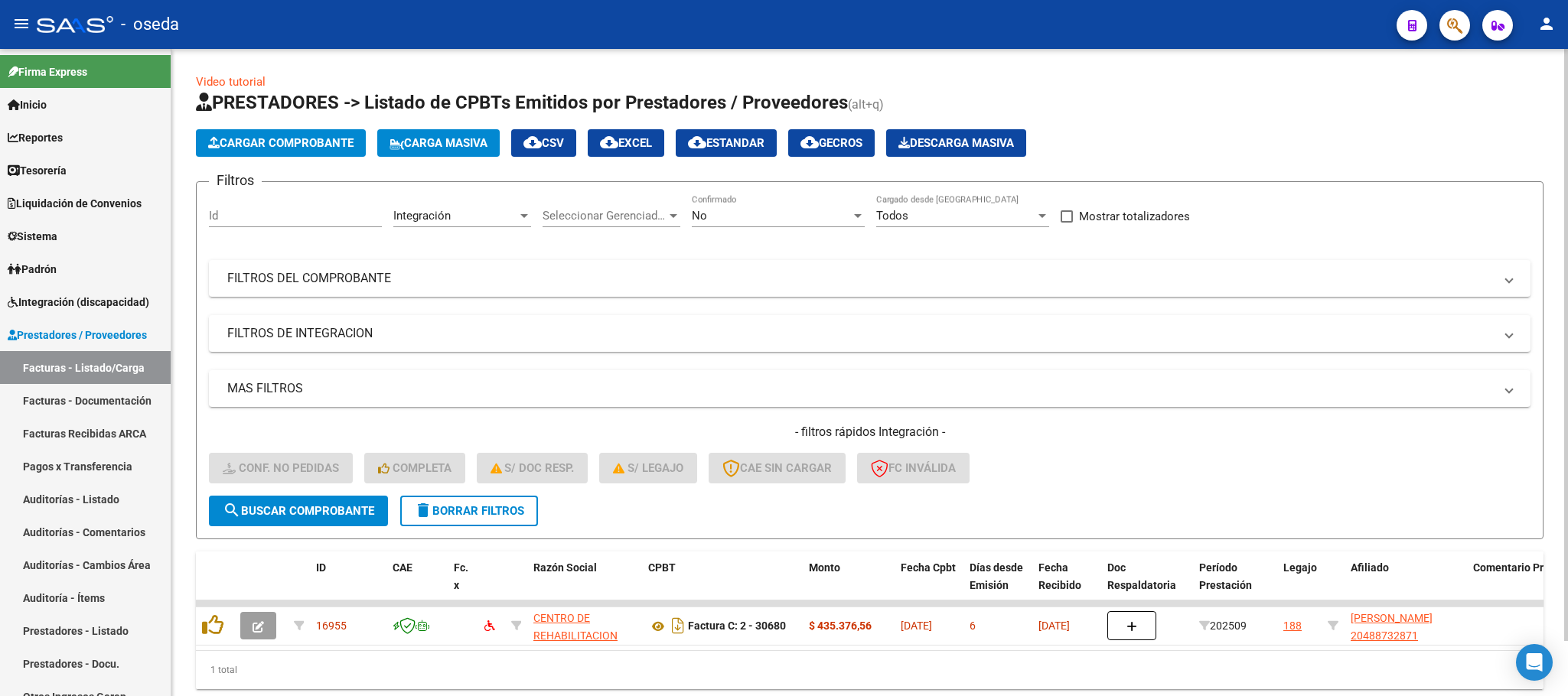
scroll to position [0, 1101]
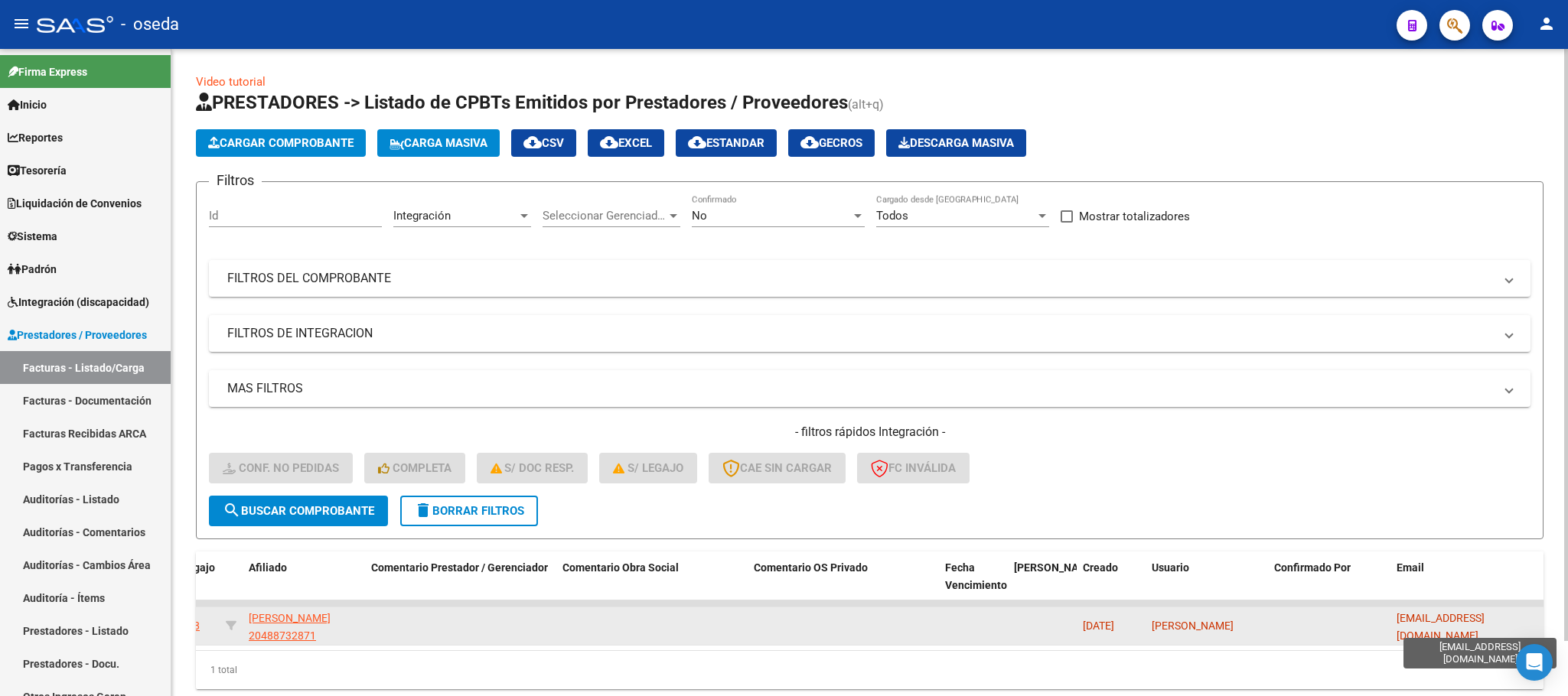
click at [1437, 625] on span "[EMAIL_ADDRESS][DOMAIN_NAME]" at bounding box center [1440, 627] width 88 height 30
copy span "[EMAIL_ADDRESS][DOMAIN_NAME]"
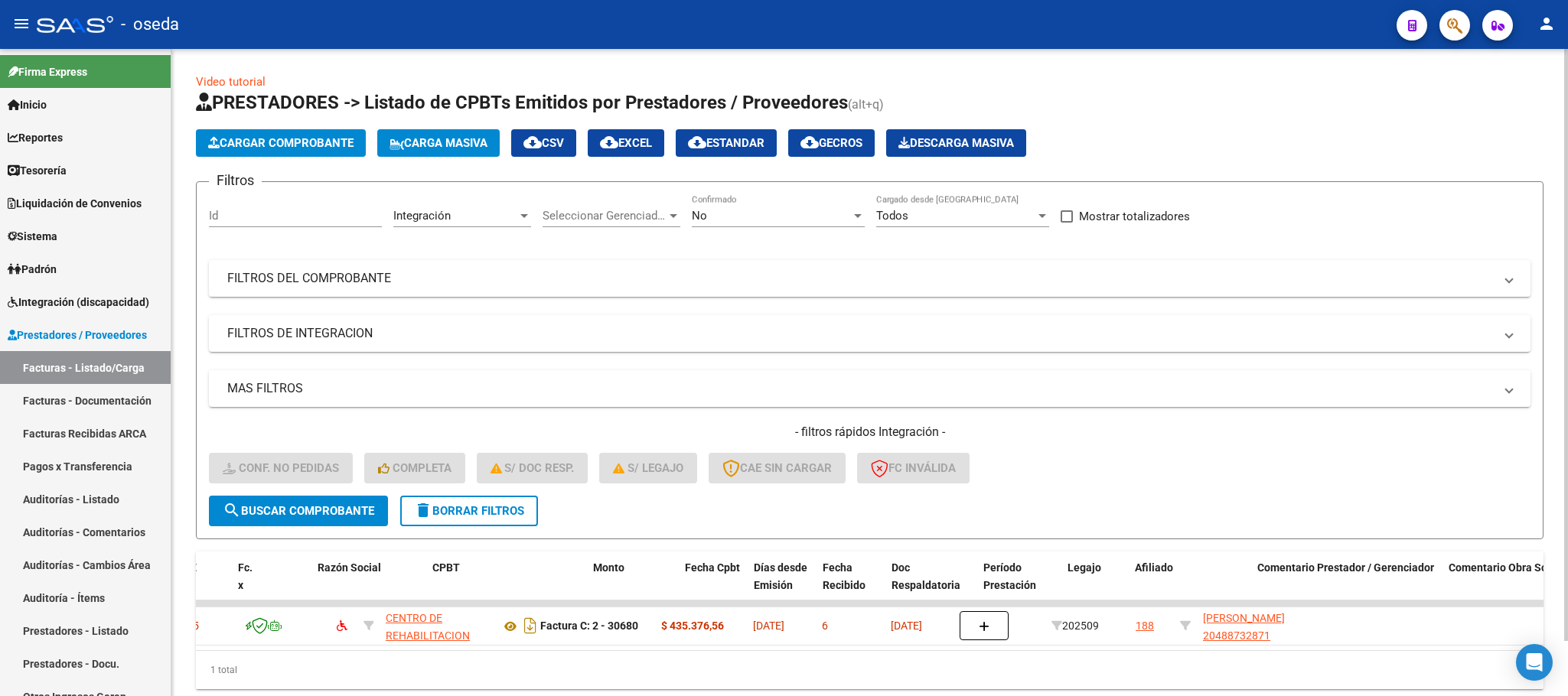
scroll to position [0, 51]
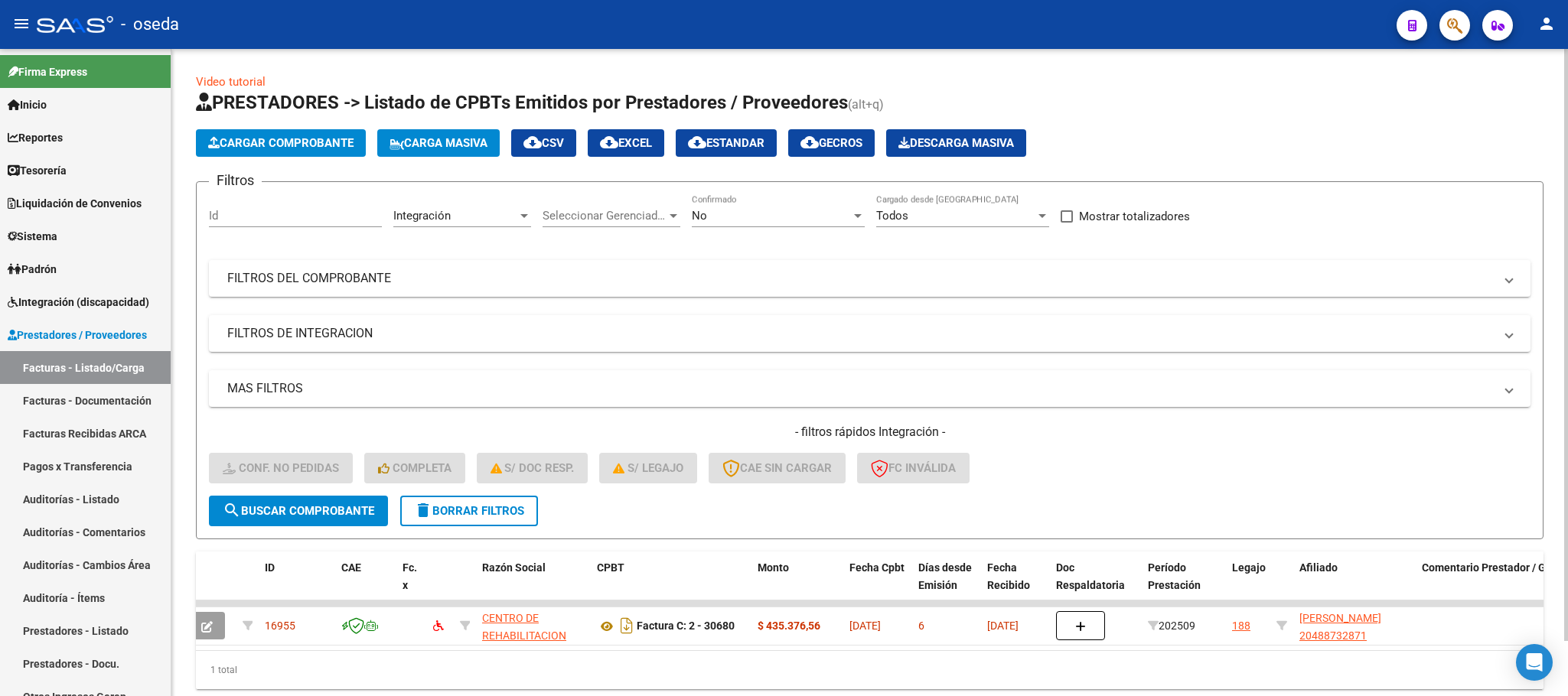
click at [437, 509] on span "delete Borrar Filtros" at bounding box center [469, 510] width 110 height 14
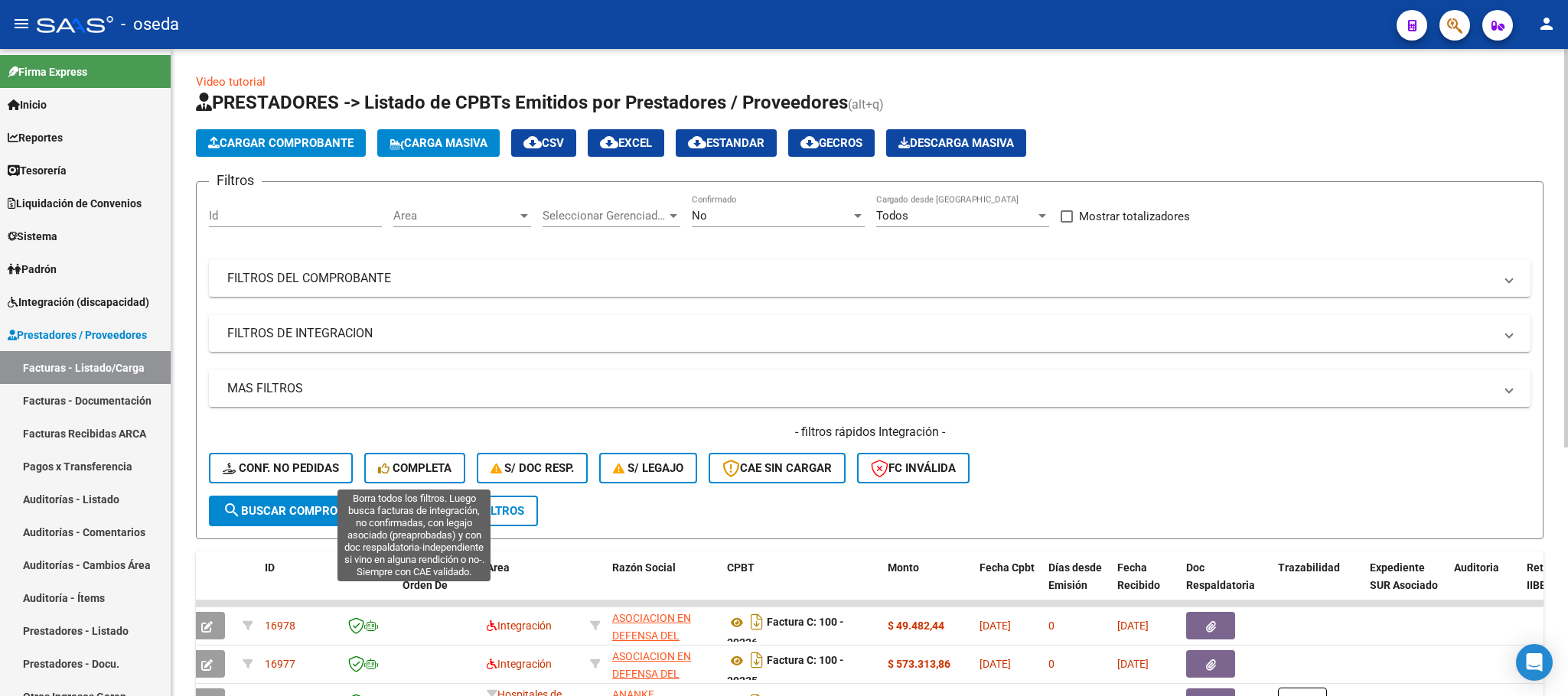
click at [432, 465] on span "Completa" at bounding box center [414, 468] width 73 height 14
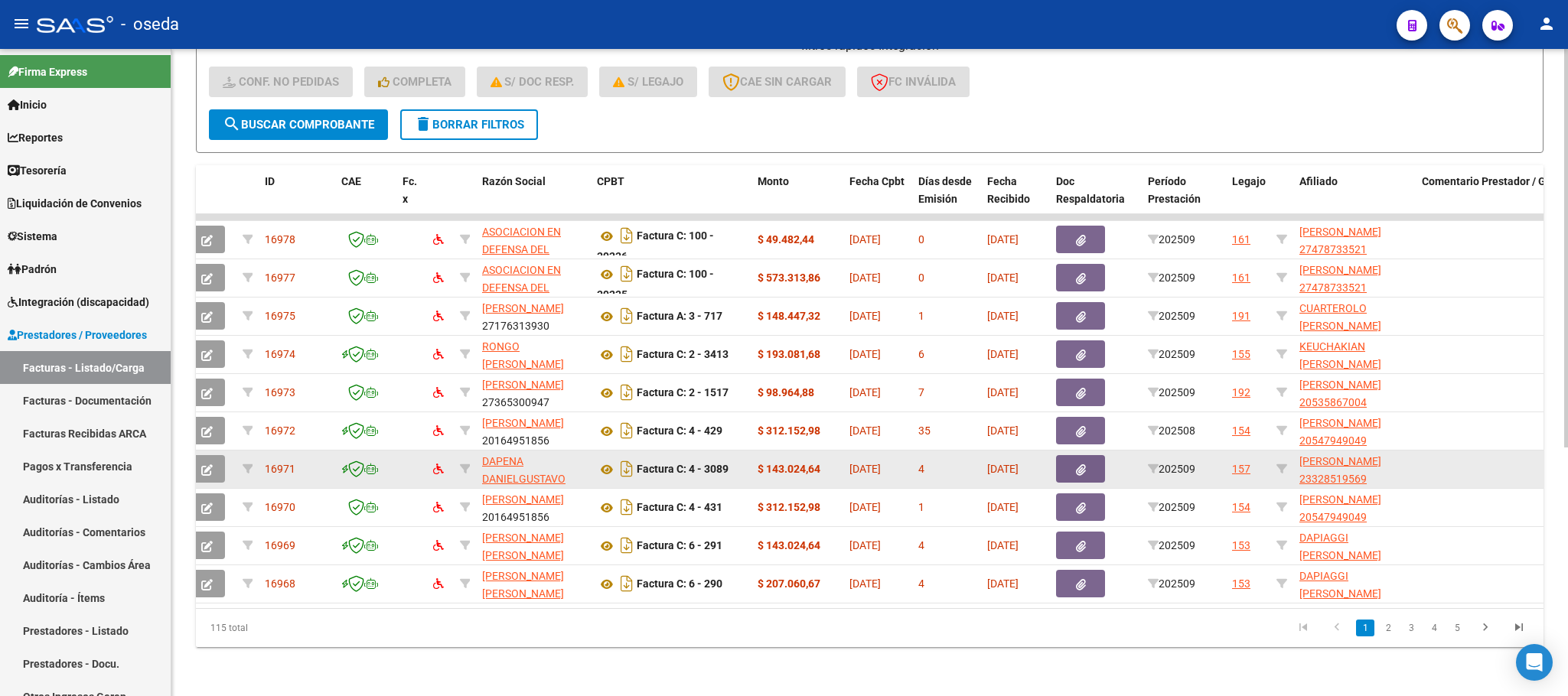
scroll to position [404, 0]
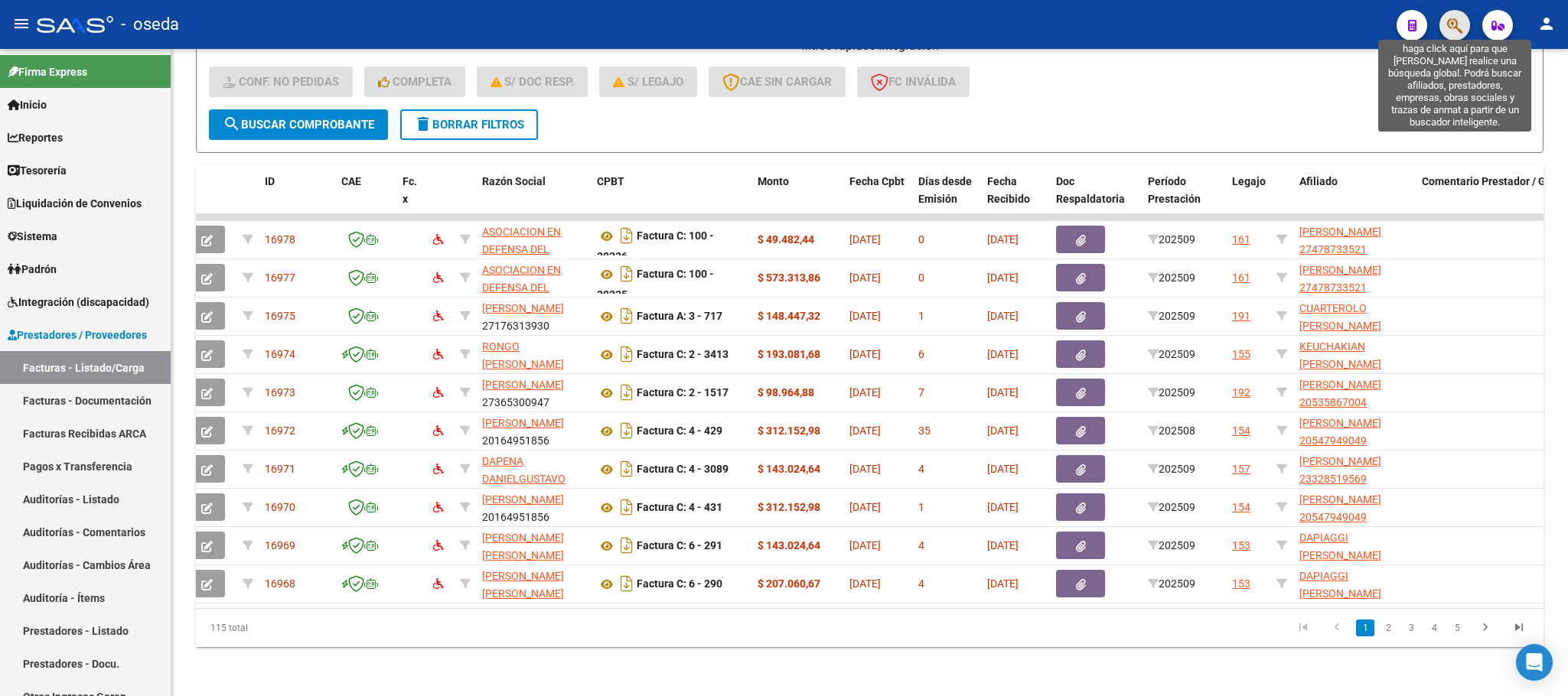
click at [1450, 19] on icon "button" at bounding box center [1454, 25] width 15 height 18
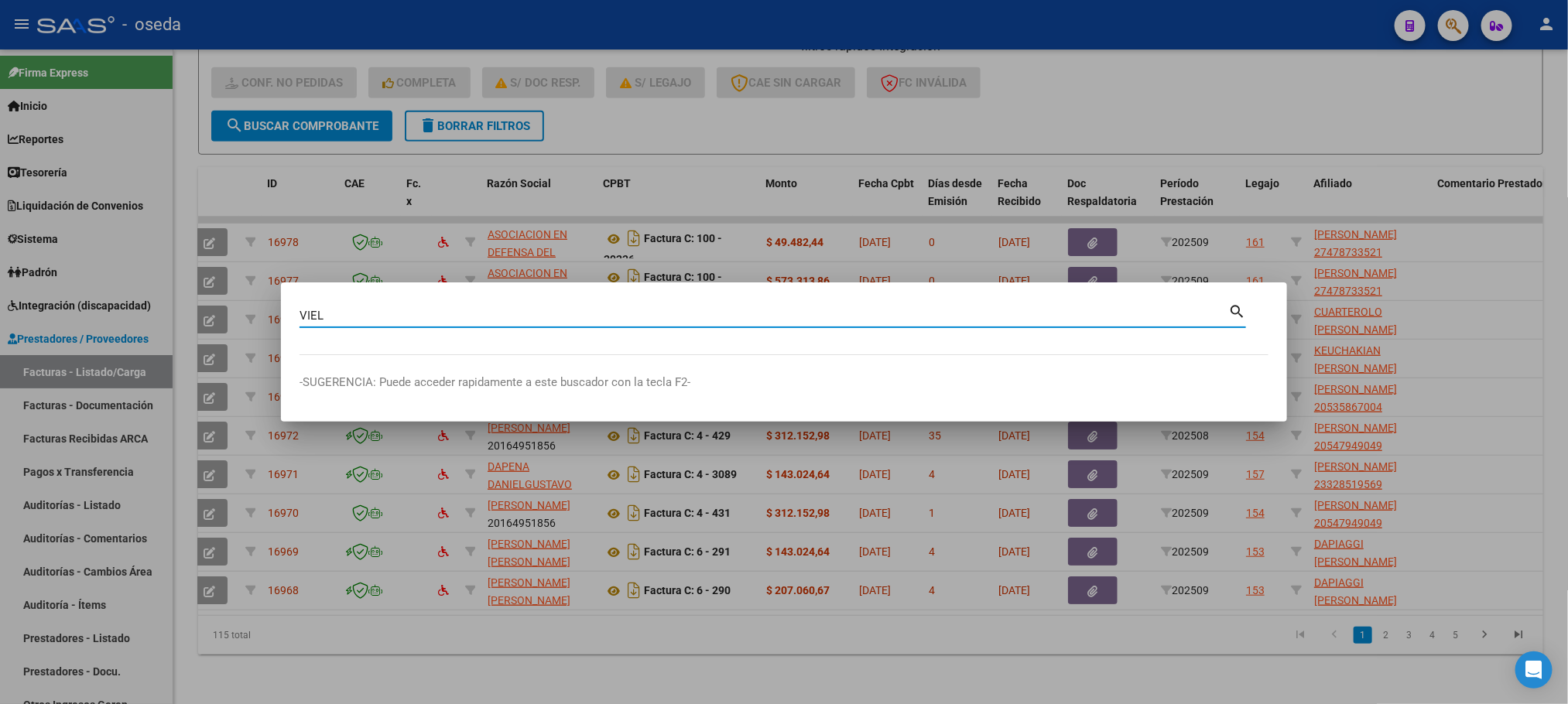
type input "VIEL"
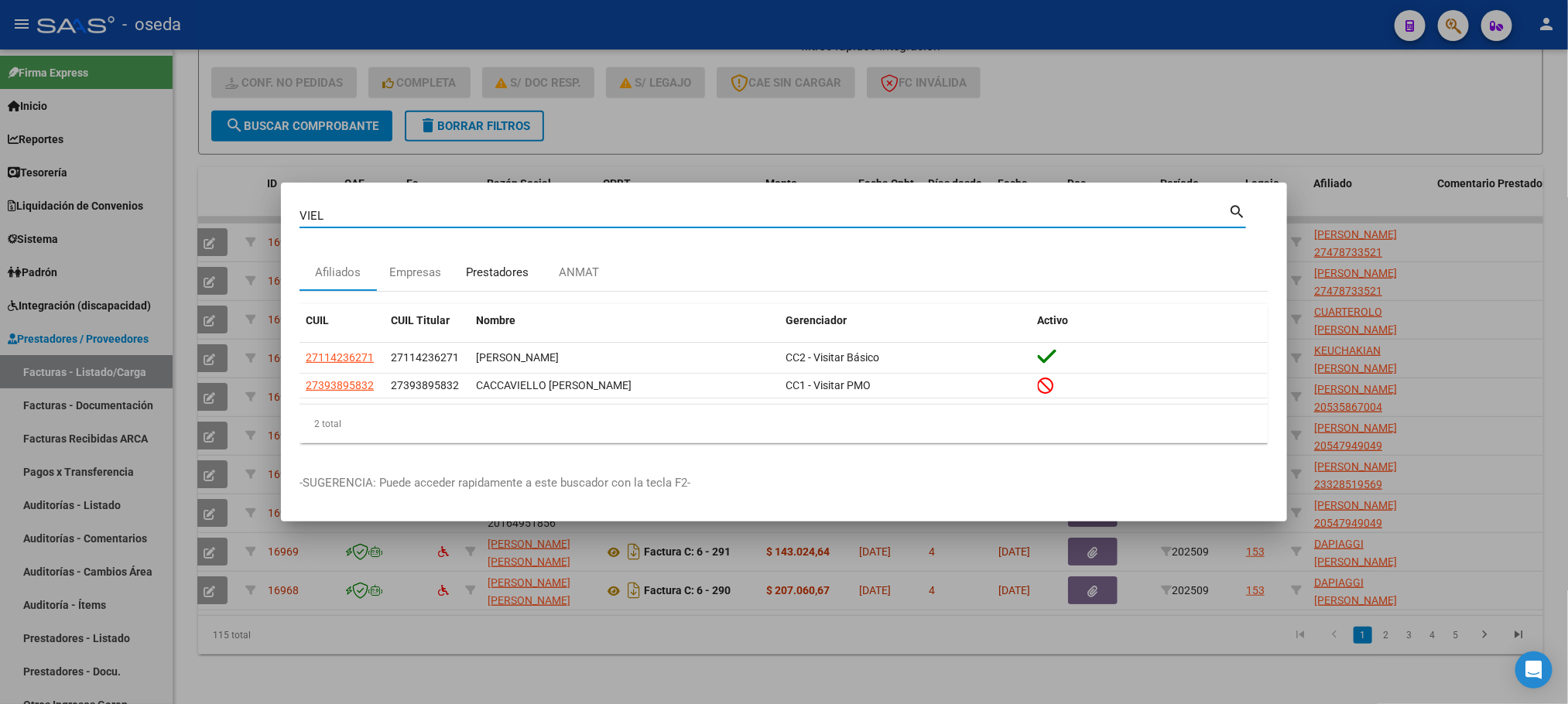
click at [480, 270] on div "Prestadores" at bounding box center [496, 272] width 63 height 18
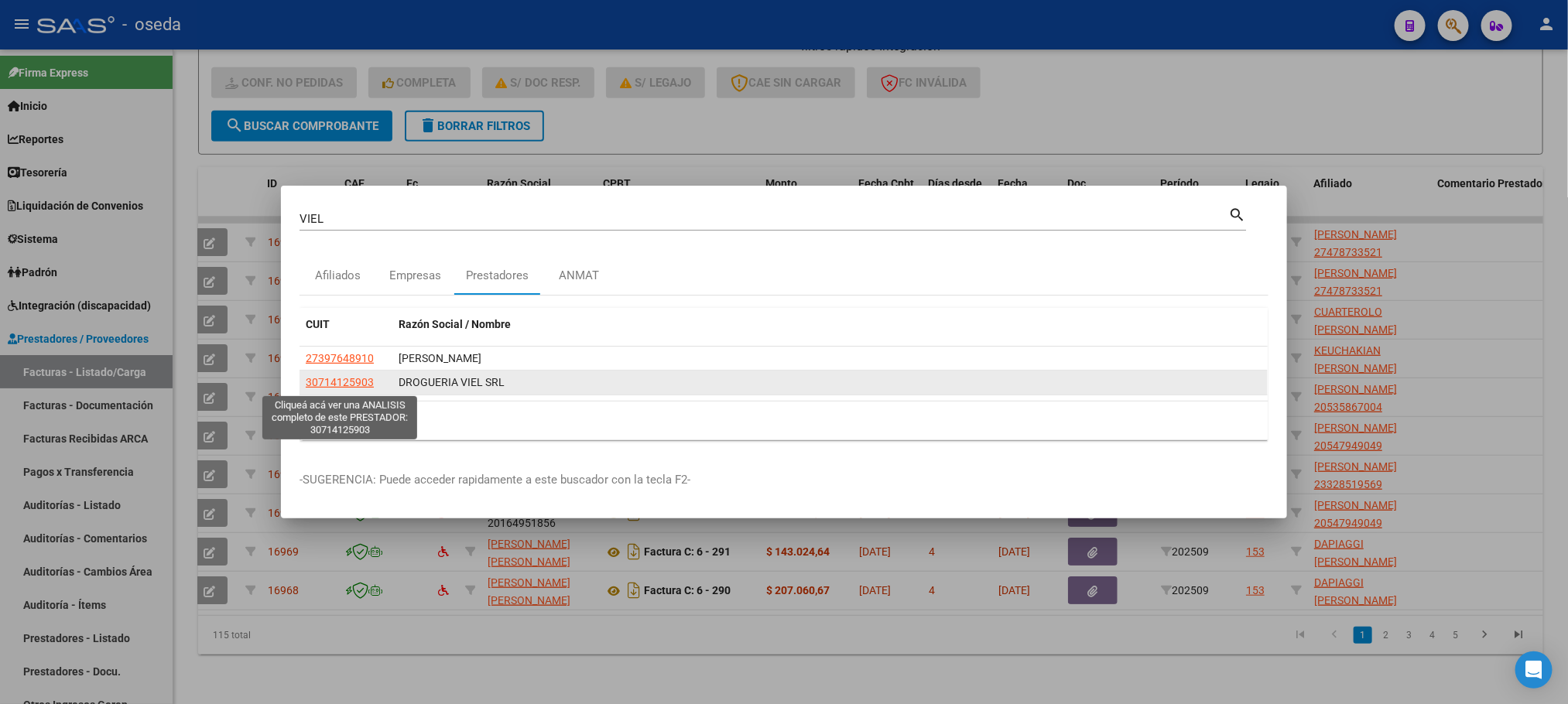
click at [333, 386] on span "30714125903" at bounding box center [340, 382] width 69 height 12
type textarea "30714125903"
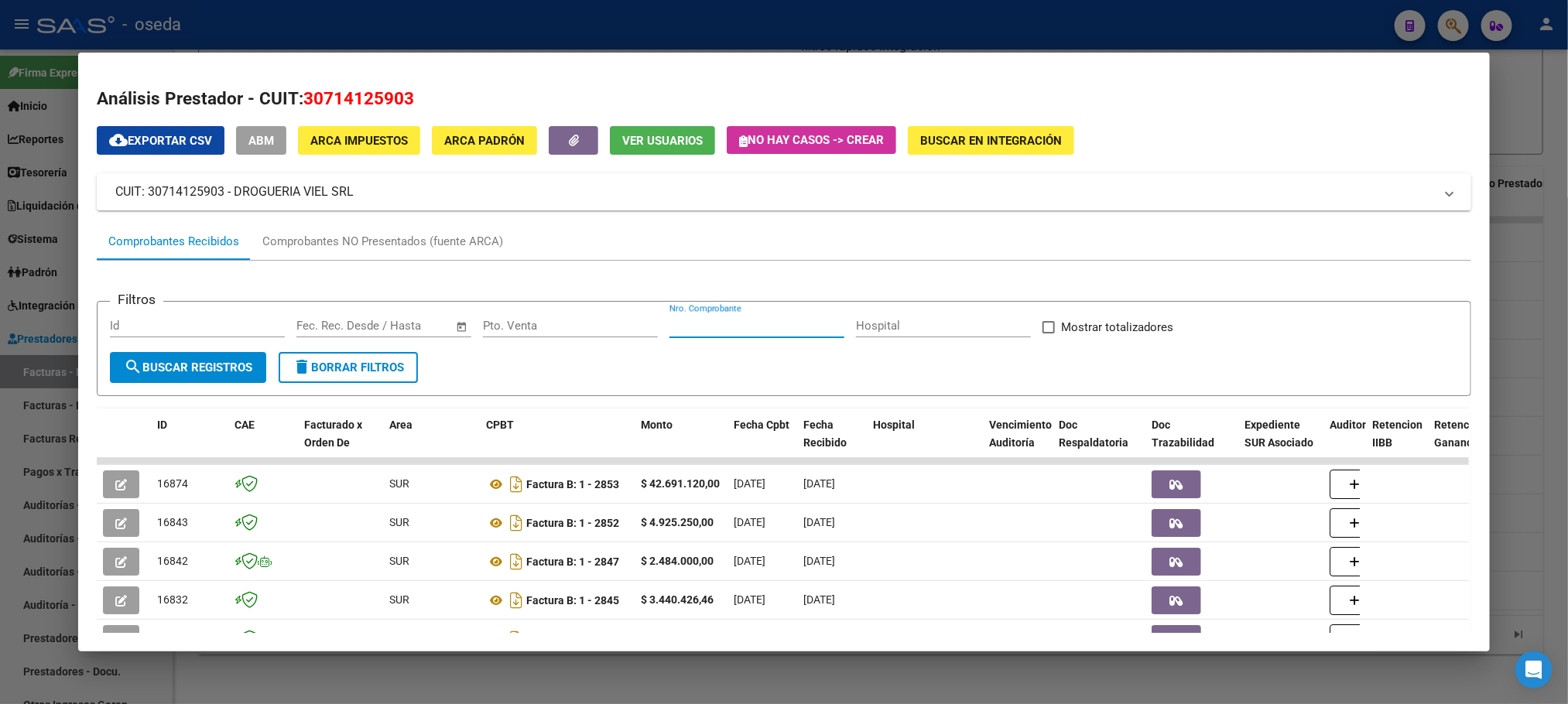
click at [780, 323] on input "Nro. Comprobante" at bounding box center [756, 326] width 175 height 14
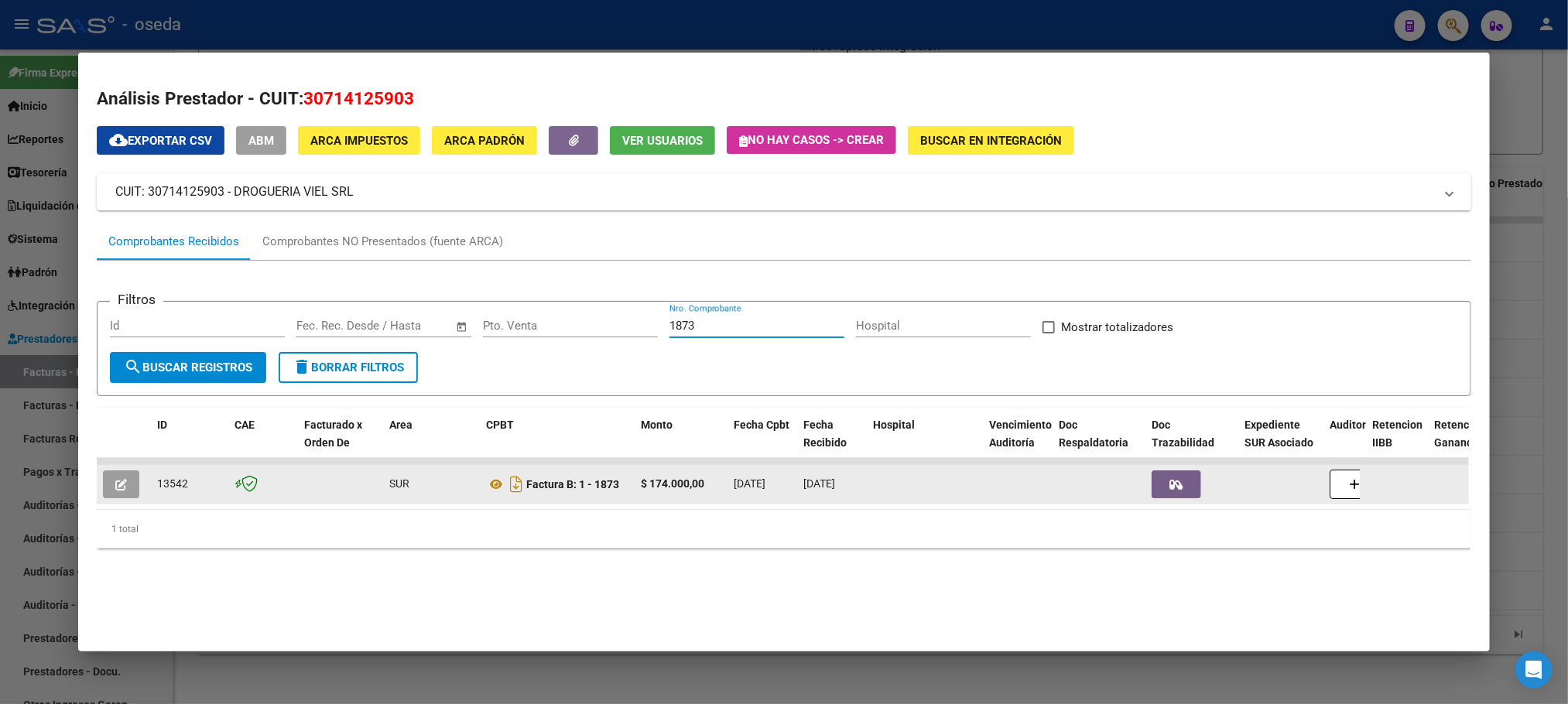
type input "1873"
click at [117, 488] on icon "button" at bounding box center [121, 484] width 11 height 11
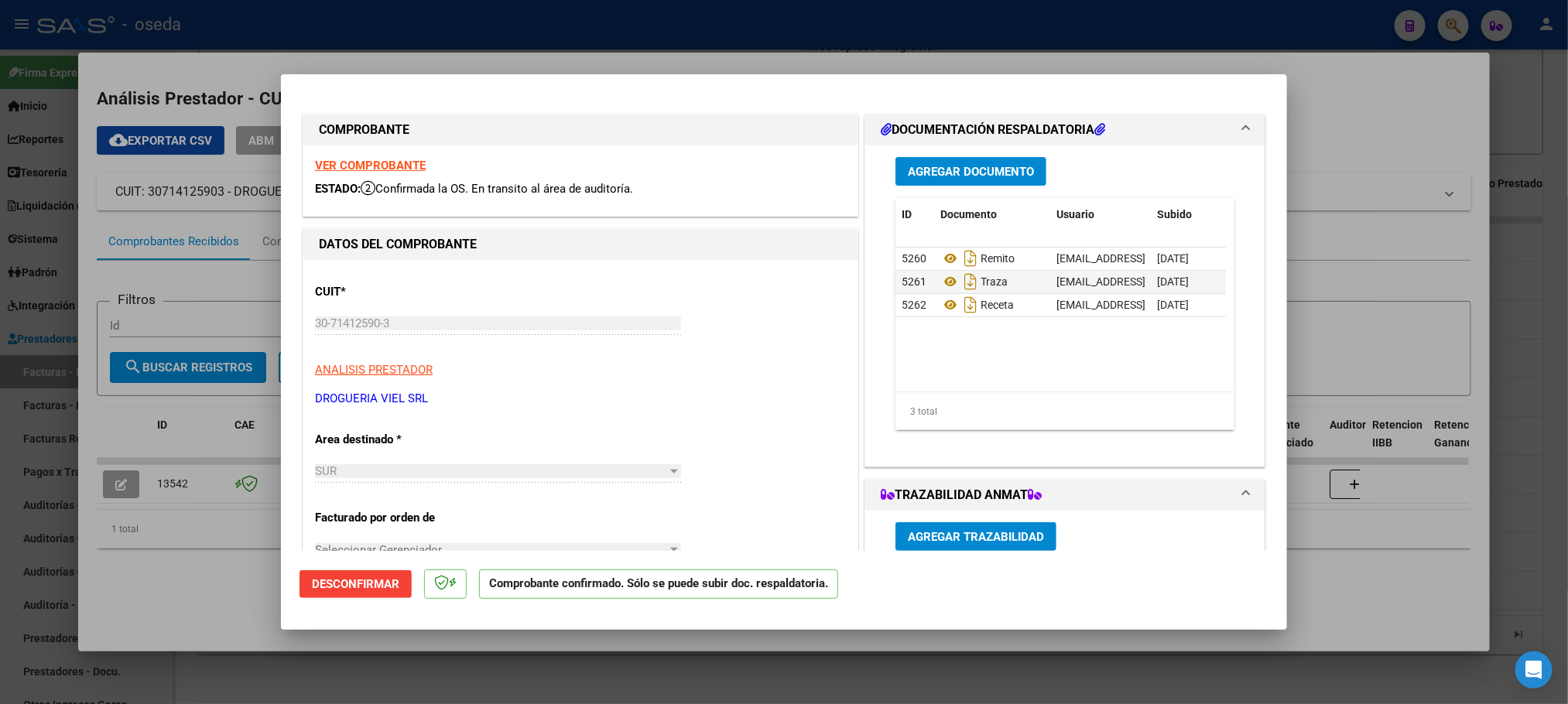
click at [407, 165] on strong "VER COMPROBANTE" at bounding box center [371, 165] width 111 height 14
click at [960, 256] on icon "Descargar documento" at bounding box center [969, 258] width 20 height 24
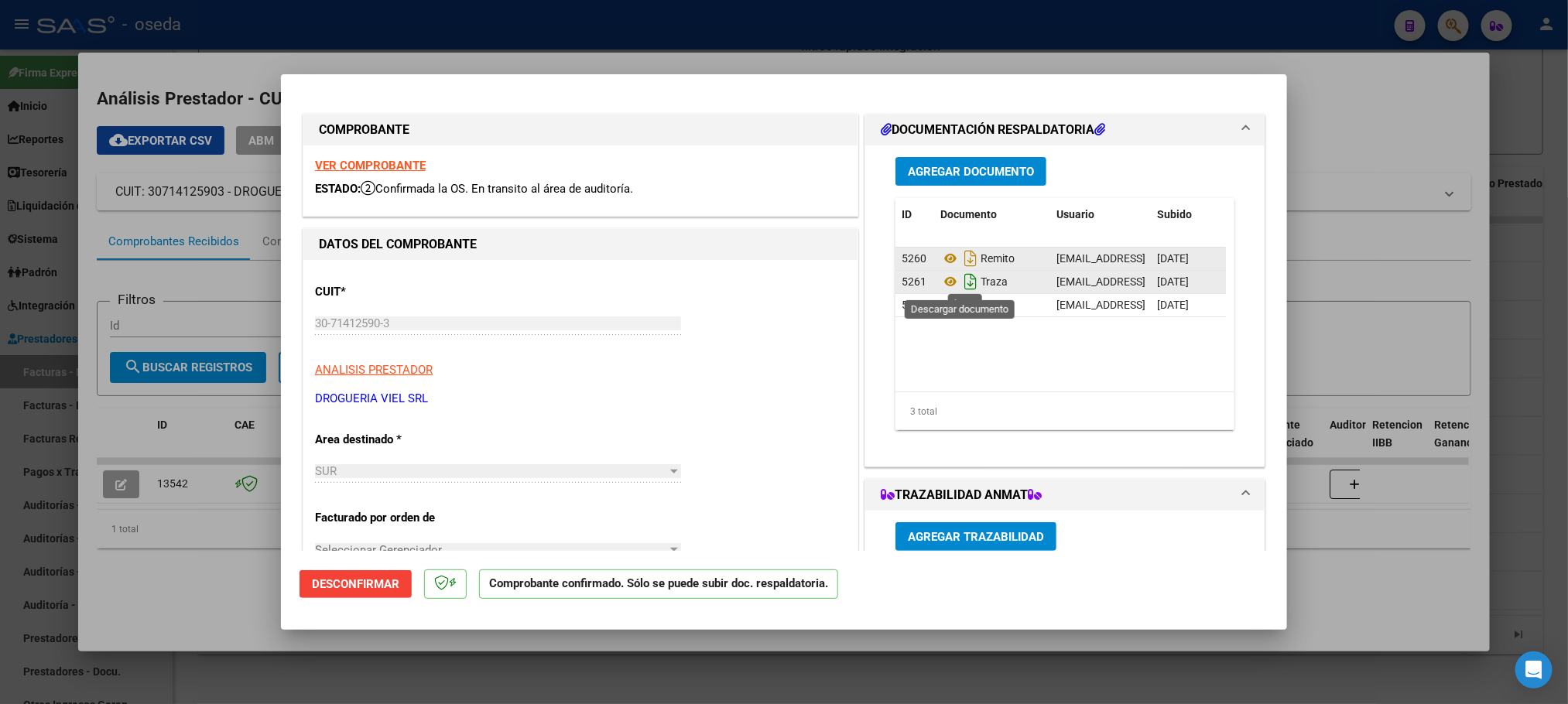
click at [960, 282] on icon "Descargar documento" at bounding box center [969, 282] width 20 height 24
click at [960, 305] on icon "Descargar documento" at bounding box center [969, 305] width 20 height 24
type input "$ 0,00"
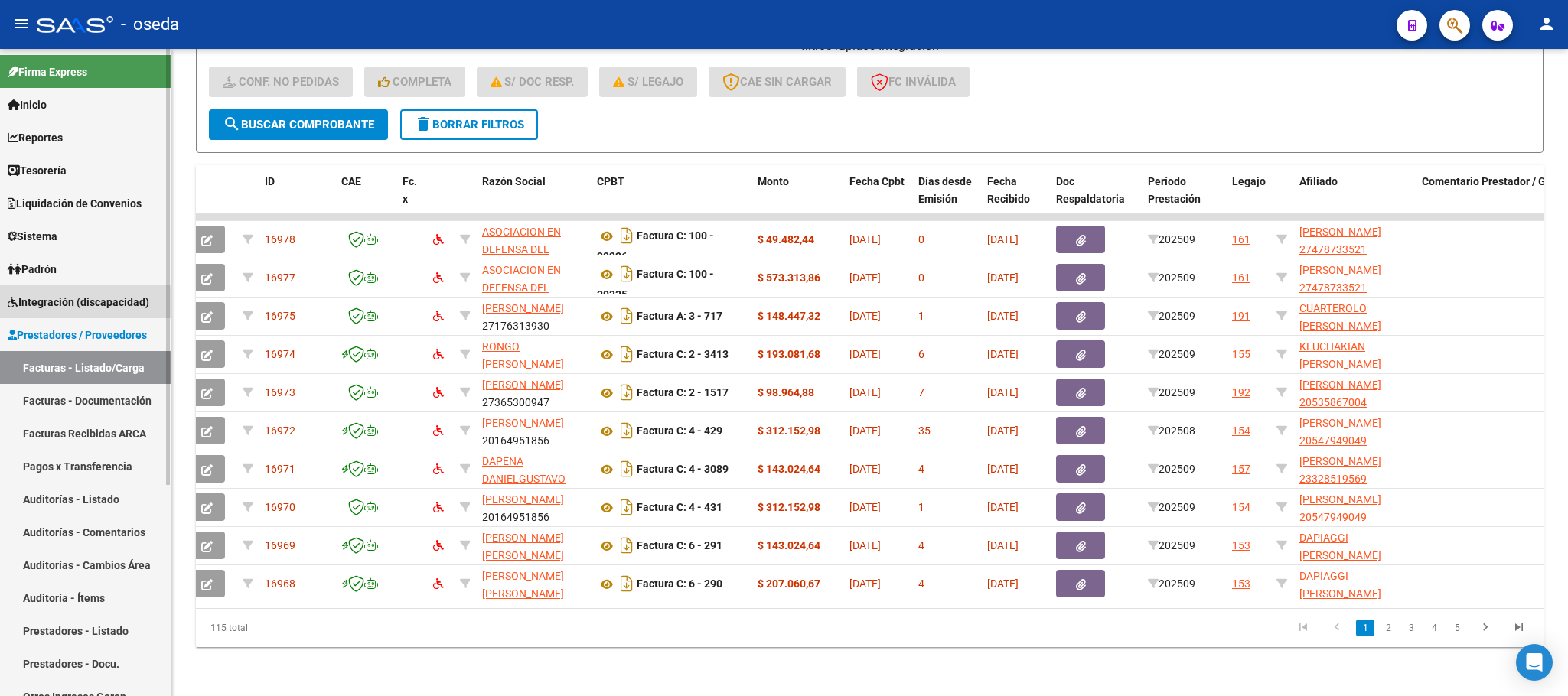
click at [78, 311] on link "Integración (discapacidad)" at bounding box center [85, 302] width 171 height 32
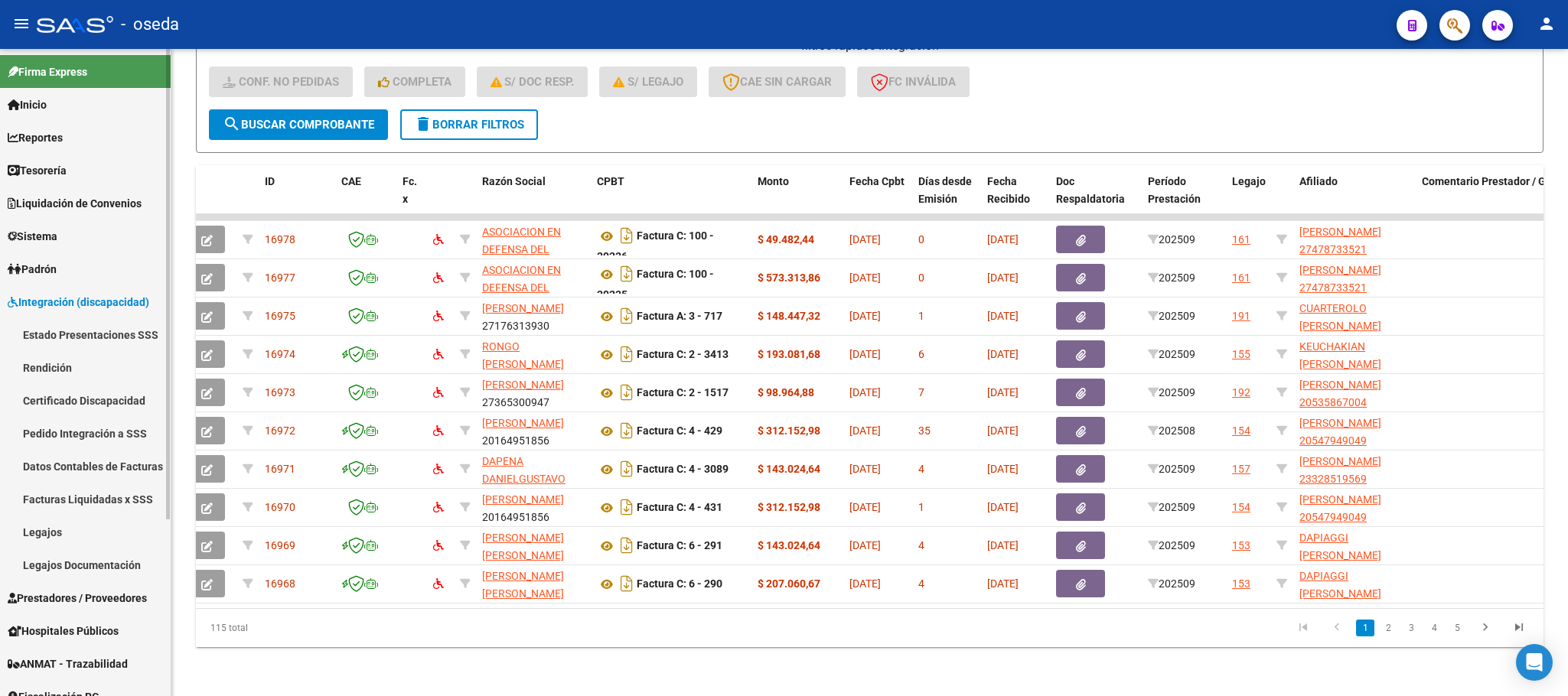
click at [81, 327] on link "Estado Presentaciones SSS" at bounding box center [85, 334] width 171 height 32
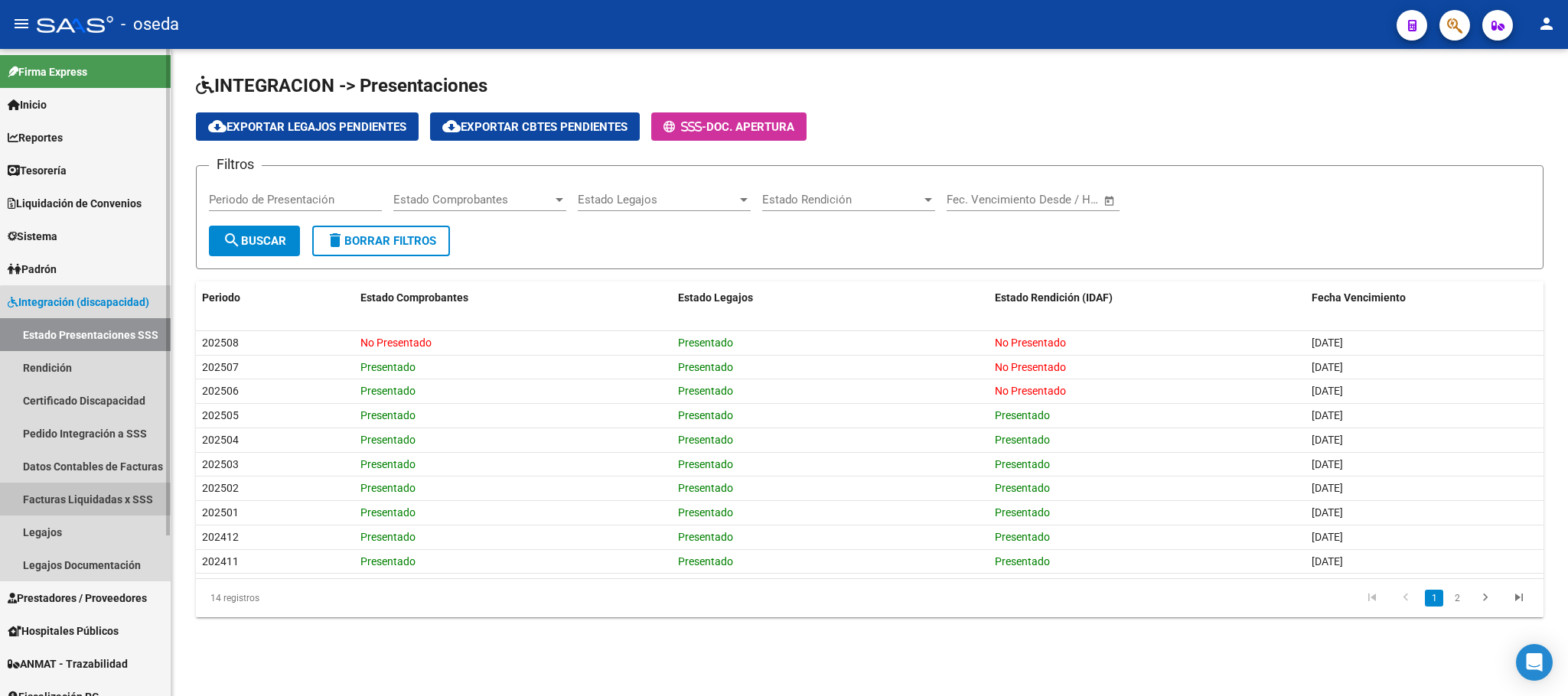
click at [87, 499] on link "Facturas Liquidadas x SSS" at bounding box center [85, 498] width 171 height 32
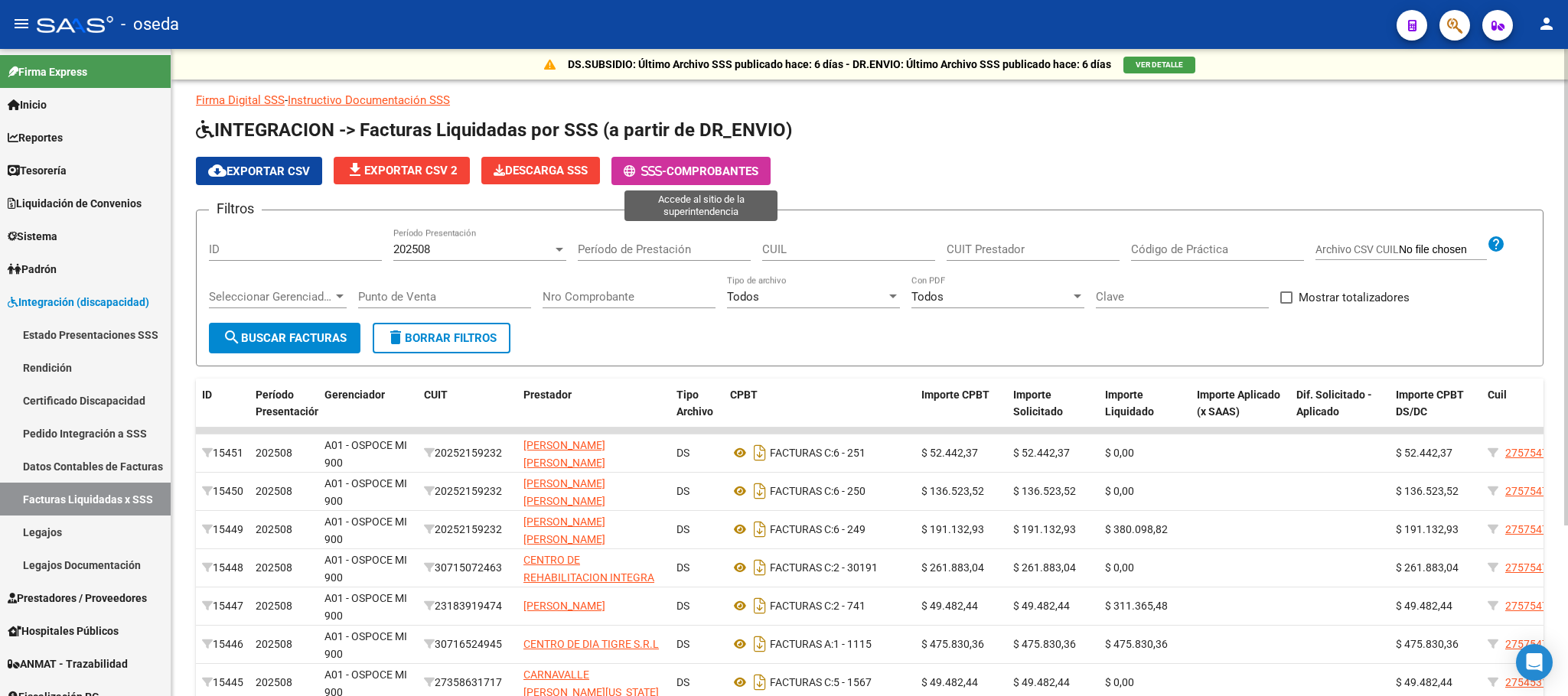
click at [710, 168] on span "Comprobantes" at bounding box center [712, 171] width 92 height 14
click at [540, 175] on span "Descarga SSS" at bounding box center [540, 170] width 94 height 14
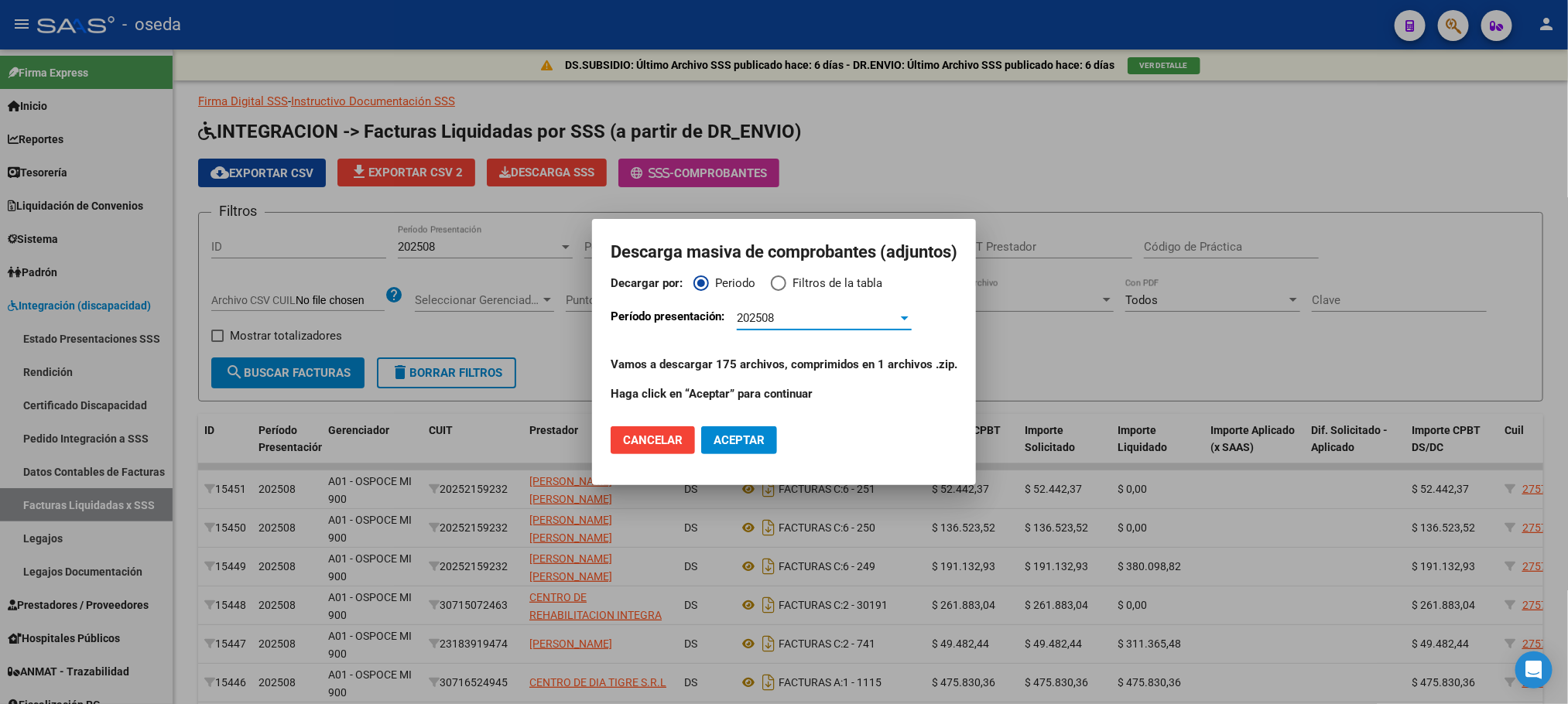
click at [730, 437] on span "Aceptar" at bounding box center [738, 440] width 51 height 14
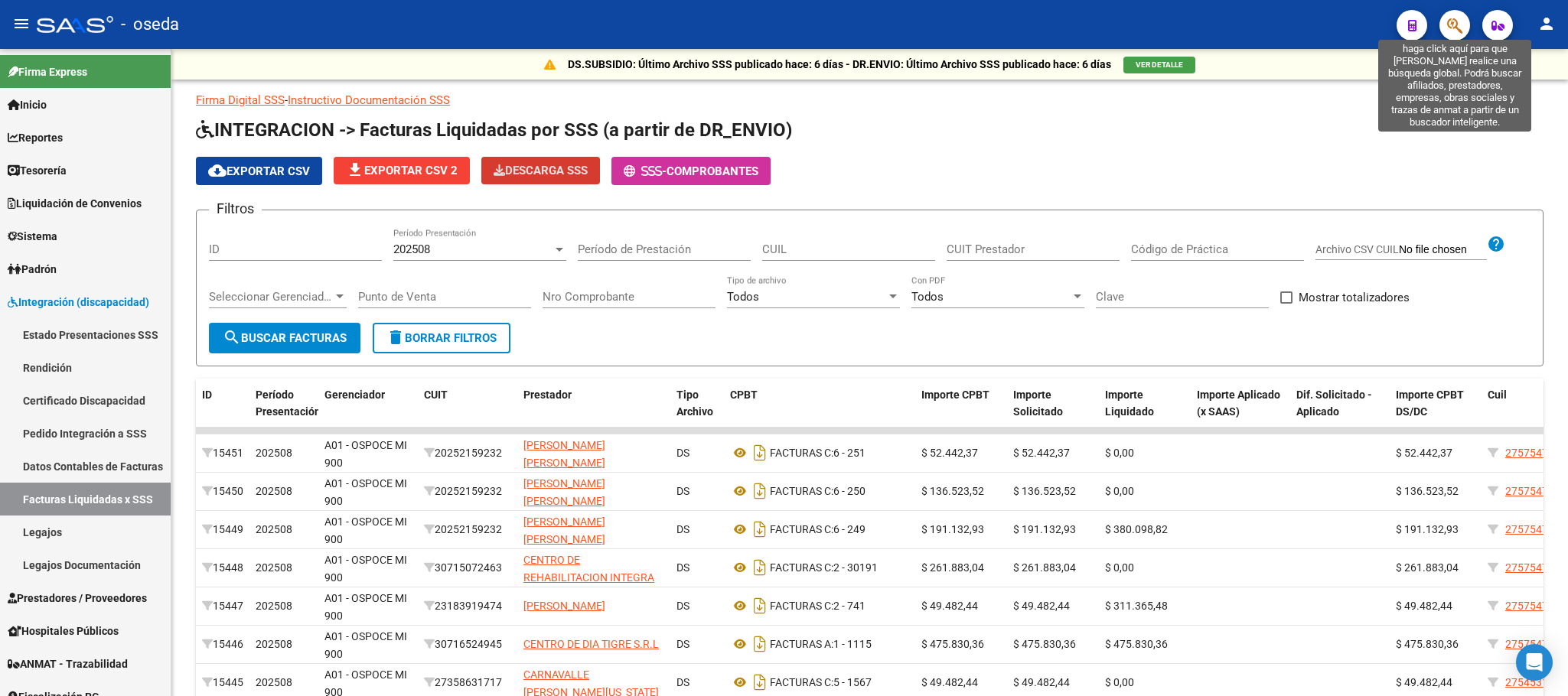
click at [1455, 32] on icon "button" at bounding box center [1454, 25] width 15 height 18
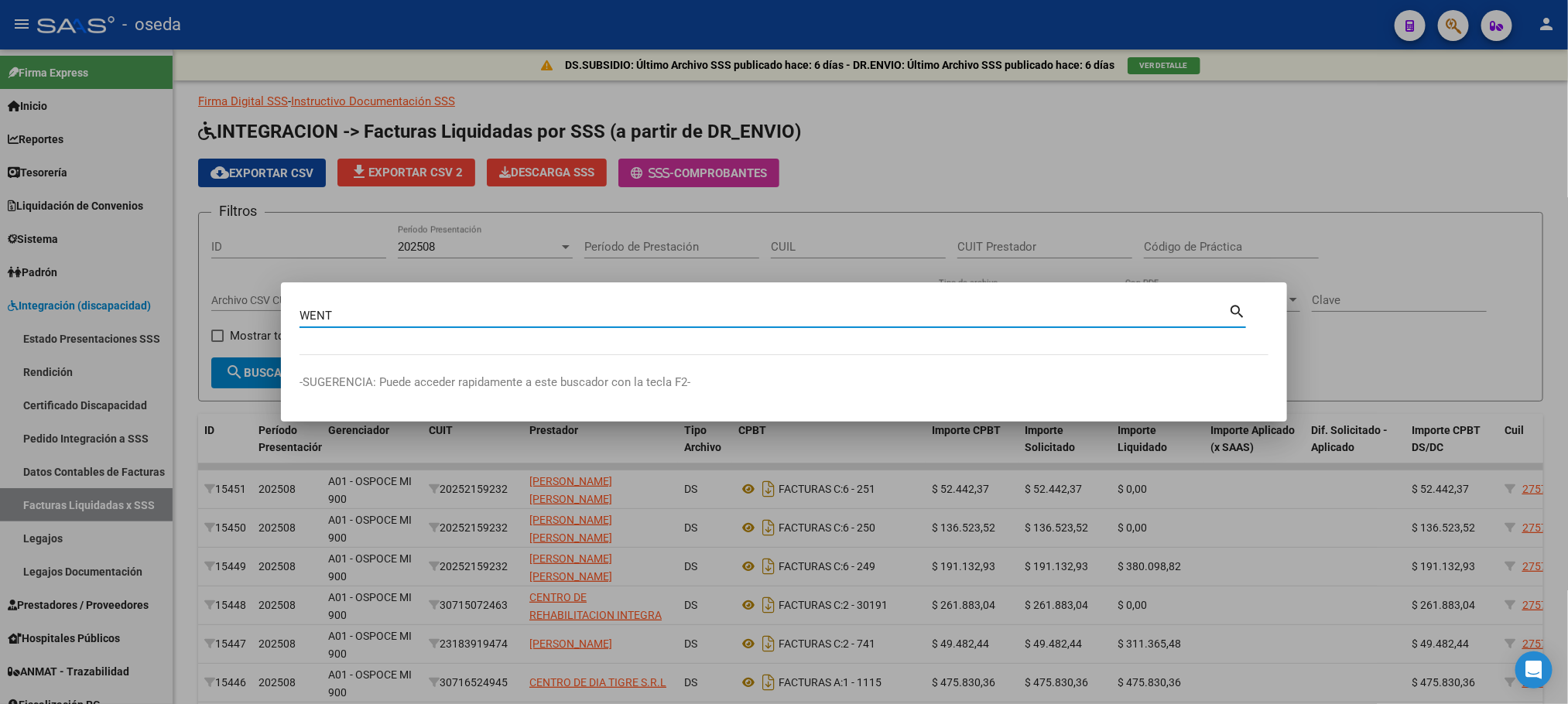
type input "WENT"
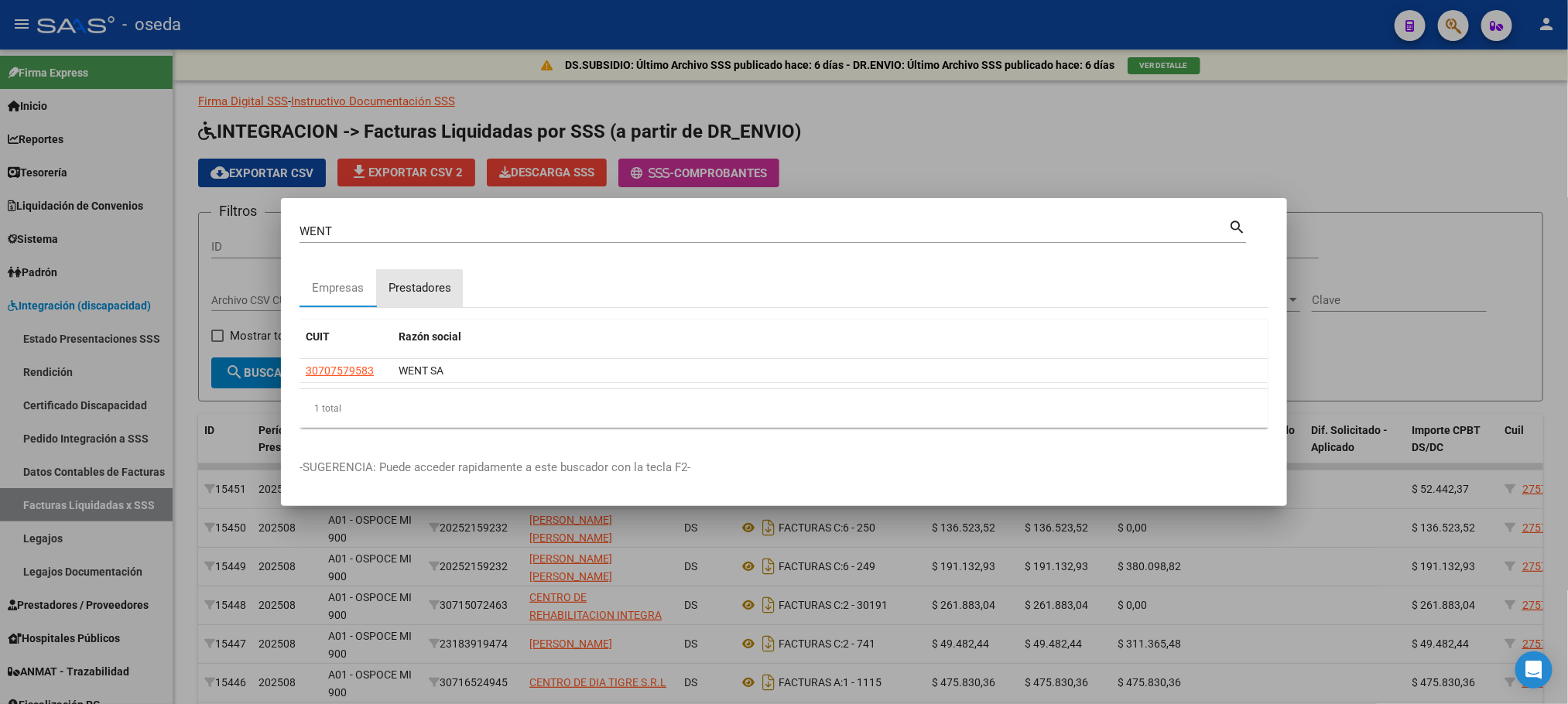
click at [412, 289] on div "Prestadores" at bounding box center [419, 288] width 63 height 18
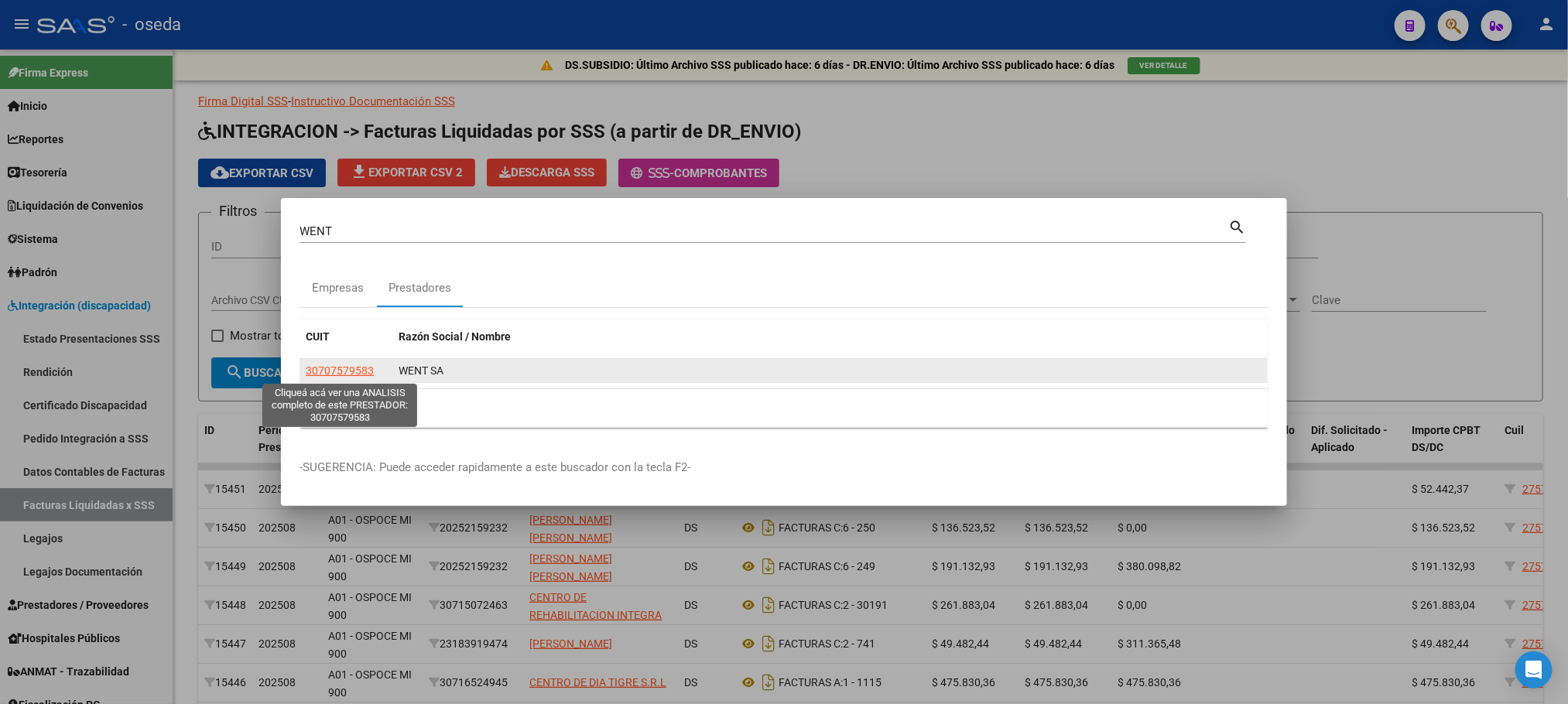
click at [346, 372] on span "30707579583" at bounding box center [340, 370] width 69 height 12
type textarea "30707579583"
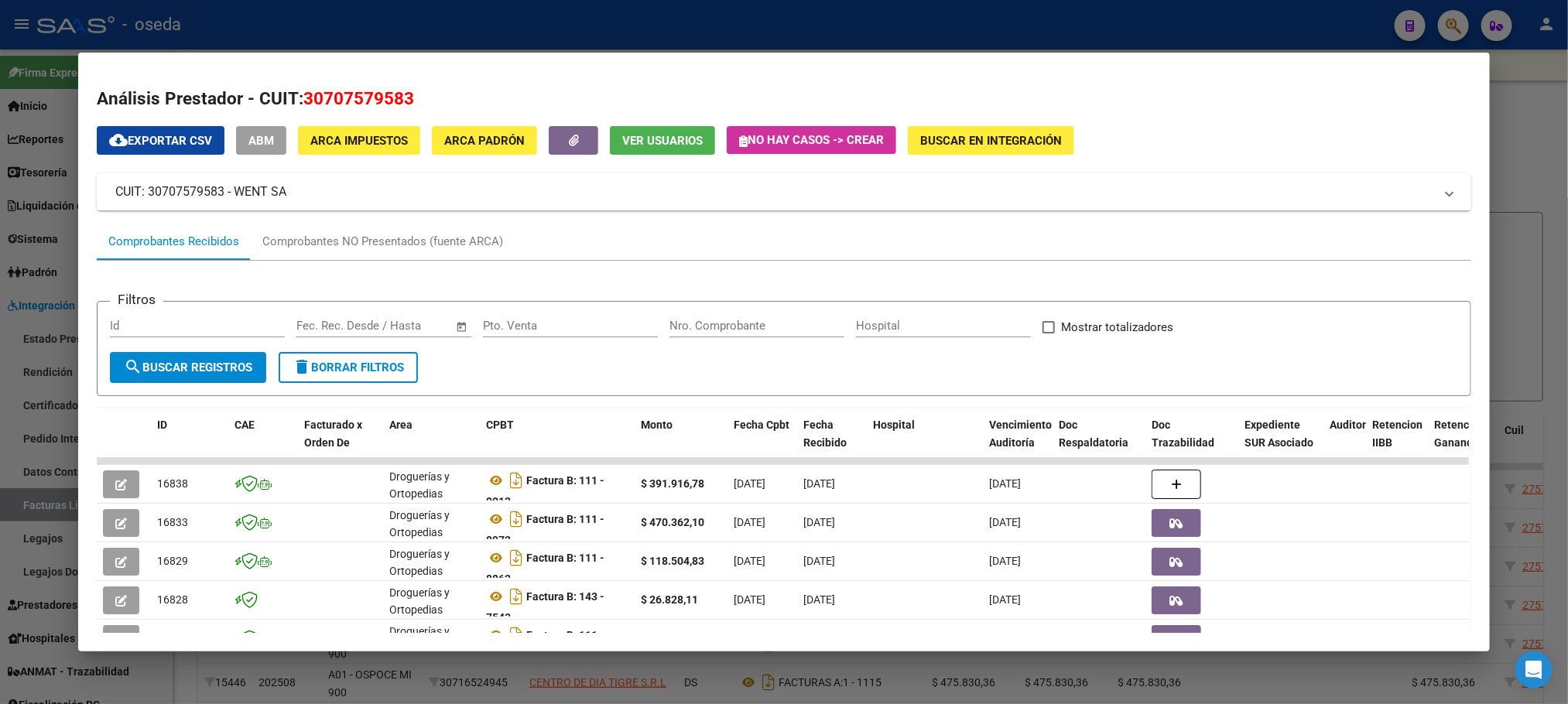
click at [704, 330] on input "Nro. Comprobante" at bounding box center [756, 326] width 175 height 14
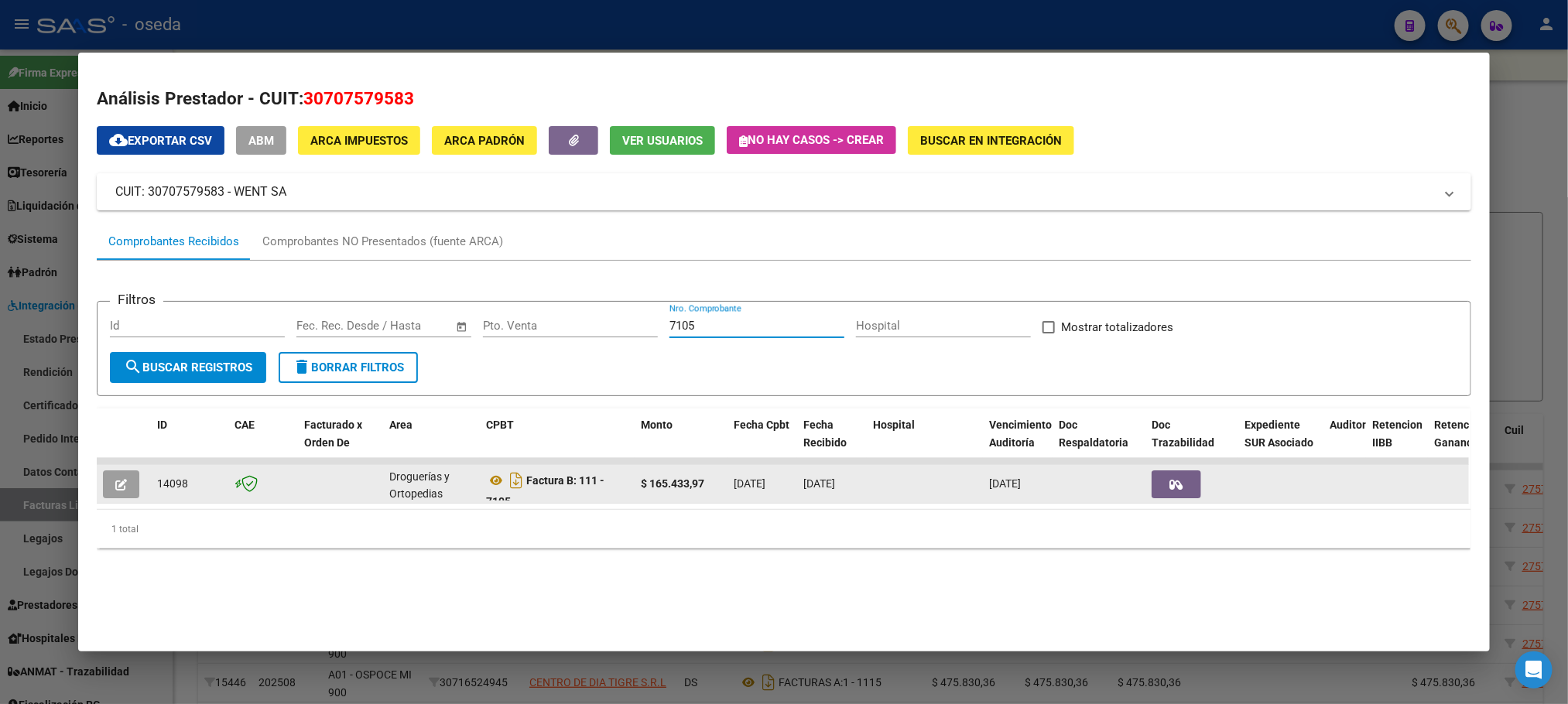
type input "7105"
click at [128, 481] on button "button" at bounding box center [121, 484] width 37 height 28
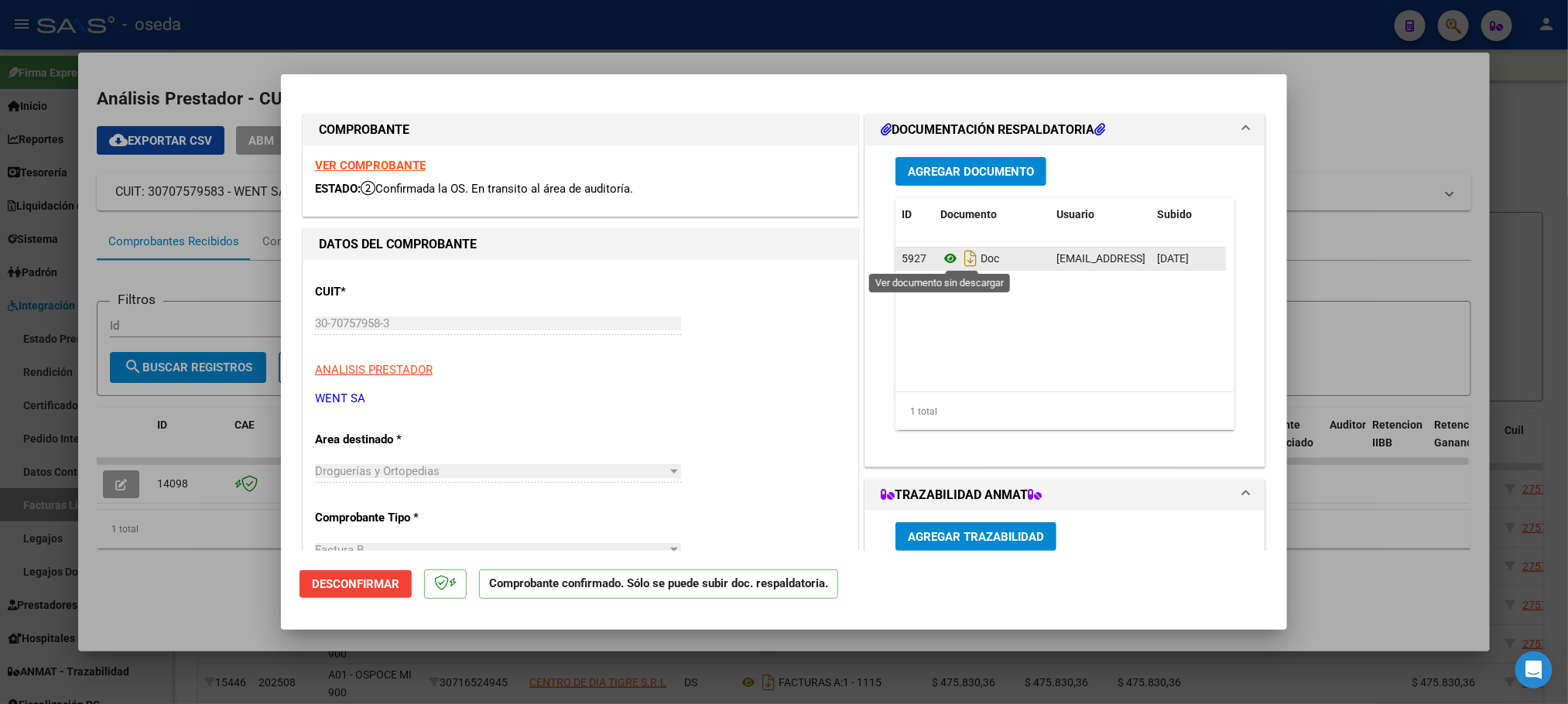
click at [940, 256] on icon at bounding box center [950, 259] width 20 height 19
type input "$ 0,00"
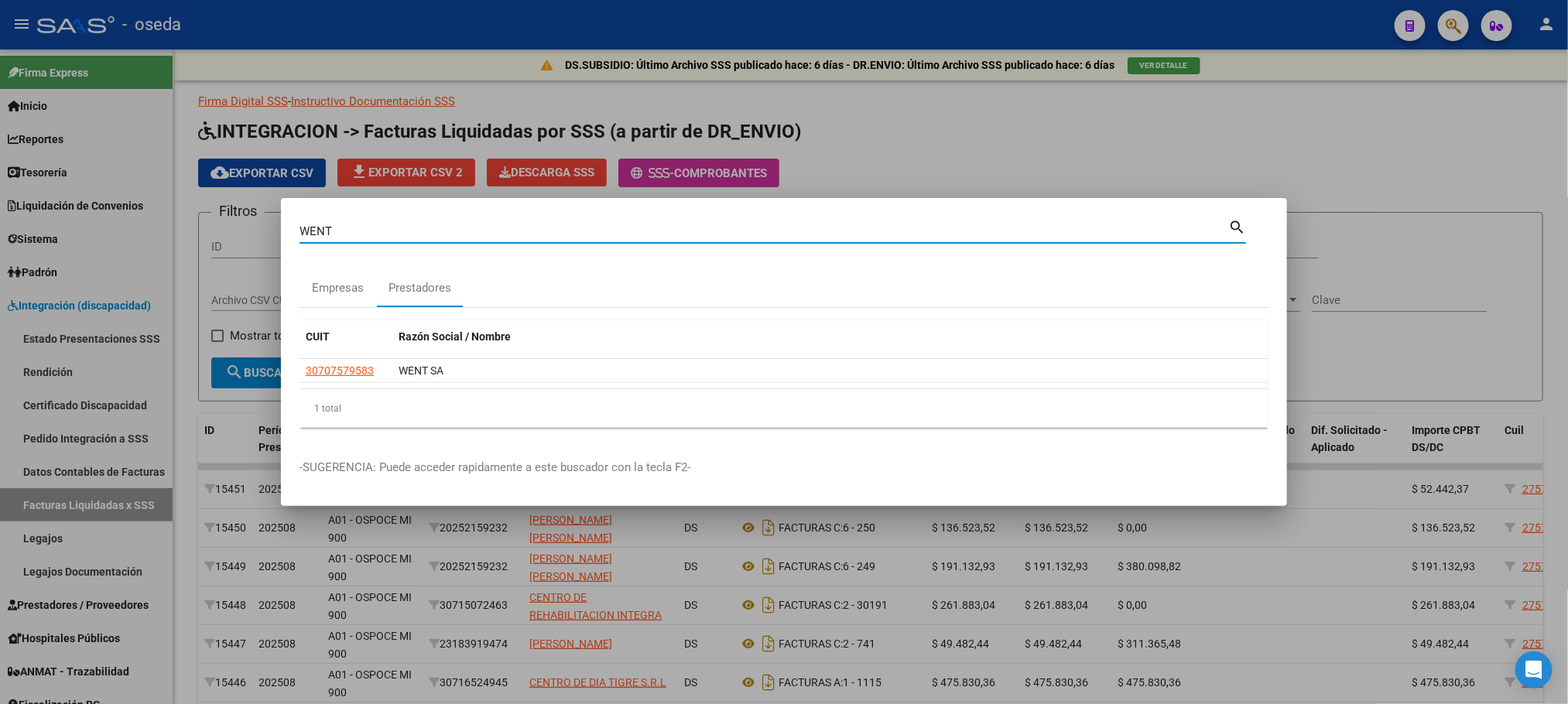
drag, startPoint x: 464, startPoint y: 223, endPoint x: 0, endPoint y: 235, distance: 464.2
click at [0, 230] on div "WENT Buscar (apellido, dni, cuil, nro traspaso, cuit, obra social) search Empre…" at bounding box center [784, 352] width 1568 height 704
type input "VIEL"
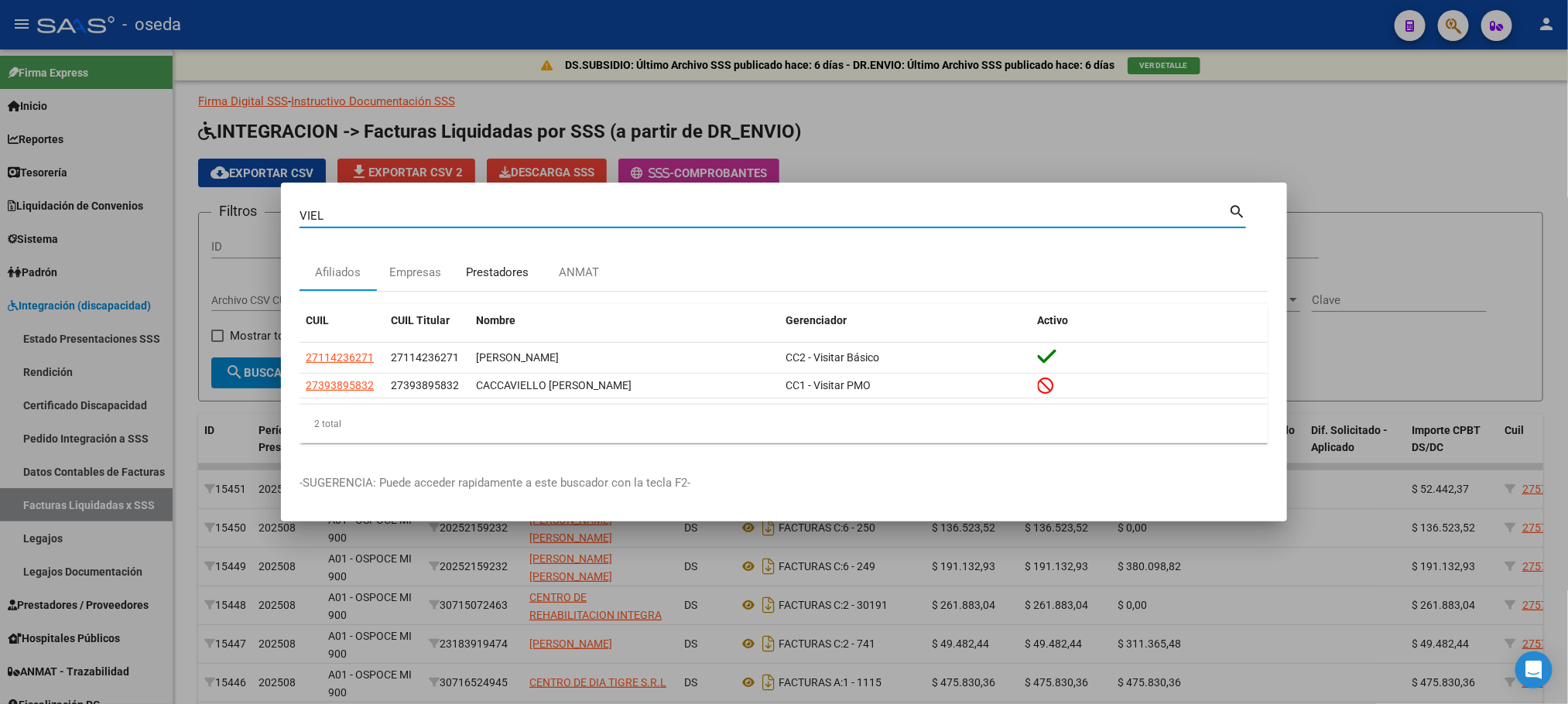
click at [485, 279] on div "Prestadores" at bounding box center [496, 272] width 63 height 18
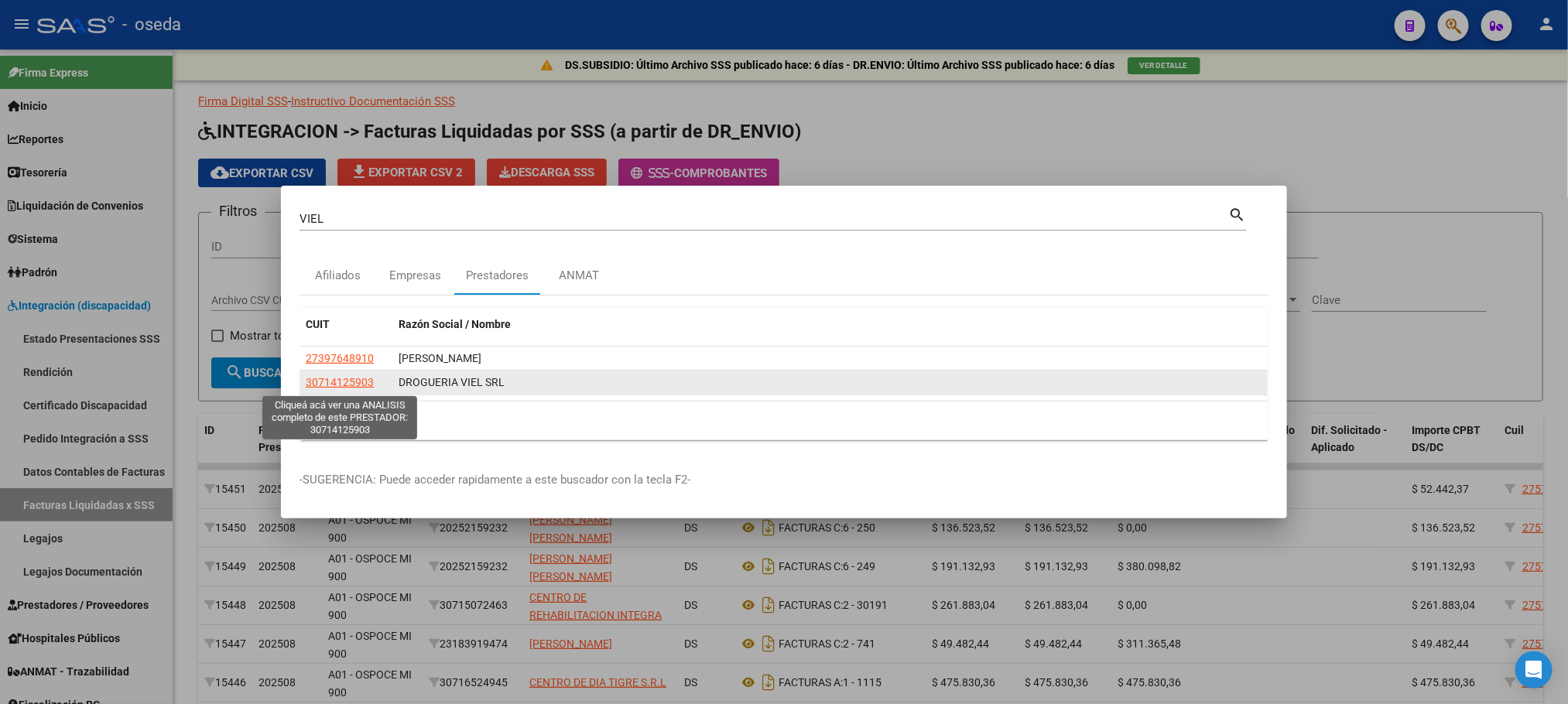
click at [333, 388] on span "30714125903" at bounding box center [340, 382] width 69 height 12
type textarea "30714125903"
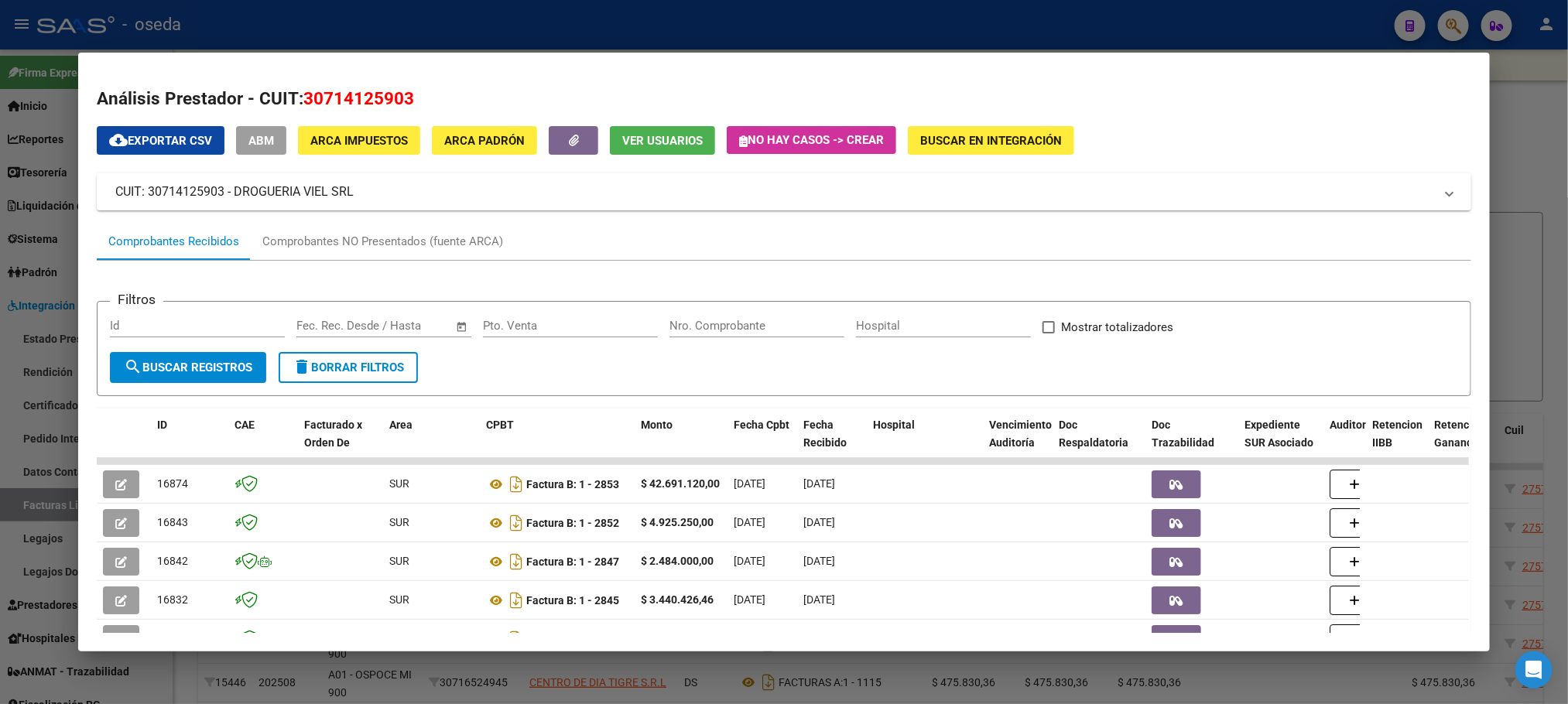
click at [721, 321] on input "Nro. Comprobante" at bounding box center [756, 326] width 175 height 14
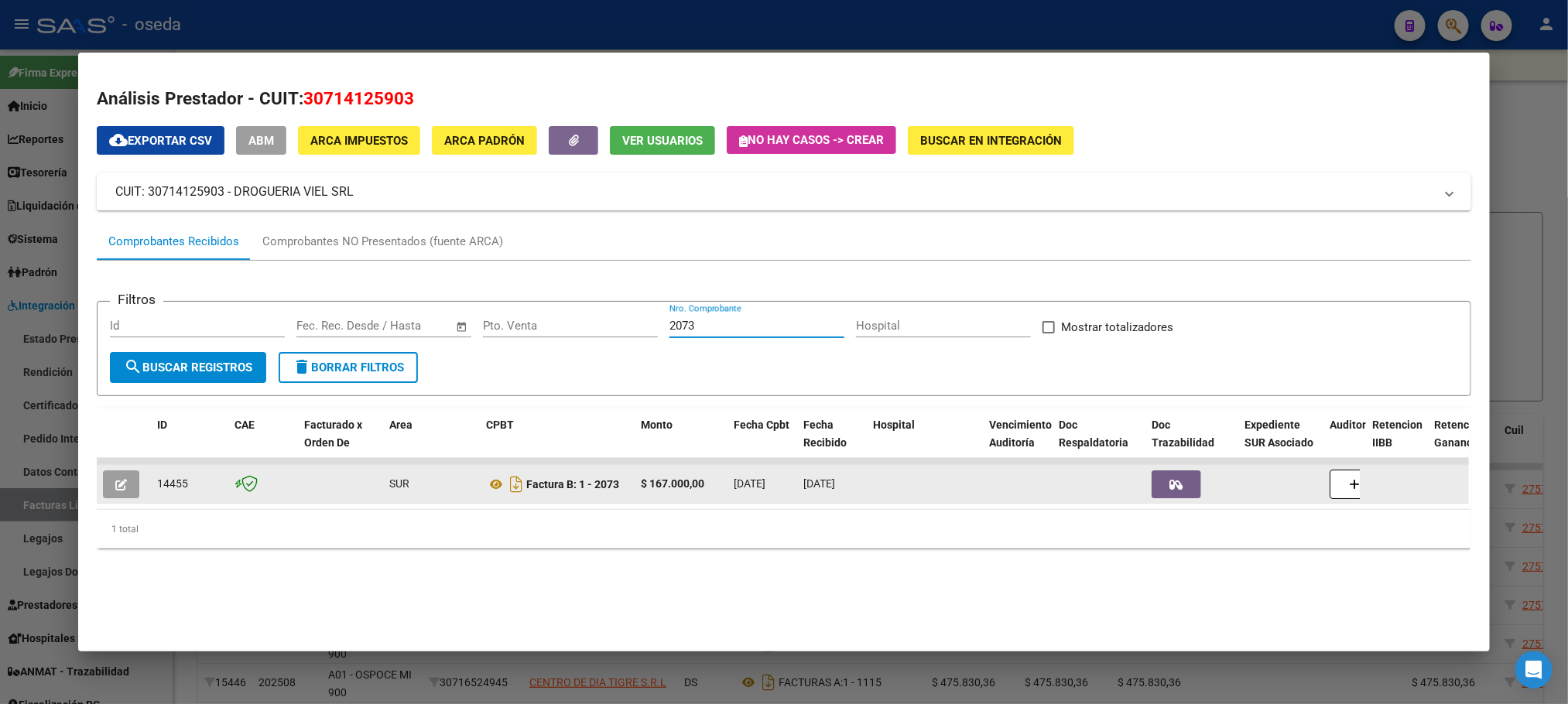
type input "2073"
click at [121, 479] on button "button" at bounding box center [121, 484] width 37 height 28
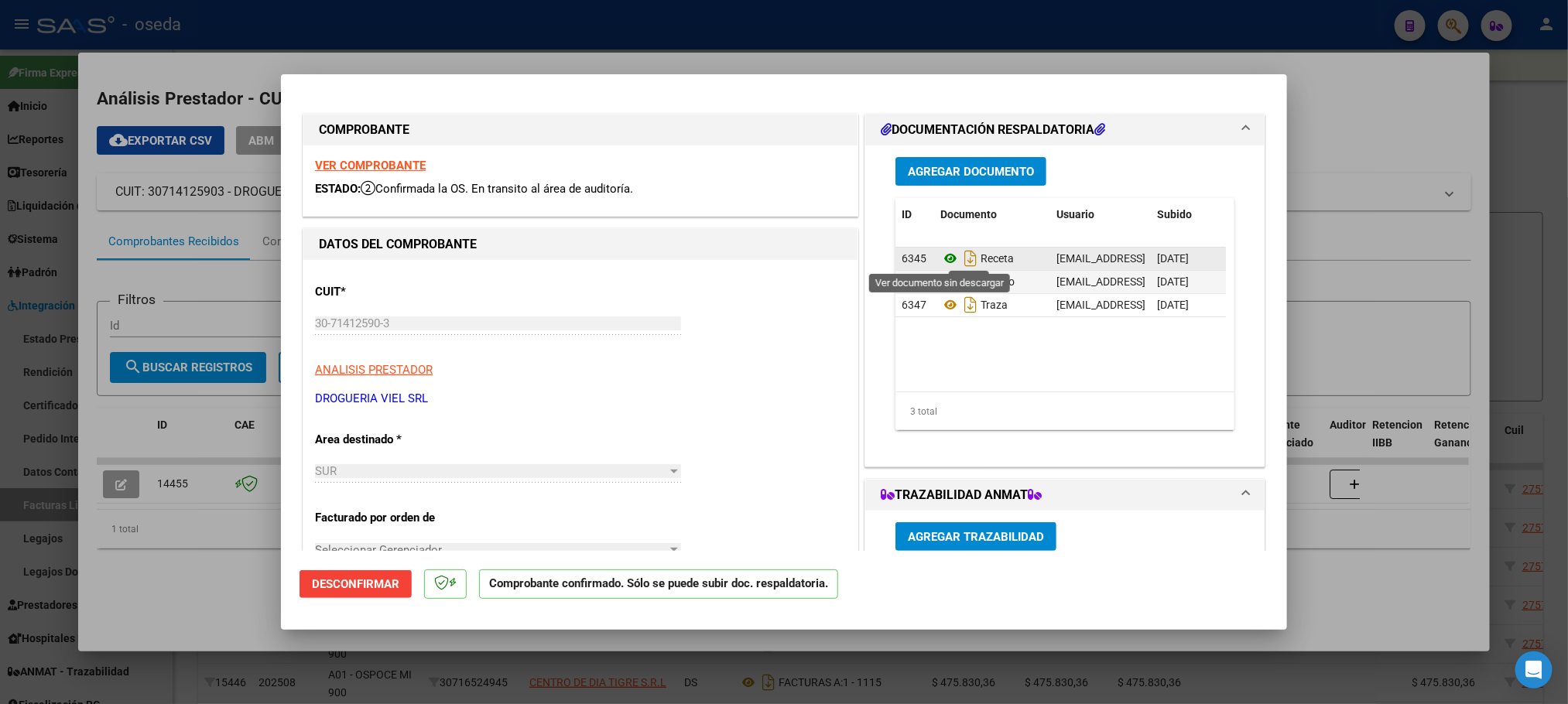
click at [940, 260] on icon at bounding box center [950, 259] width 20 height 19
click at [940, 276] on icon at bounding box center [950, 282] width 20 height 19
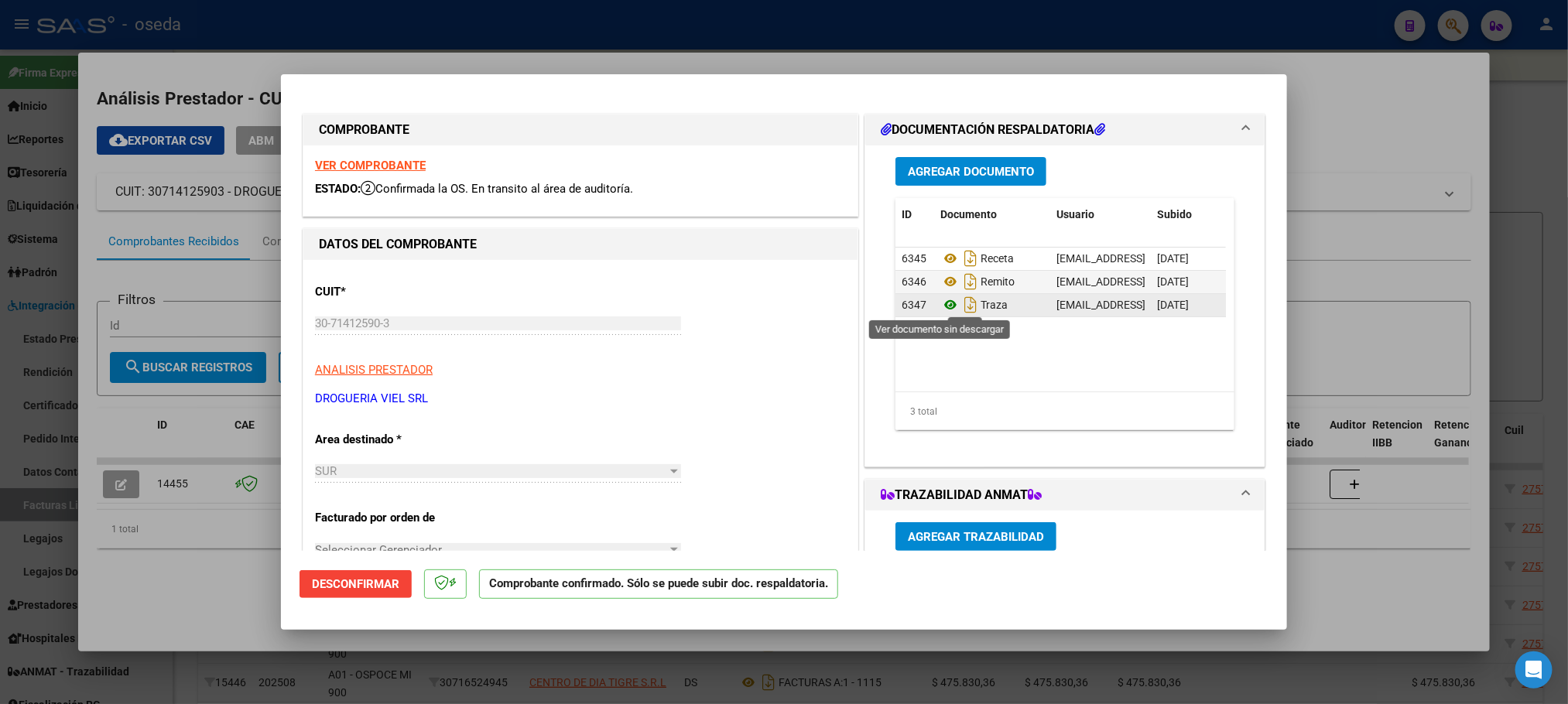
click at [941, 307] on icon at bounding box center [950, 305] width 20 height 19
type input "$ 0,00"
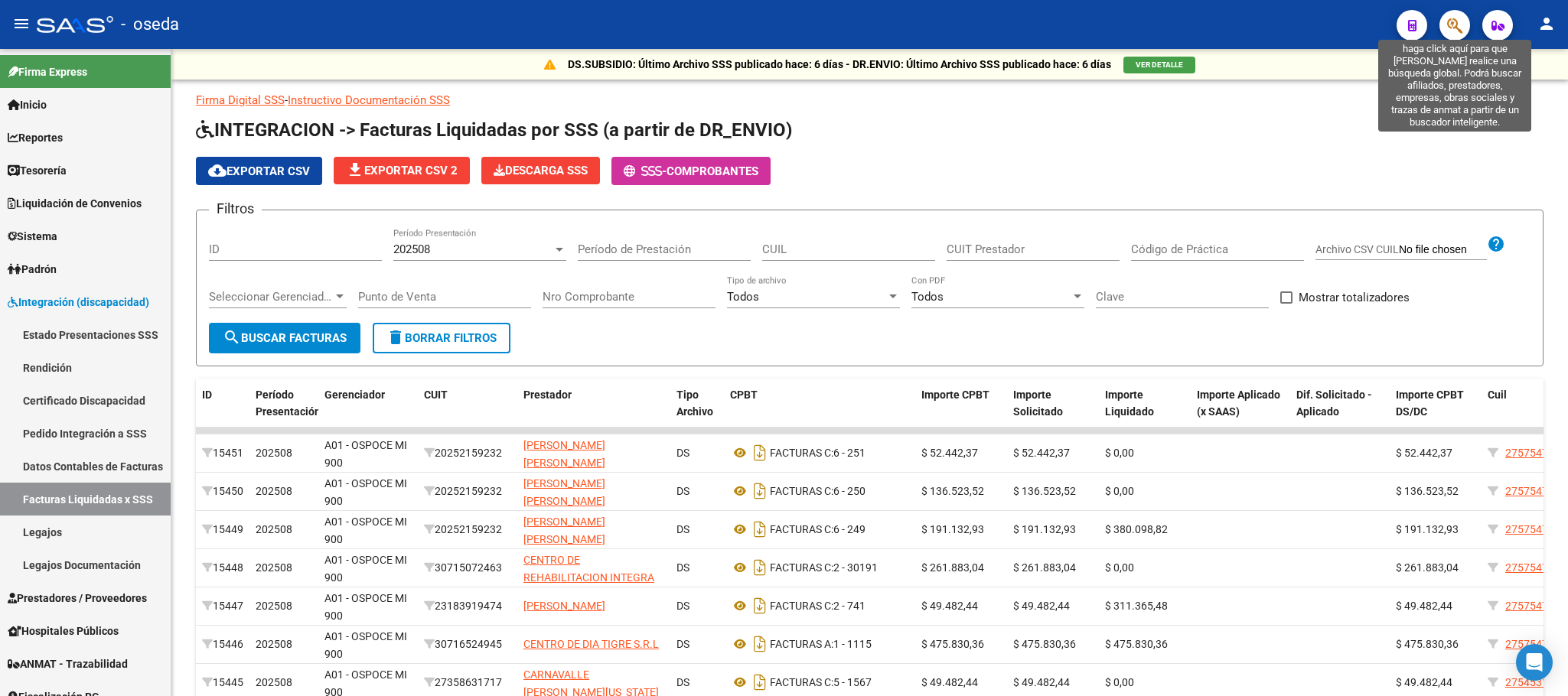
click at [1449, 29] on icon "button" at bounding box center [1454, 25] width 15 height 18
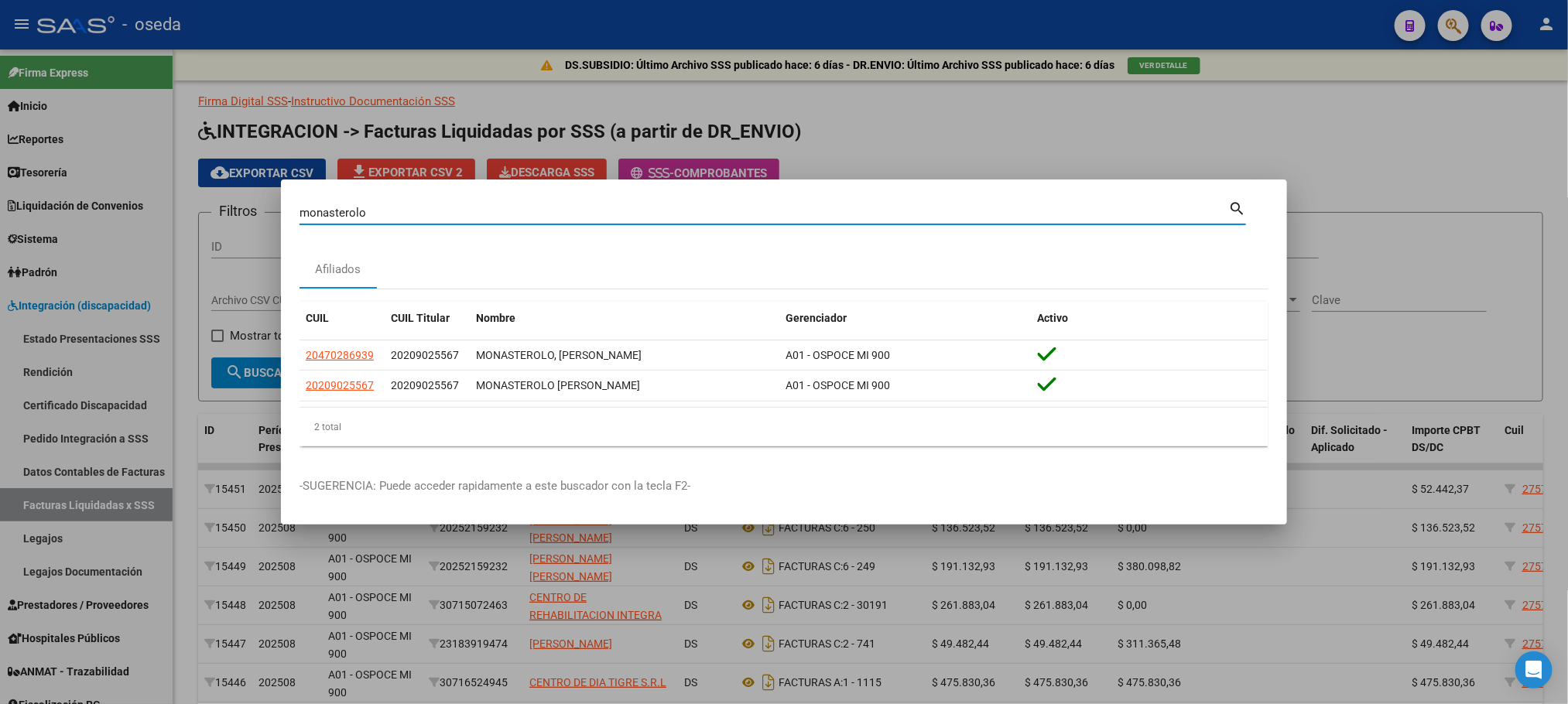
drag, startPoint x: 495, startPoint y: 206, endPoint x: 250, endPoint y: 206, distance: 245.0
click at [250, 206] on div "monasterolo Buscar (apellido, dni, cuil, nro traspaso, cuit, obra social) searc…" at bounding box center [784, 352] width 1568 height 704
type input "fiorentino"
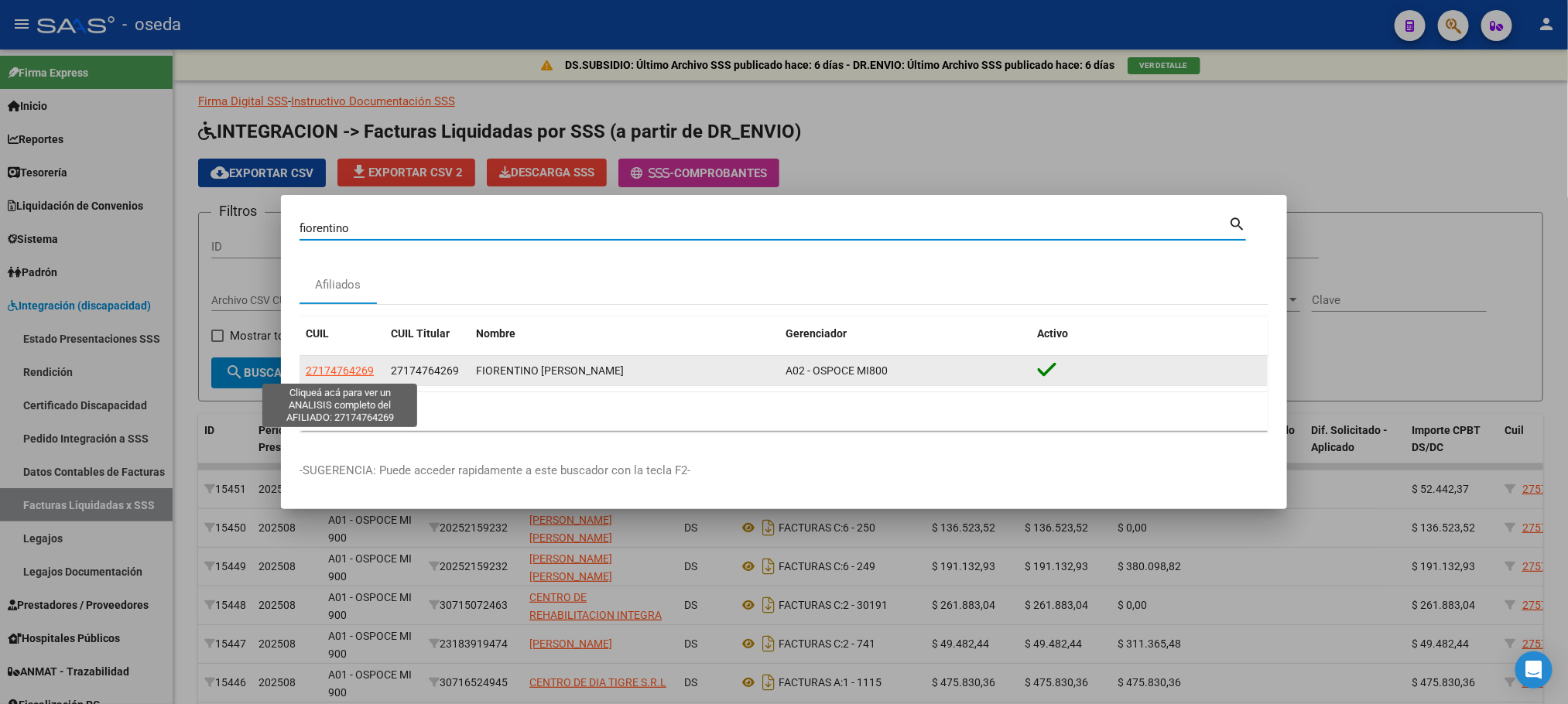
click at [340, 372] on span "27174764269" at bounding box center [340, 370] width 69 height 12
type textarea "27174764269"
